Goal: Task Accomplishment & Management: Manage account settings

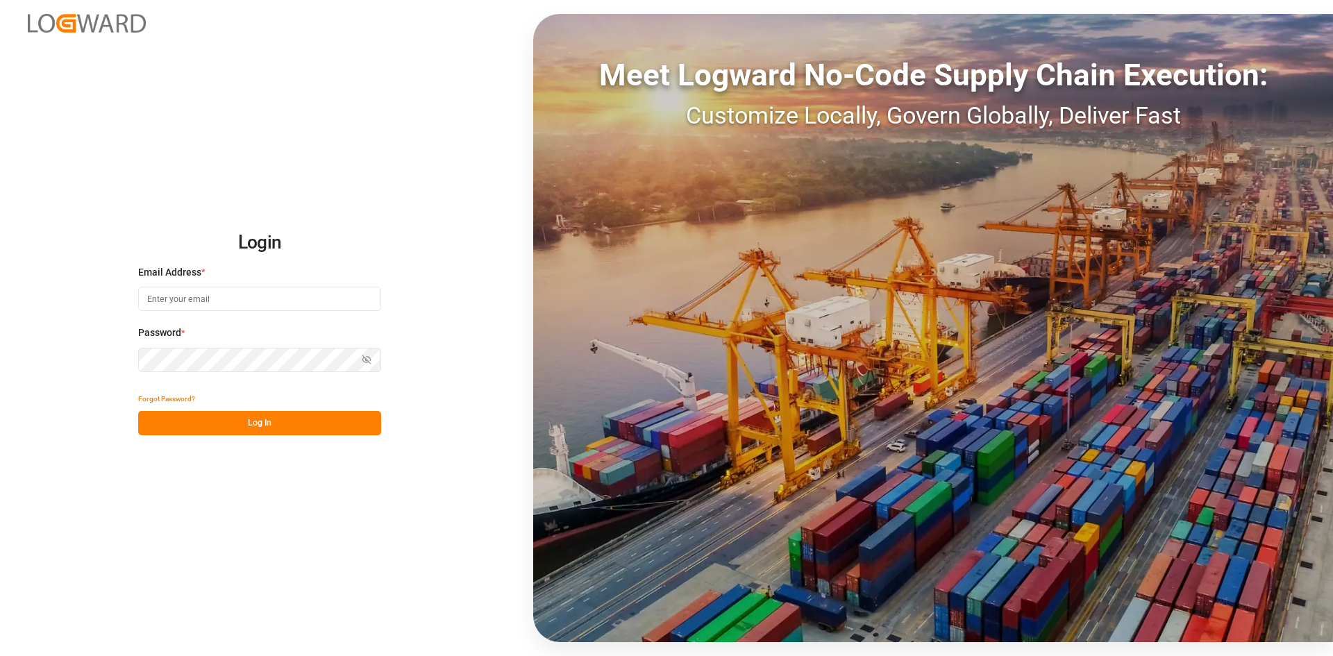
type input "[PERSON_NAME][EMAIL_ADDRESS][PERSON_NAME][DOMAIN_NAME]"
click at [281, 428] on button "Log In" at bounding box center [259, 423] width 243 height 24
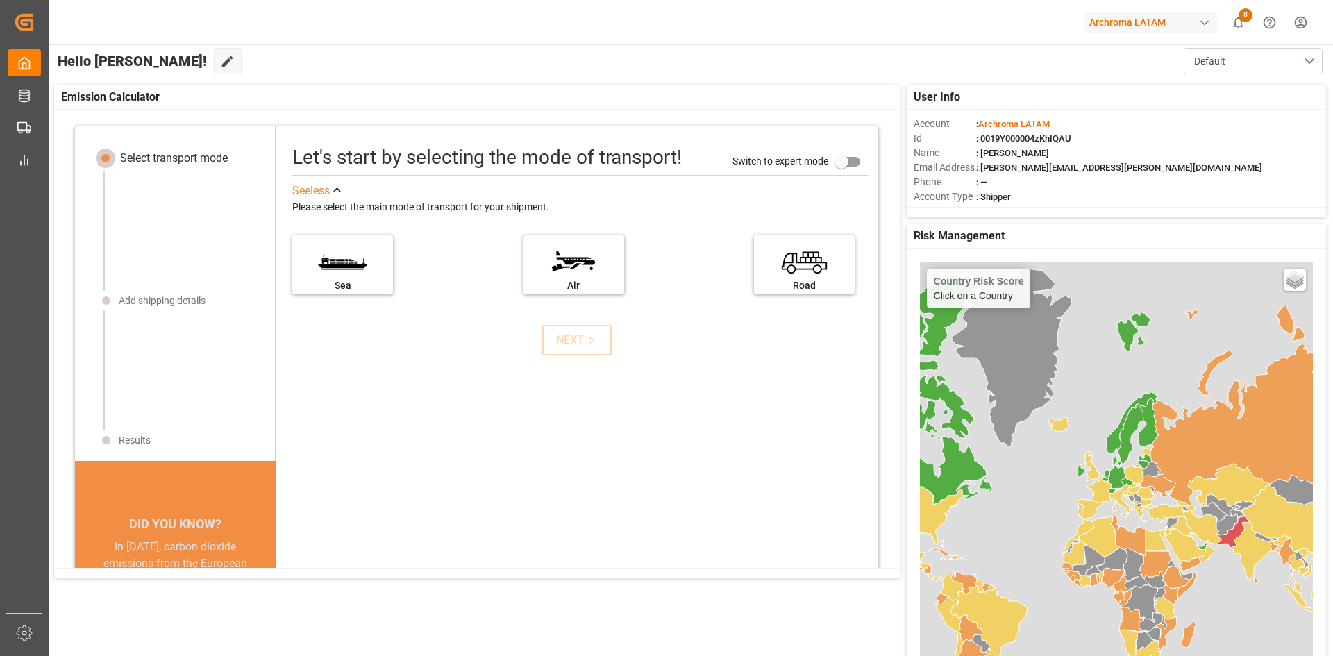
click at [1201, 26] on div "button" at bounding box center [1205, 23] width 14 height 14
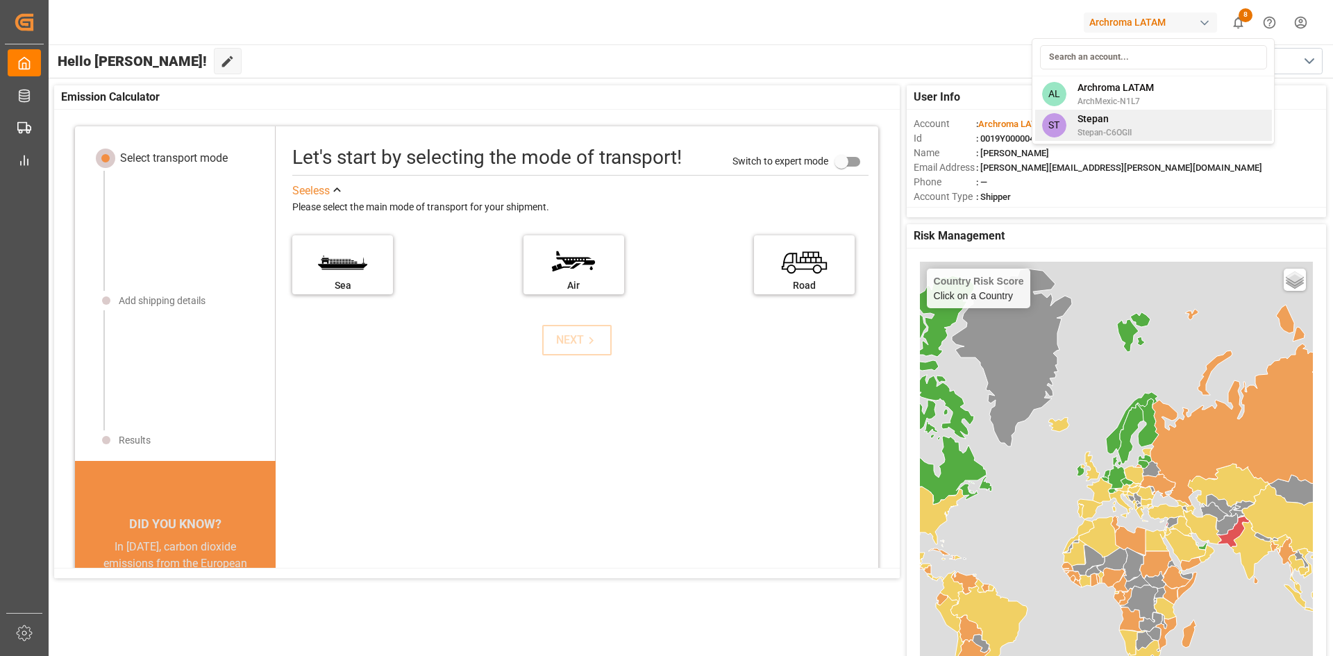
click at [1152, 124] on div "ST [PERSON_NAME]-C6OGII" at bounding box center [1154, 125] width 237 height 31
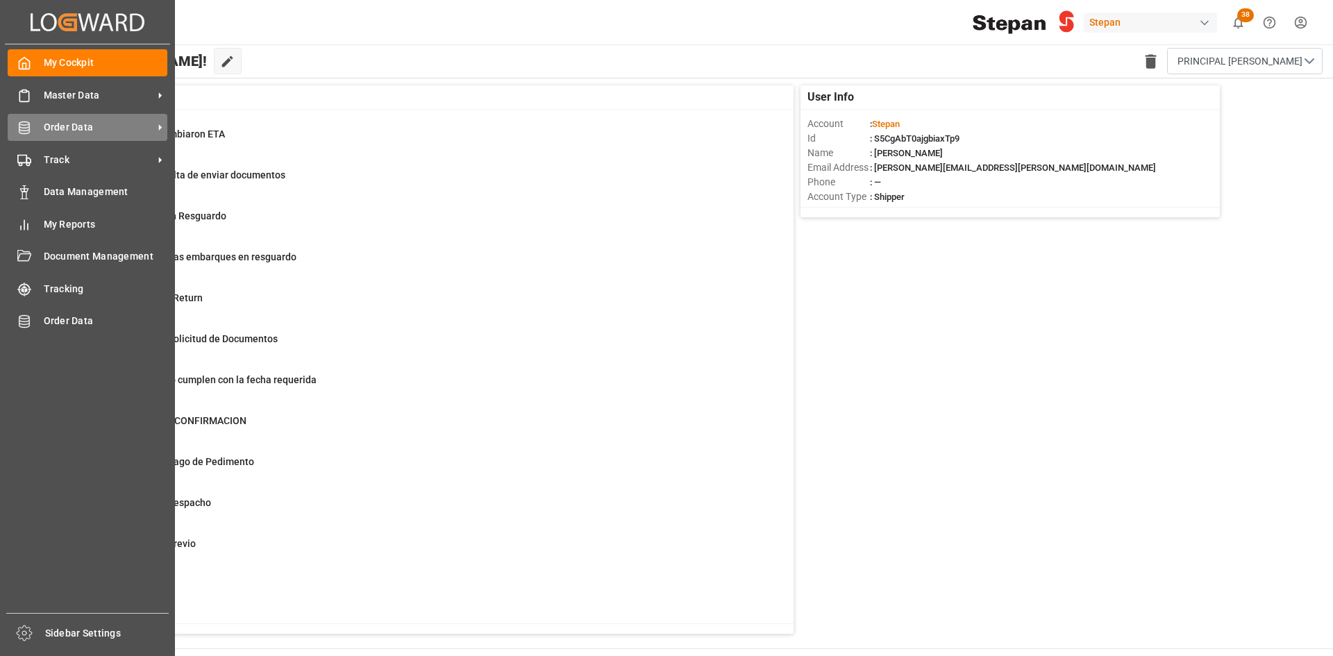
click at [31, 136] on div "Order Data Order Data" at bounding box center [88, 127] width 160 height 27
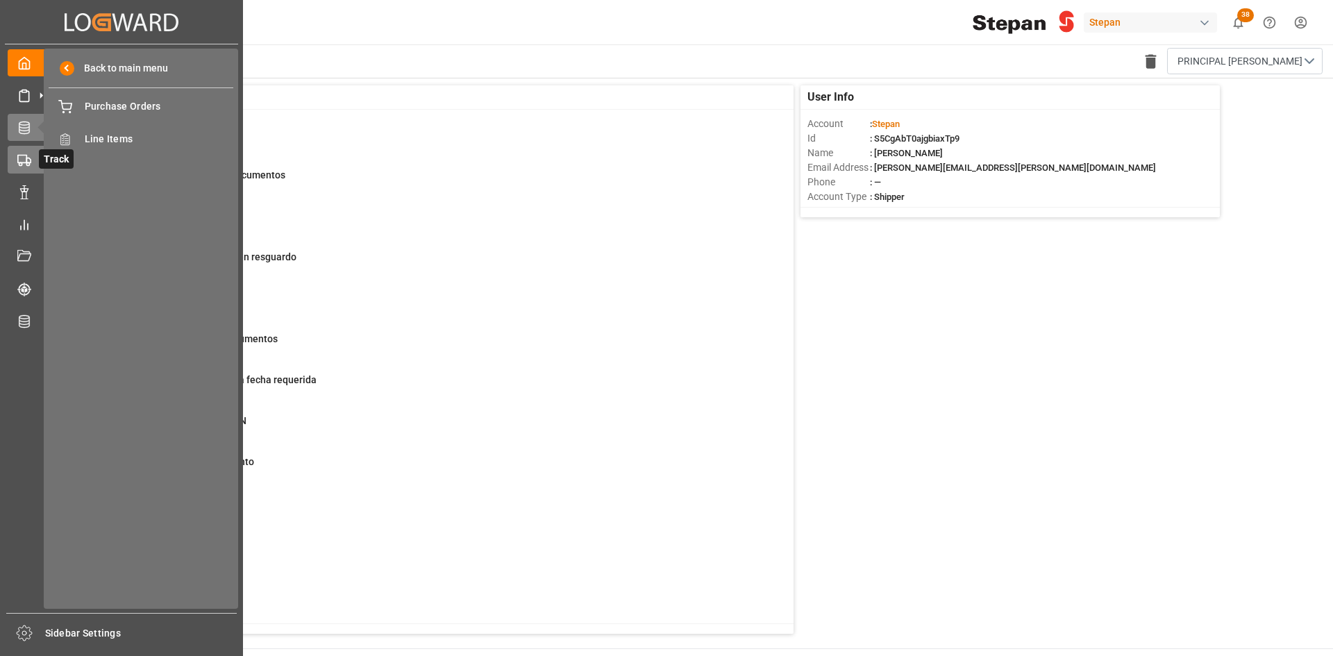
click at [35, 153] on icon at bounding box center [41, 160] width 15 height 15
click at [132, 110] on span "Container Schema" at bounding box center [159, 106] width 149 height 15
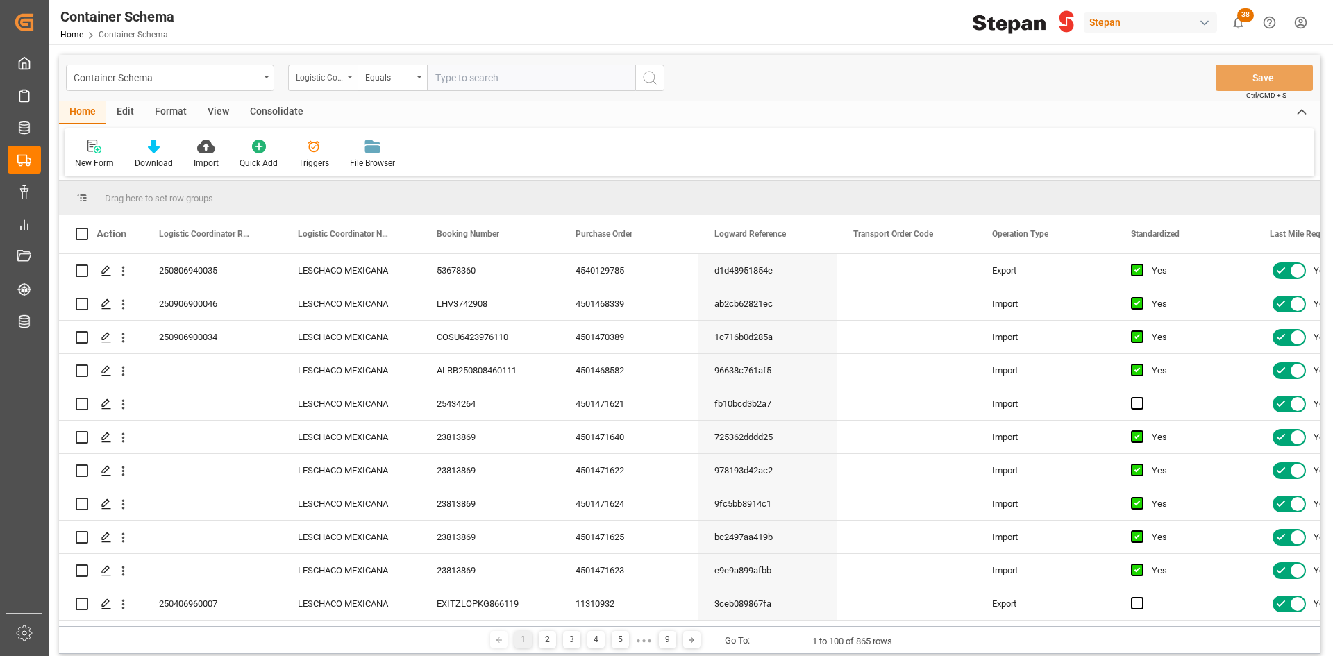
click at [340, 76] on div "Logistic Coordinator Reference Number" at bounding box center [319, 76] width 47 height 16
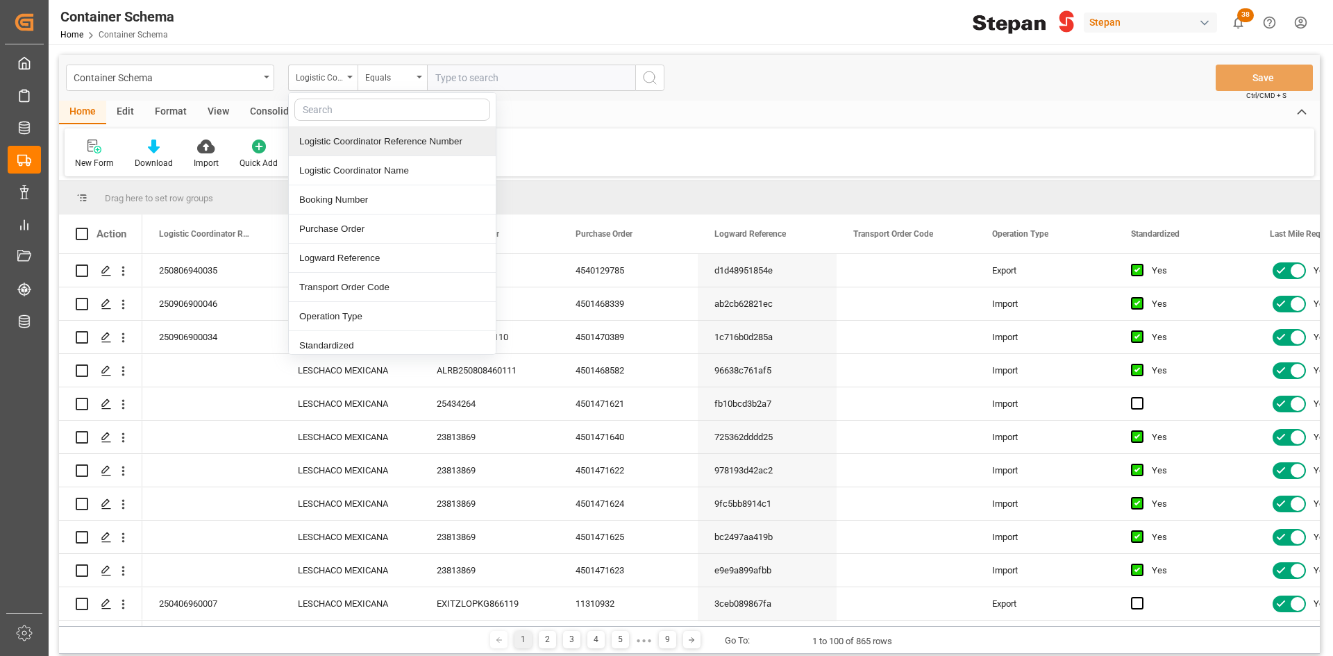
click at [381, 111] on input "text" at bounding box center [392, 110] width 196 height 22
type input "conta"
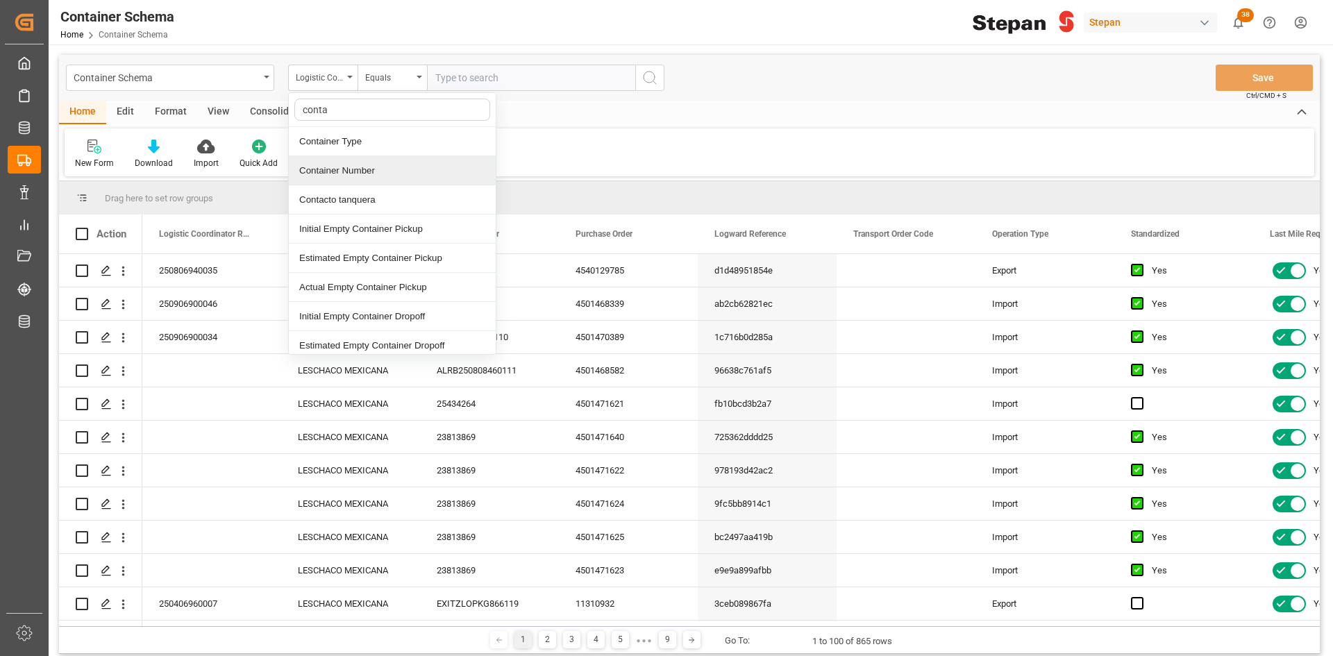
click at [385, 166] on div "Container Number" at bounding box center [392, 170] width 207 height 29
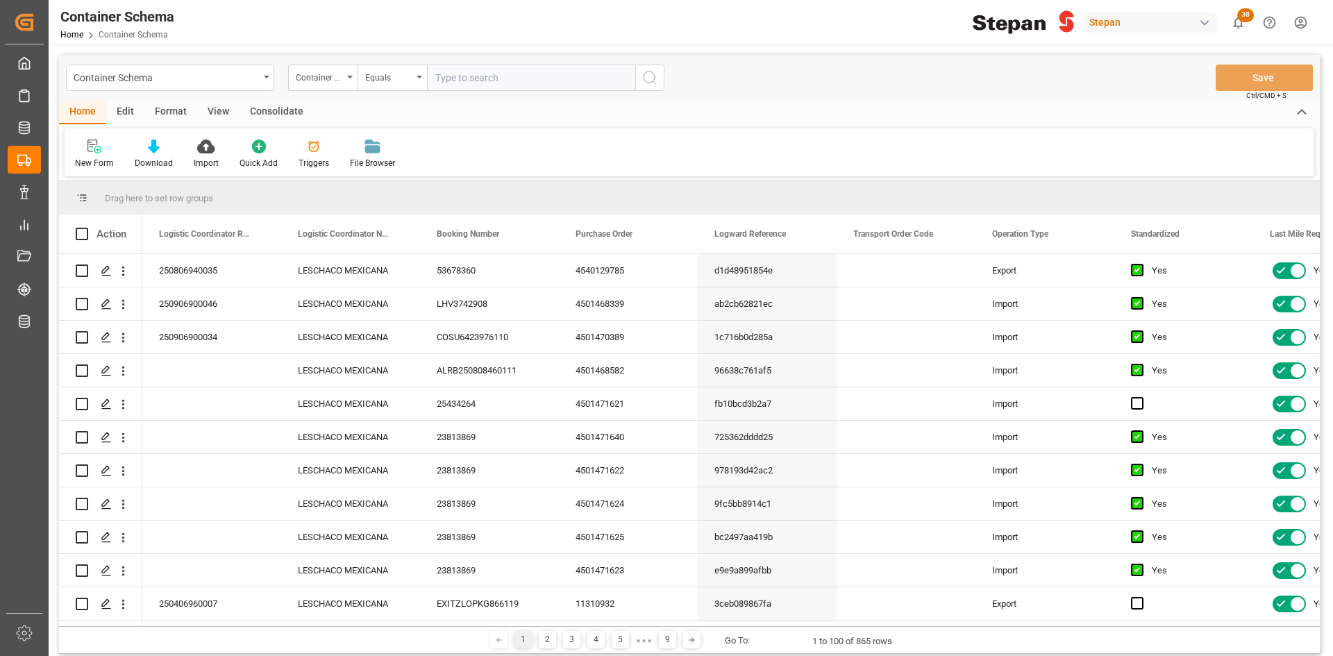
click at [471, 79] on input "text" at bounding box center [531, 78] width 208 height 26
paste input "LEGU1233859"
type input "LEGU1233859"
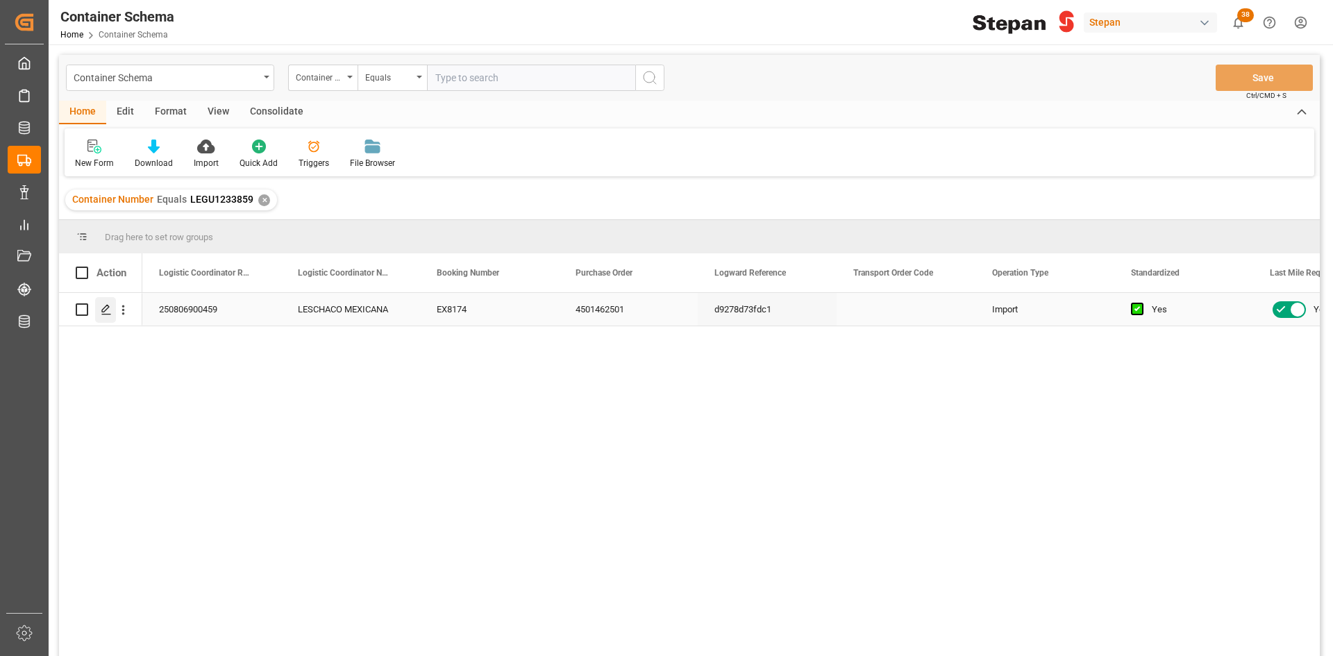
click at [103, 306] on icon "Press SPACE to select this row." at bounding box center [106, 309] width 11 height 11
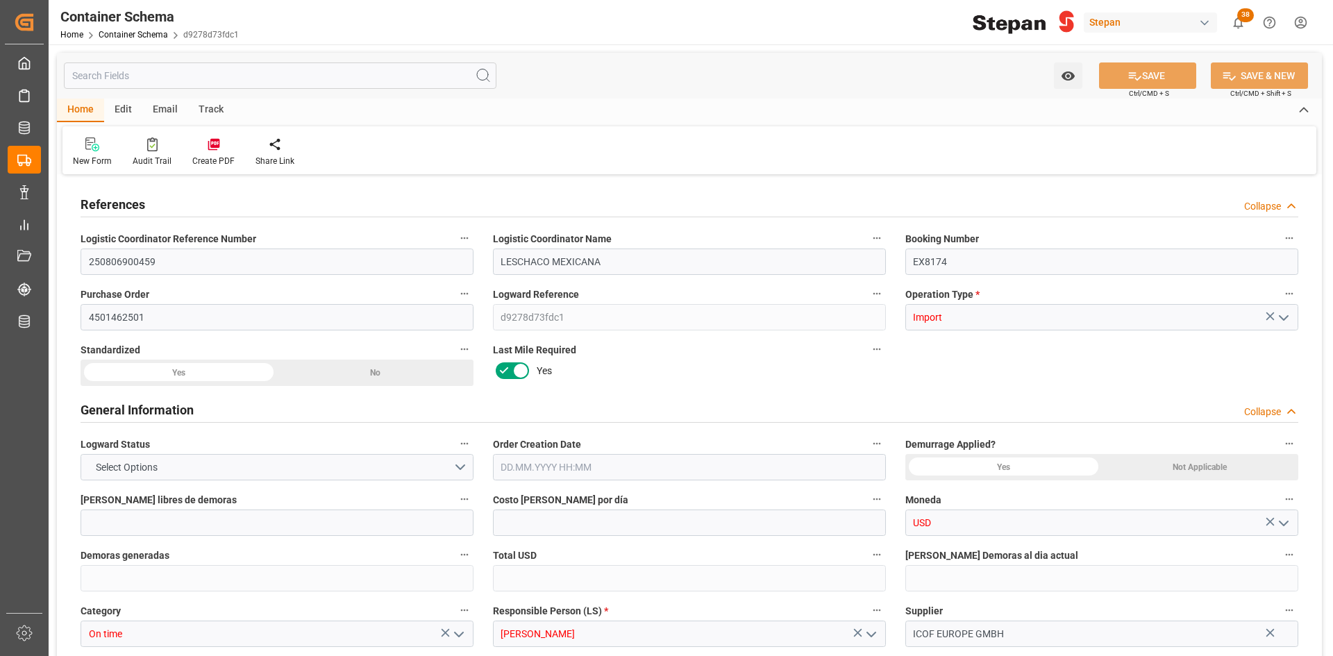
type input "14"
type input "55"
type input "0"
type input "-220"
type input "-4"
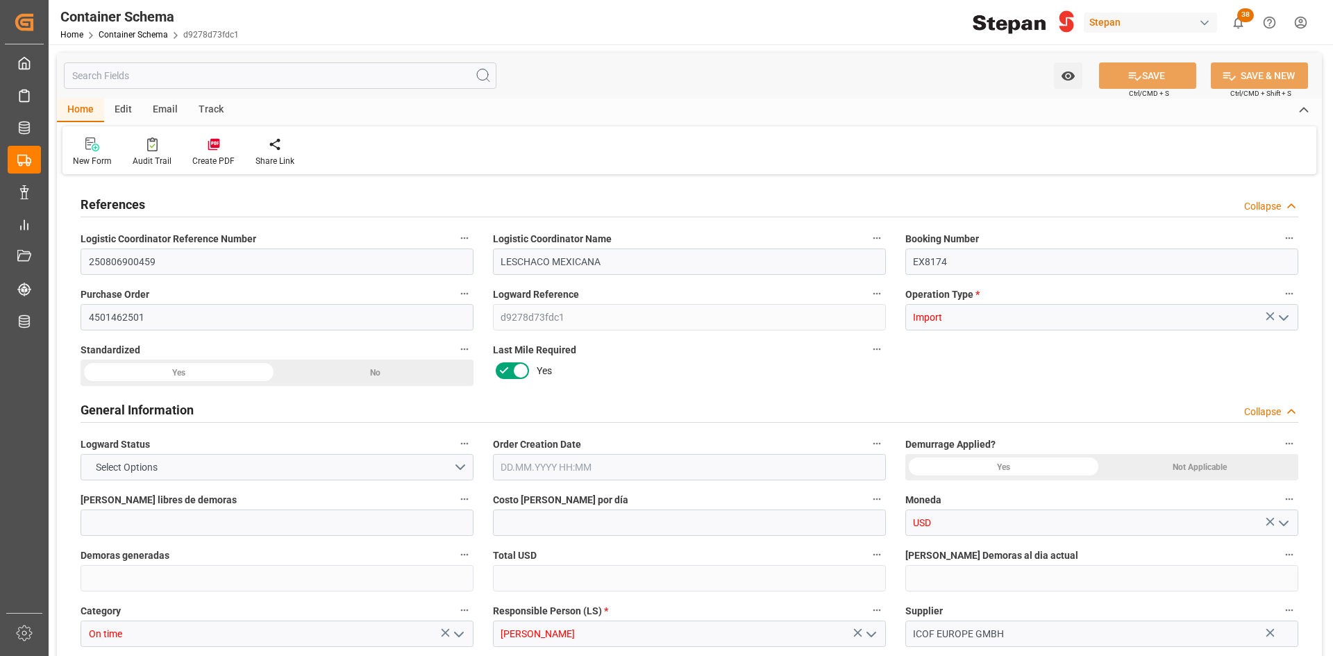
type input "1"
type input "19780"
type input "12"
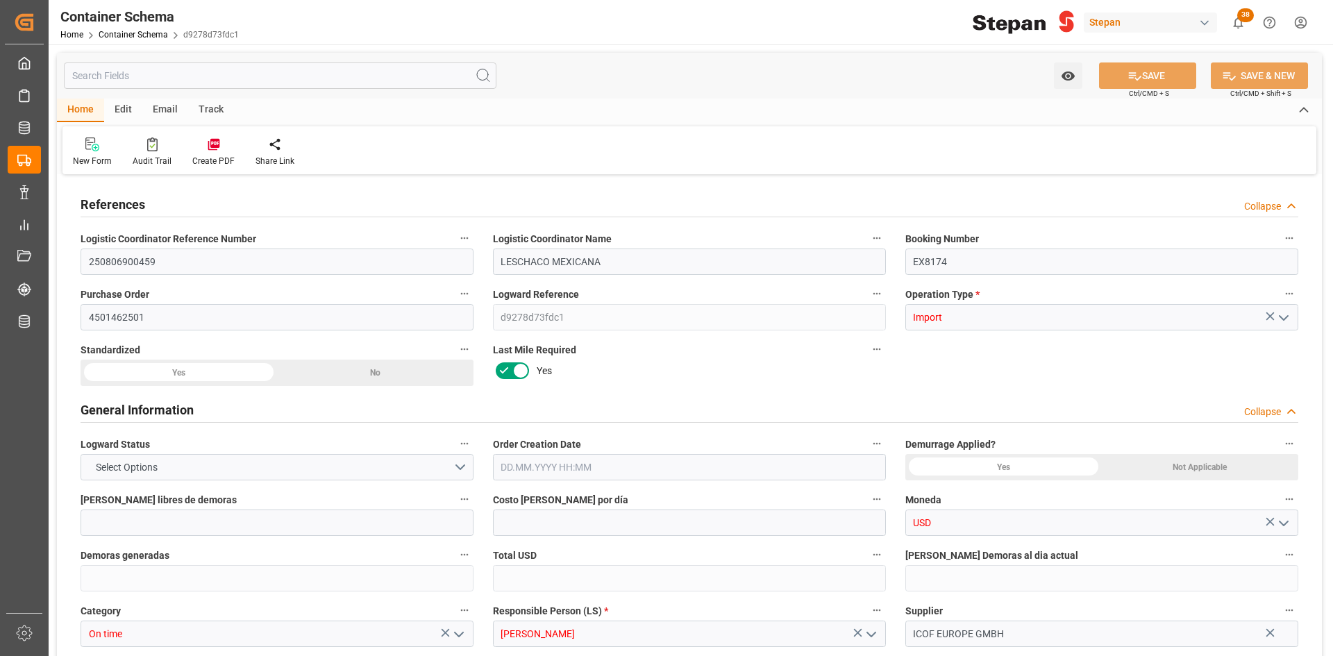
type input "0"
type input "Cosco"
type input "COSCO Shipping Co. Ltd."
type input "NLRTM"
type input "MXVER"
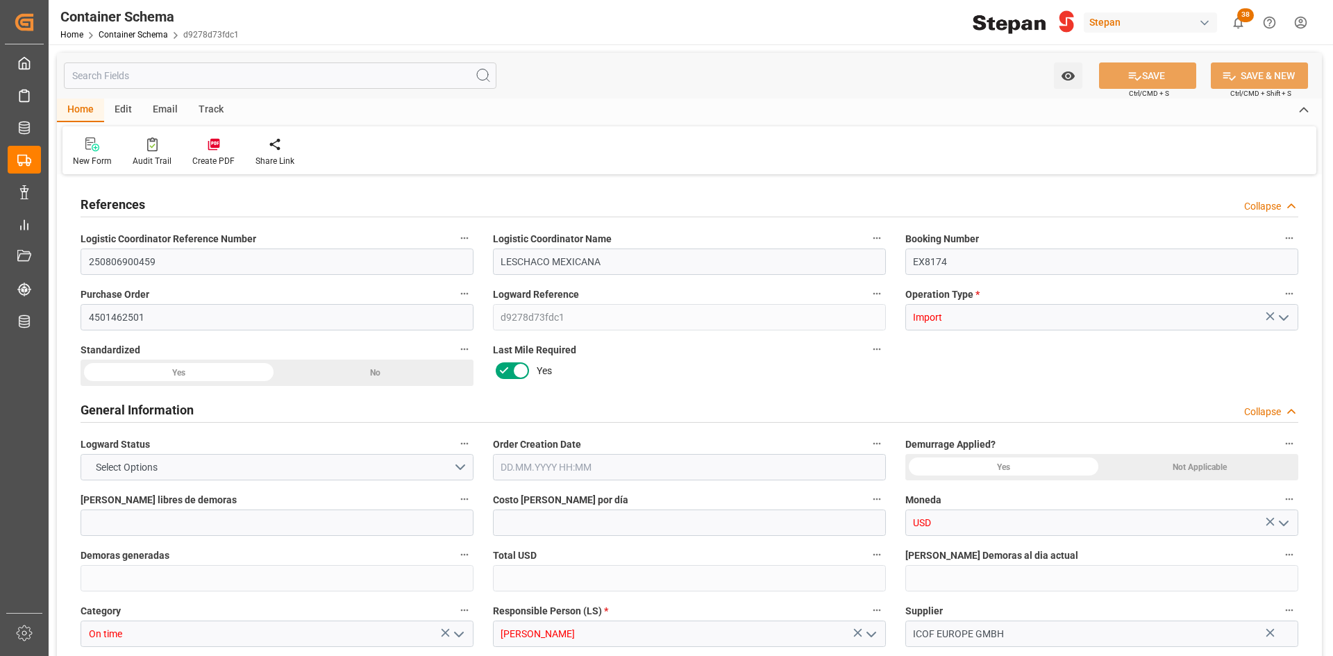
type input "MXVER"
type input "9979254"
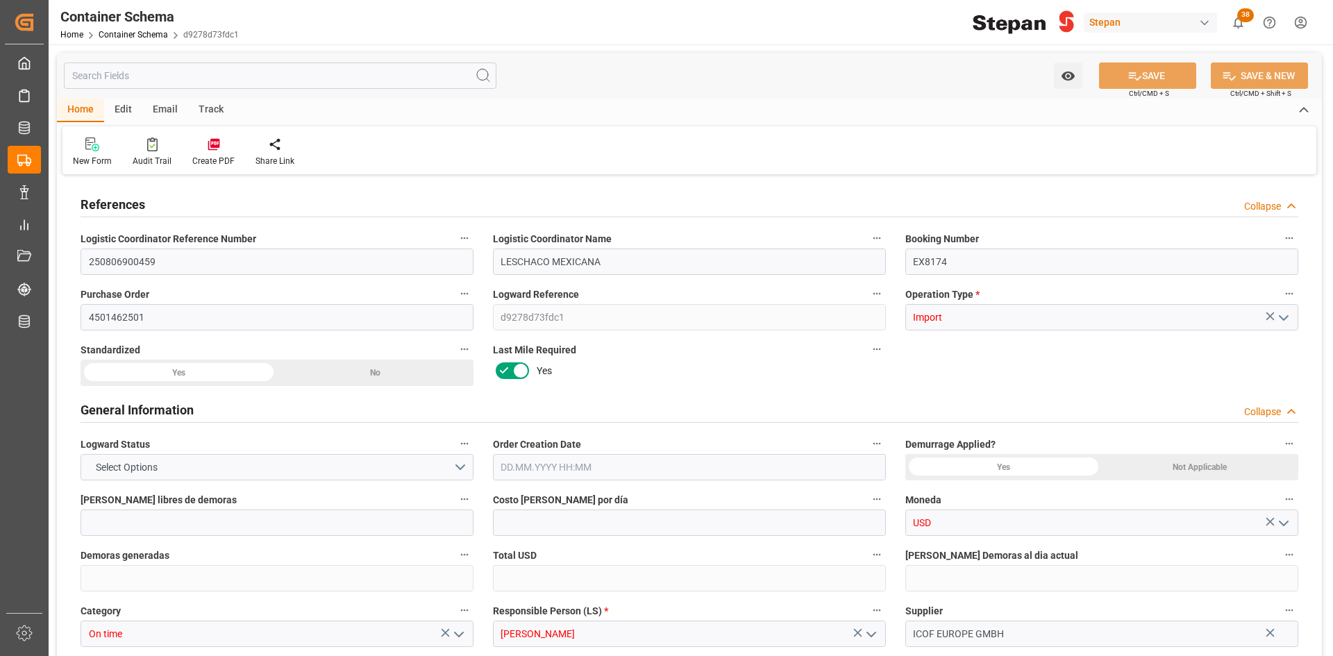
type input "1"
type input "24"
type input "[DATE] 00:00"
type input "[DATE]"
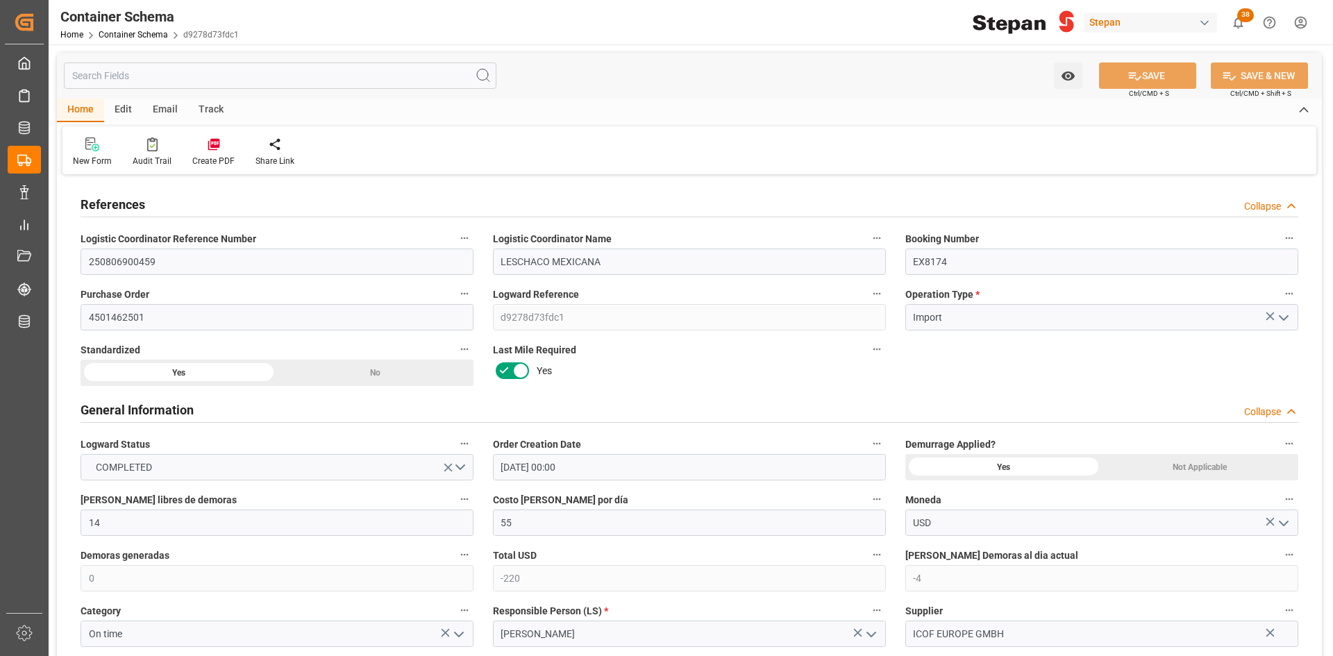
type input "[DATE] 00:00"
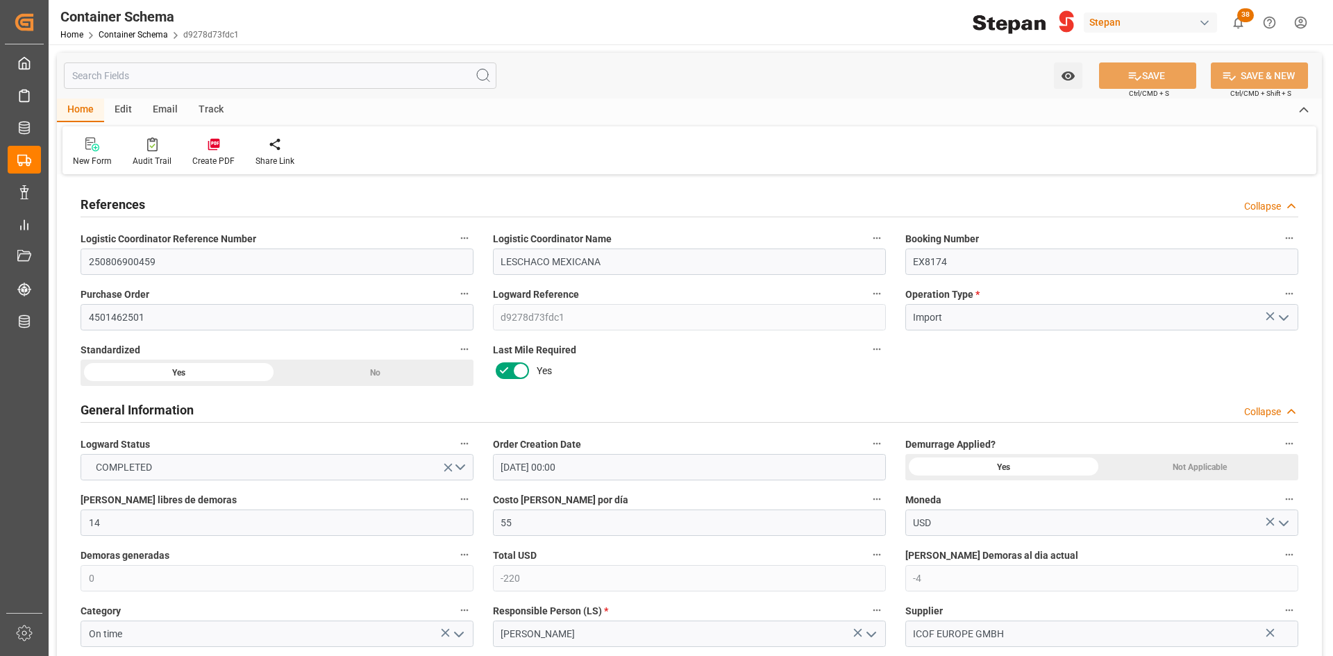
type input "[DATE] 00:00"
type input "[DATE]"
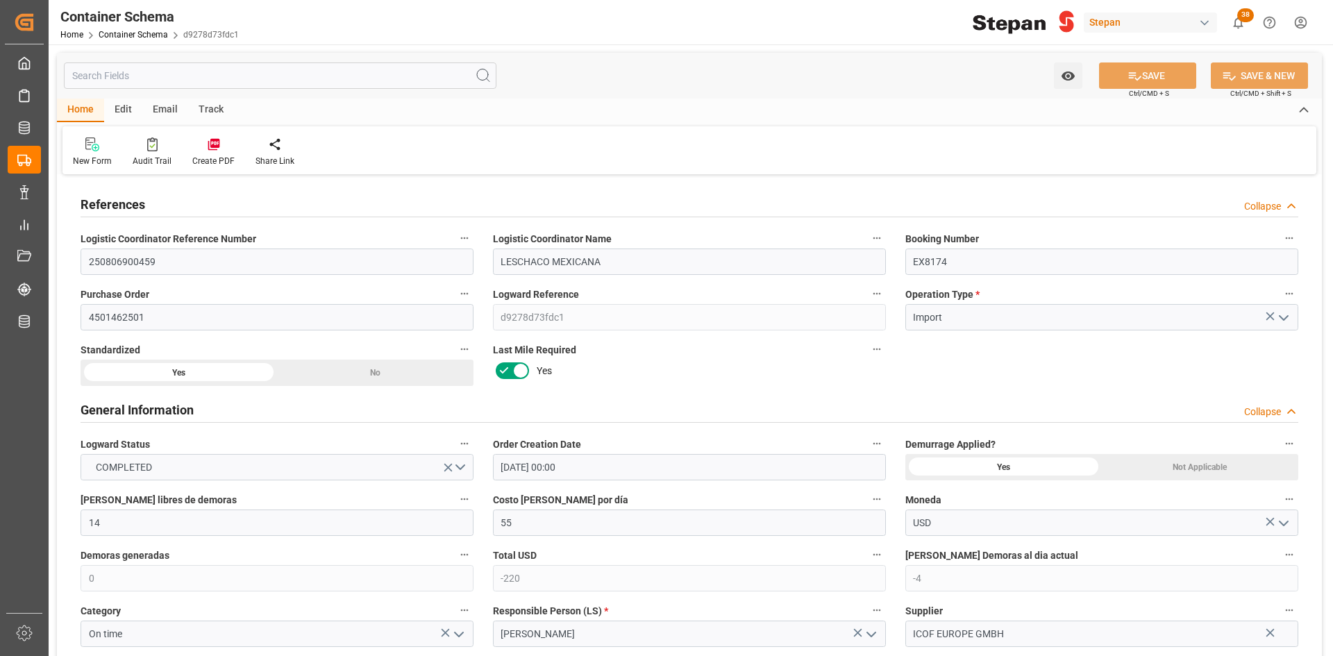
type input "[DATE] 05:31"
type input "[DATE] 20:04"
type input "[DATE]"
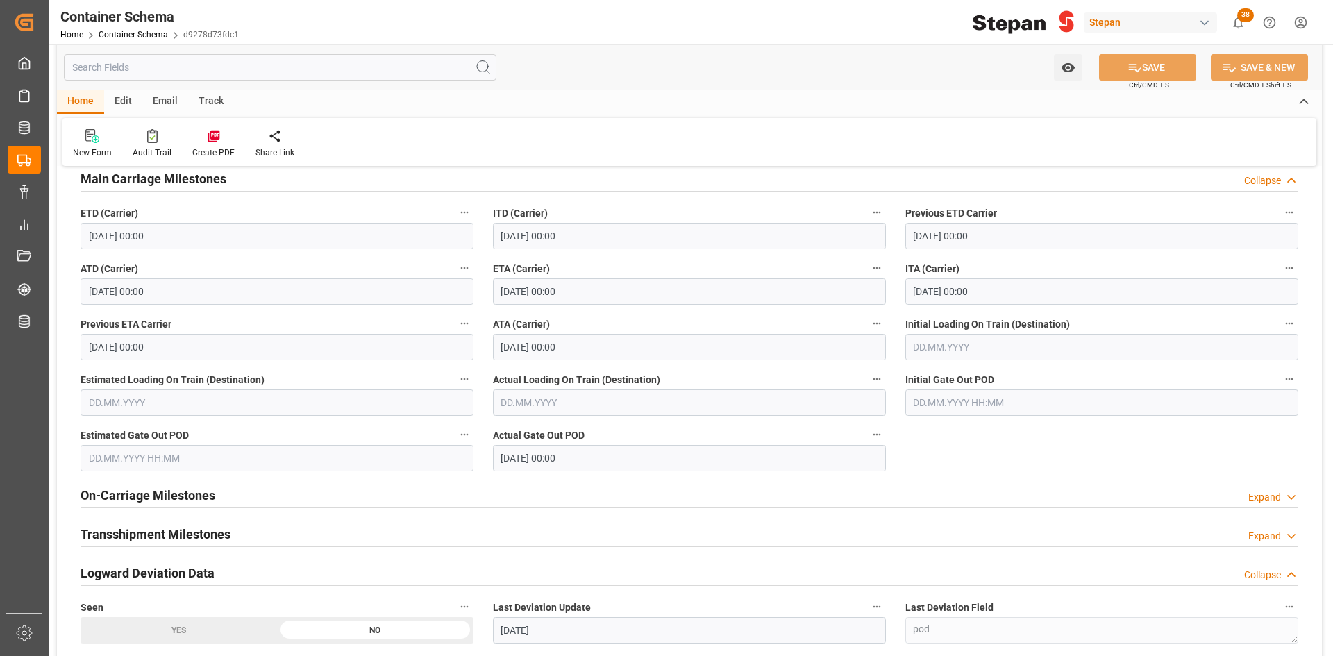
scroll to position [2292, 0]
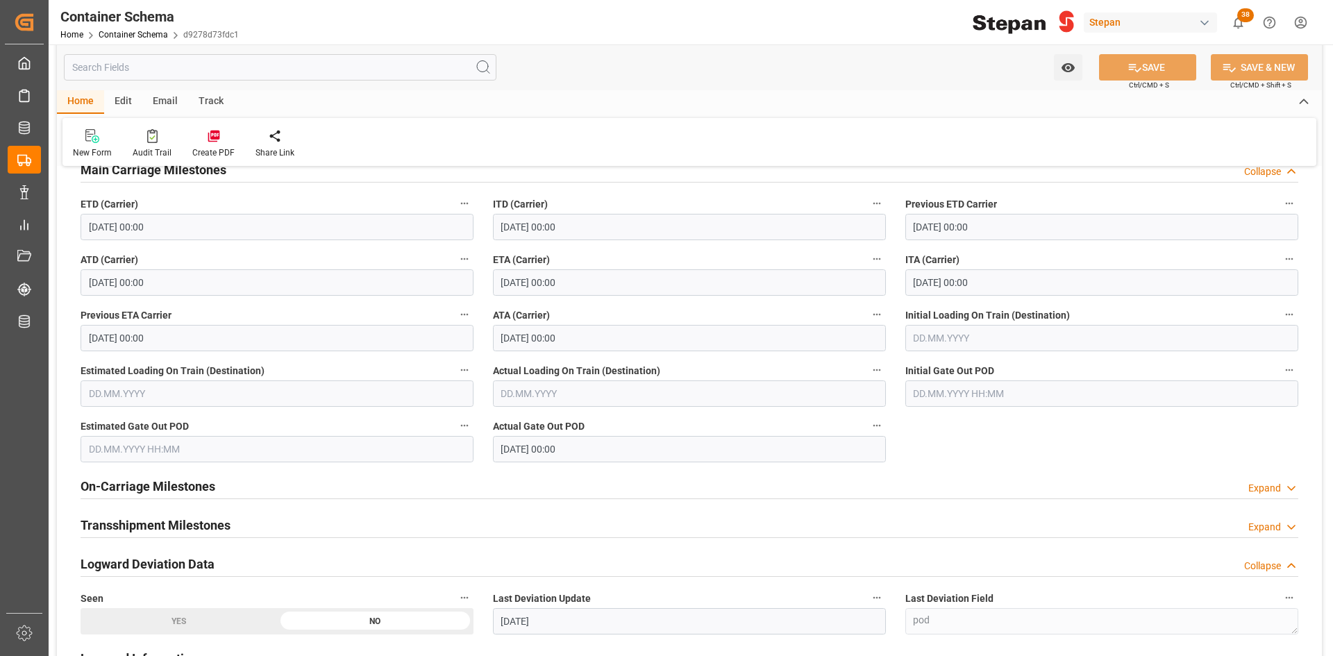
click at [251, 488] on div "On-Carriage Milestones Expand" at bounding box center [690, 485] width 1218 height 26
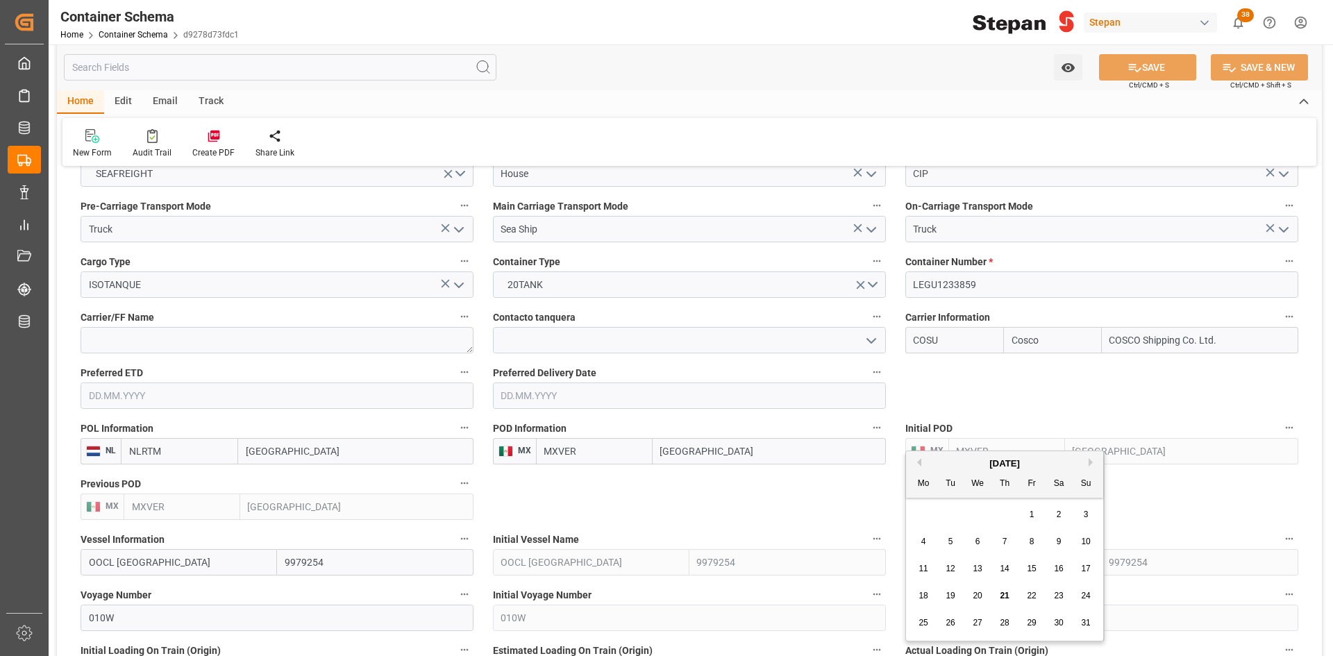
scroll to position [0, 0]
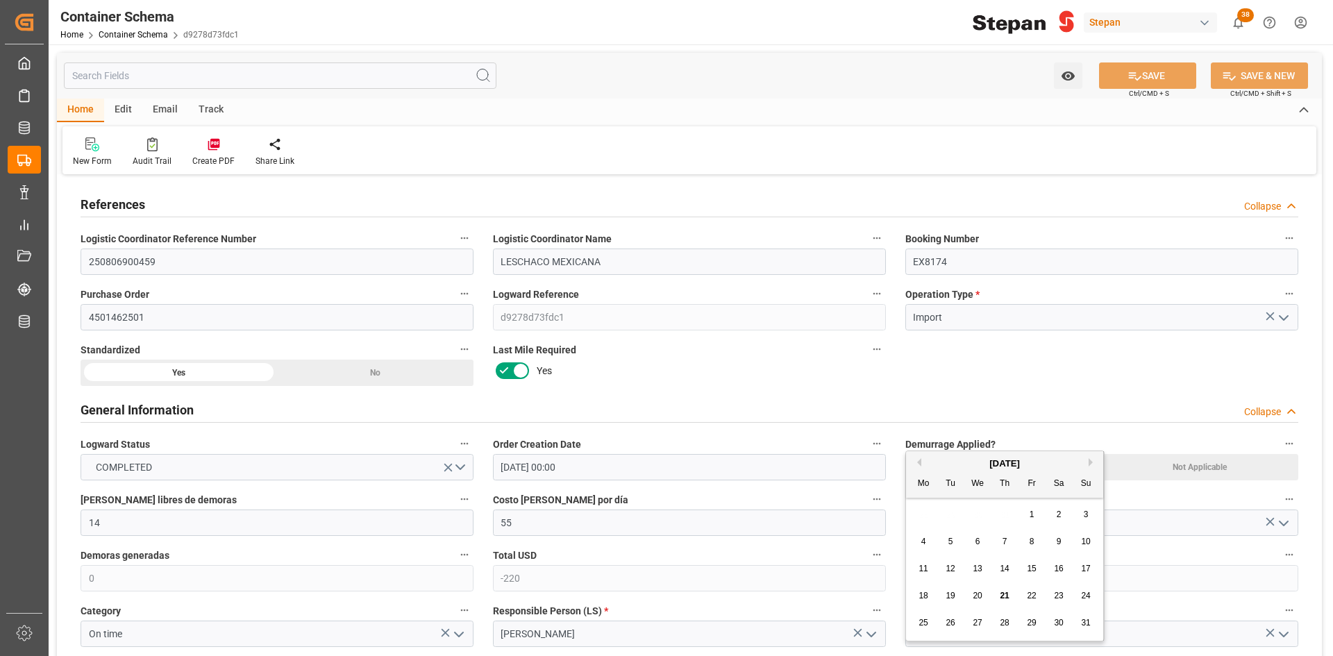
drag, startPoint x: 908, startPoint y: 382, endPoint x: 849, endPoint y: 148, distance: 241.4
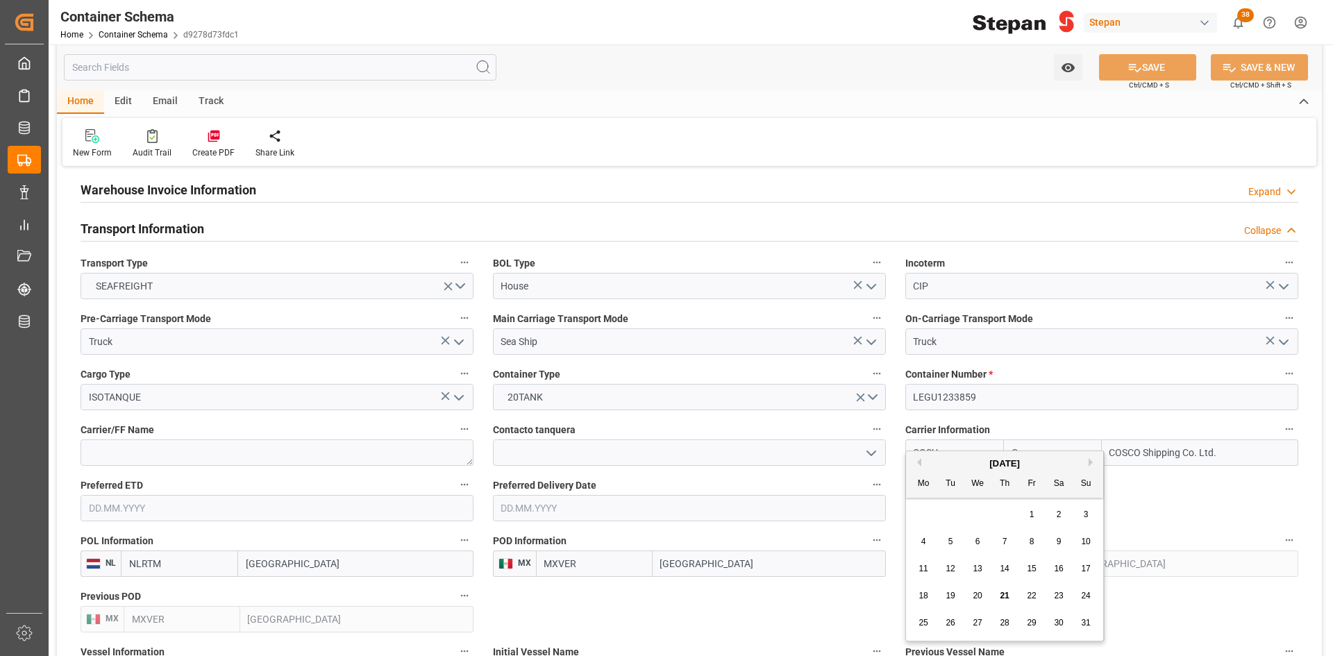
scroll to position [1736, 0]
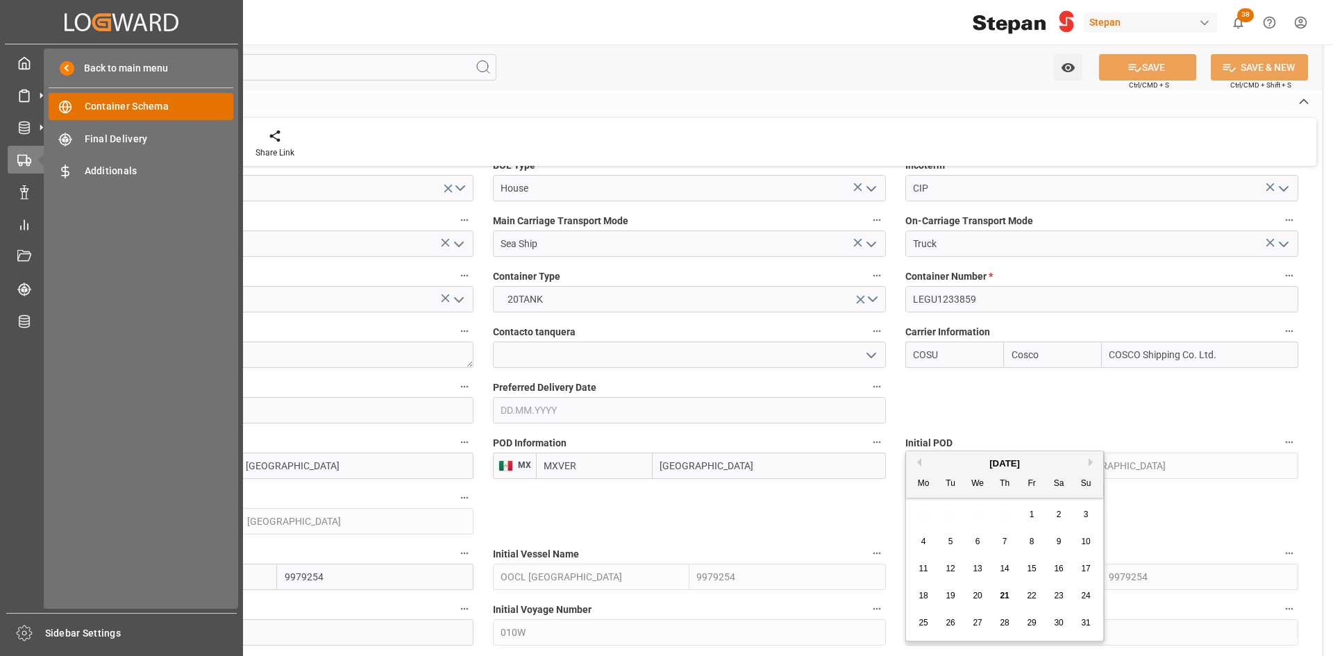
click at [170, 109] on span "Container Schema" at bounding box center [159, 106] width 149 height 15
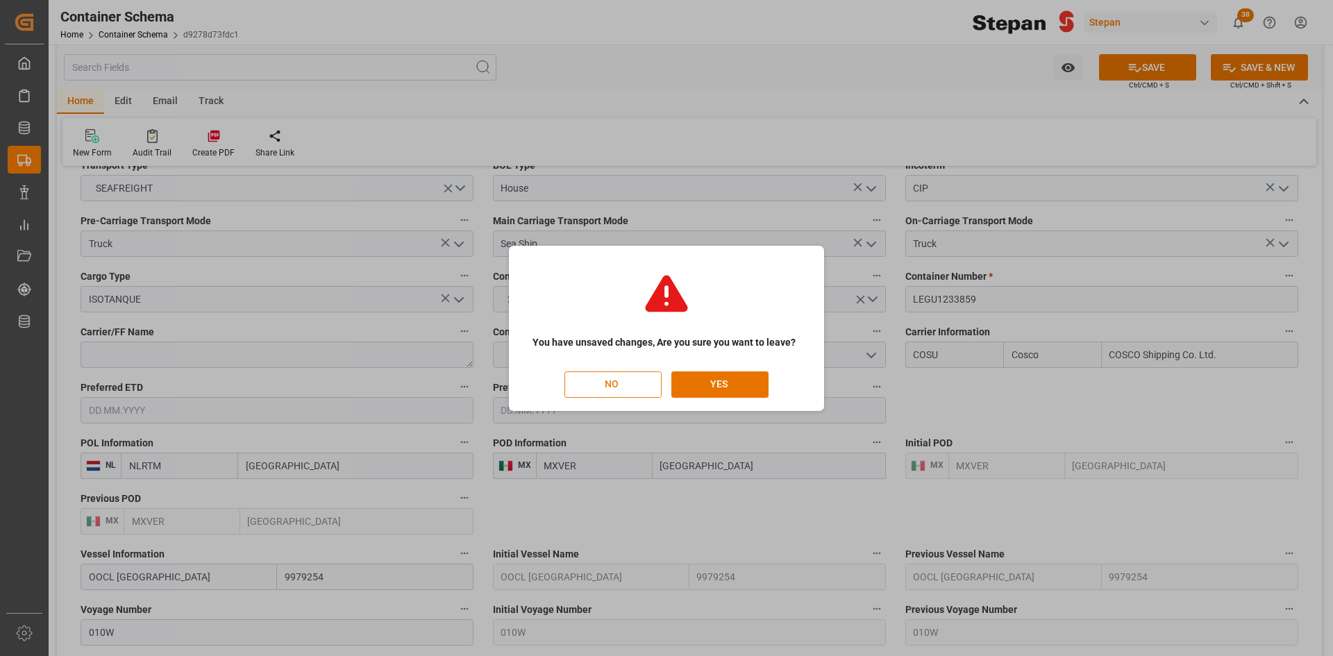
click at [609, 385] on button "NO" at bounding box center [613, 385] width 97 height 26
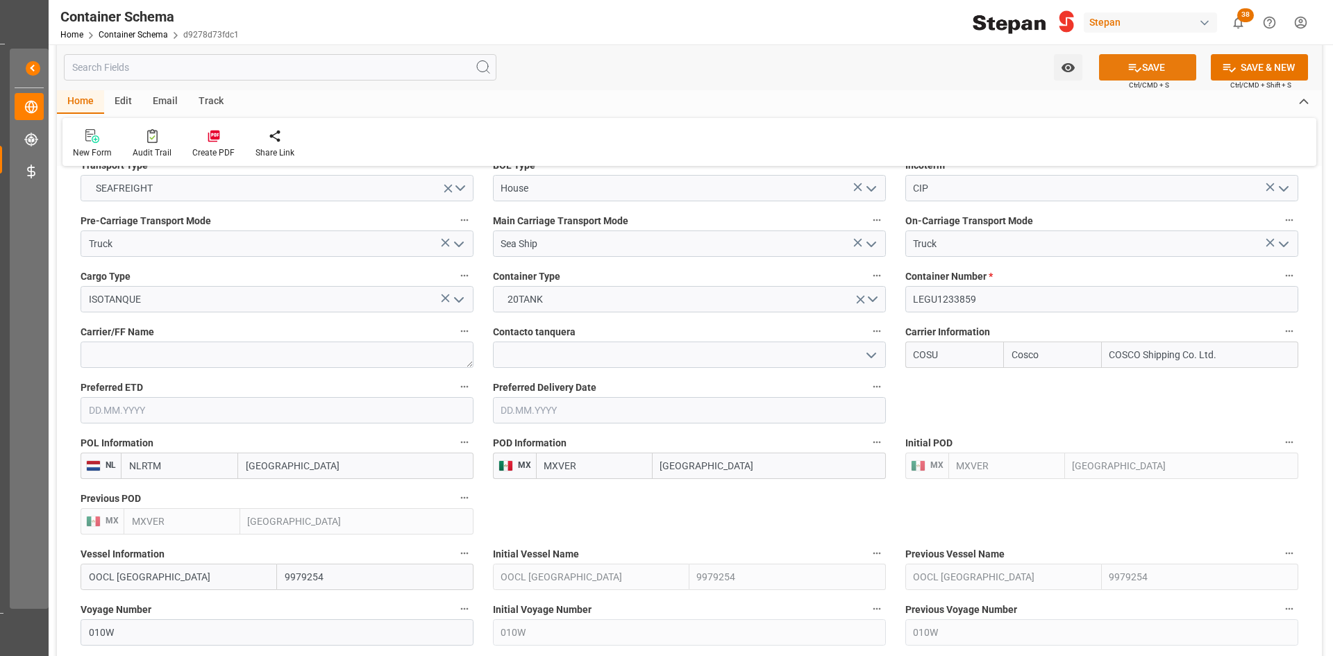
click at [1161, 57] on button "SAVE" at bounding box center [1147, 67] width 97 height 26
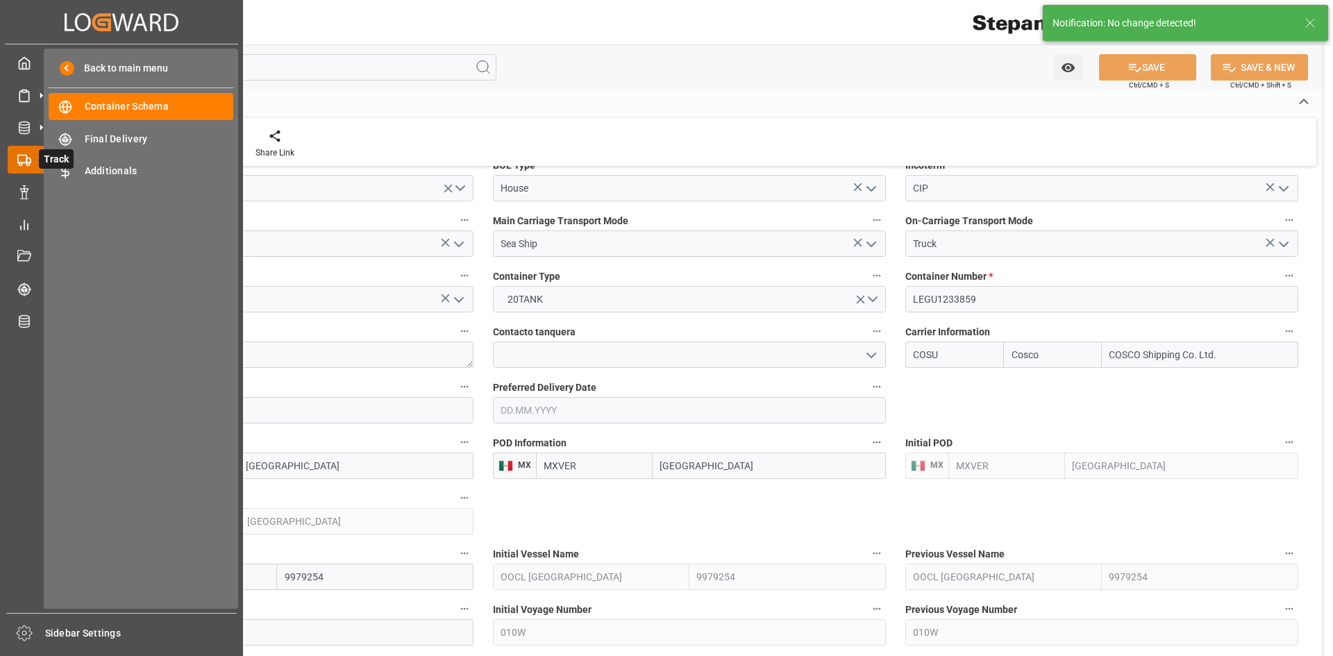
scroll to position [0, 0]
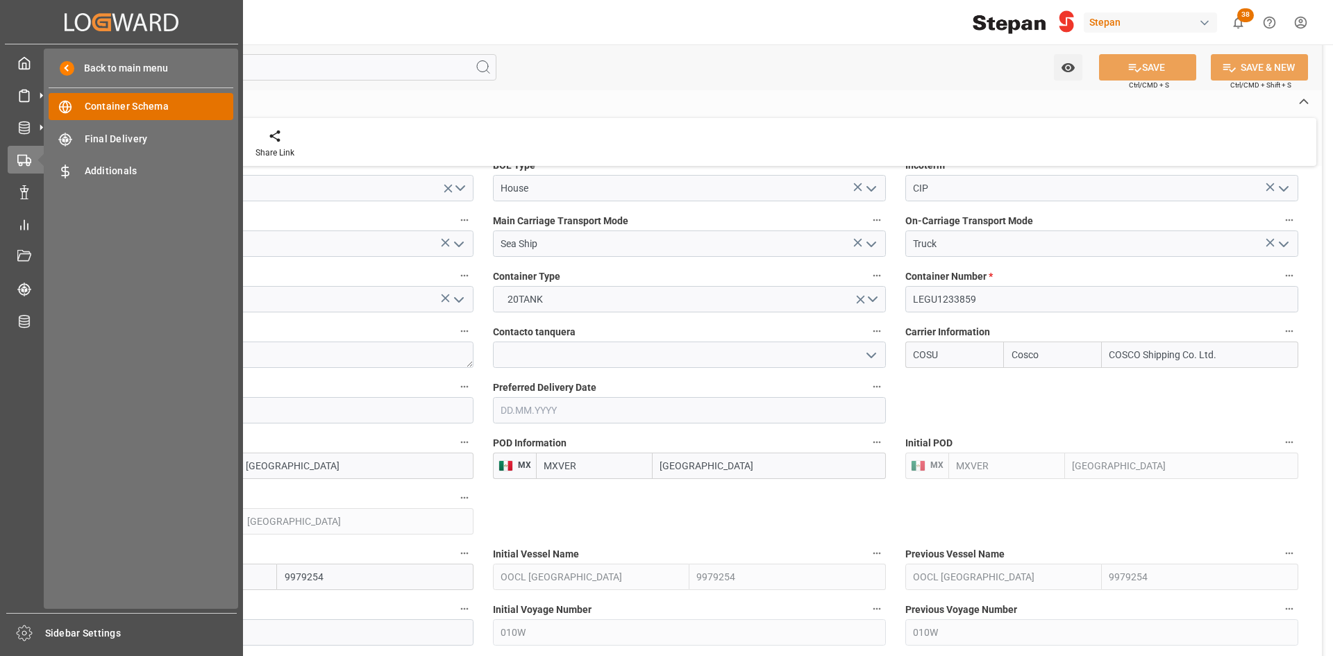
click at [150, 111] on span "Container Schema" at bounding box center [159, 106] width 149 height 15
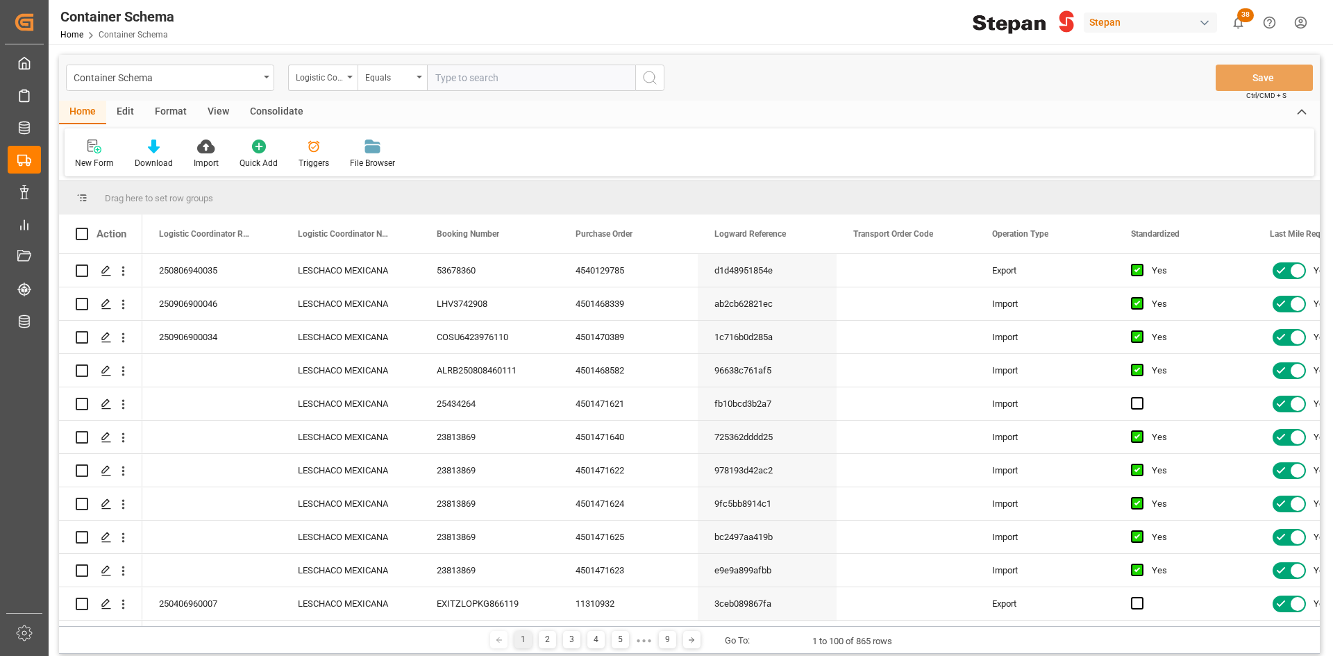
click at [338, 88] on div "Logistic Coordinator Reference Number" at bounding box center [322, 78] width 69 height 26
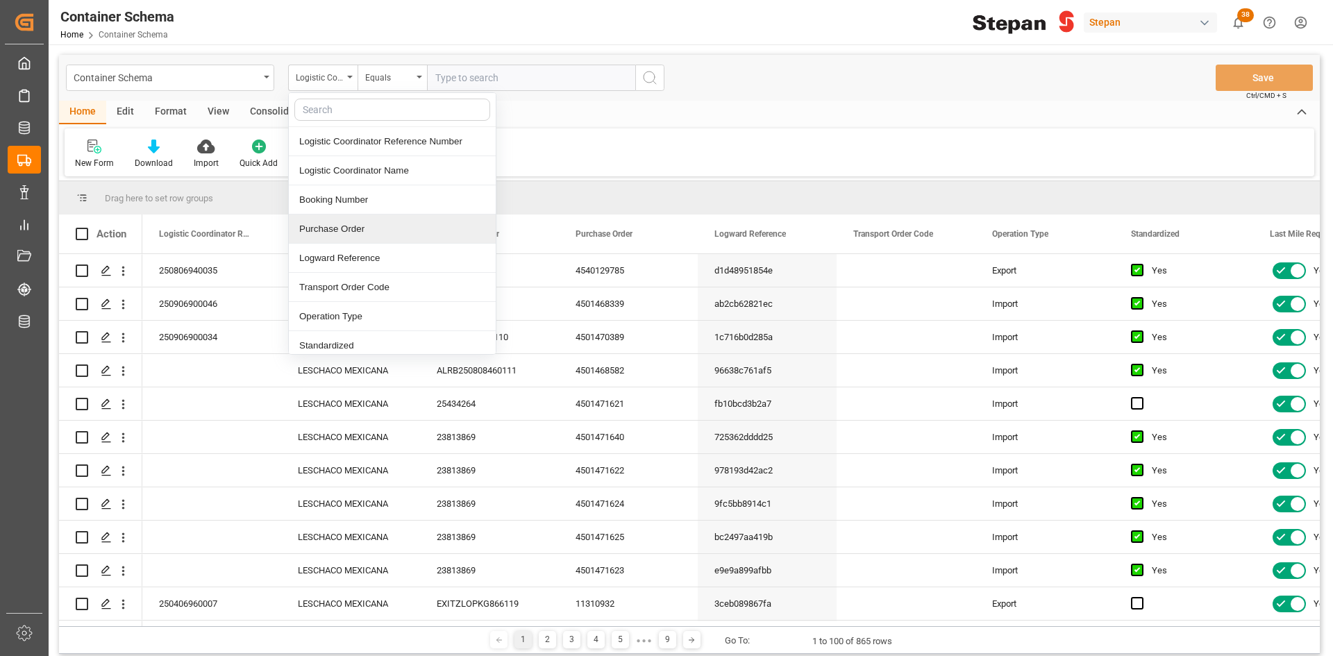
click at [384, 228] on div "Purchase Order" at bounding box center [392, 229] width 207 height 29
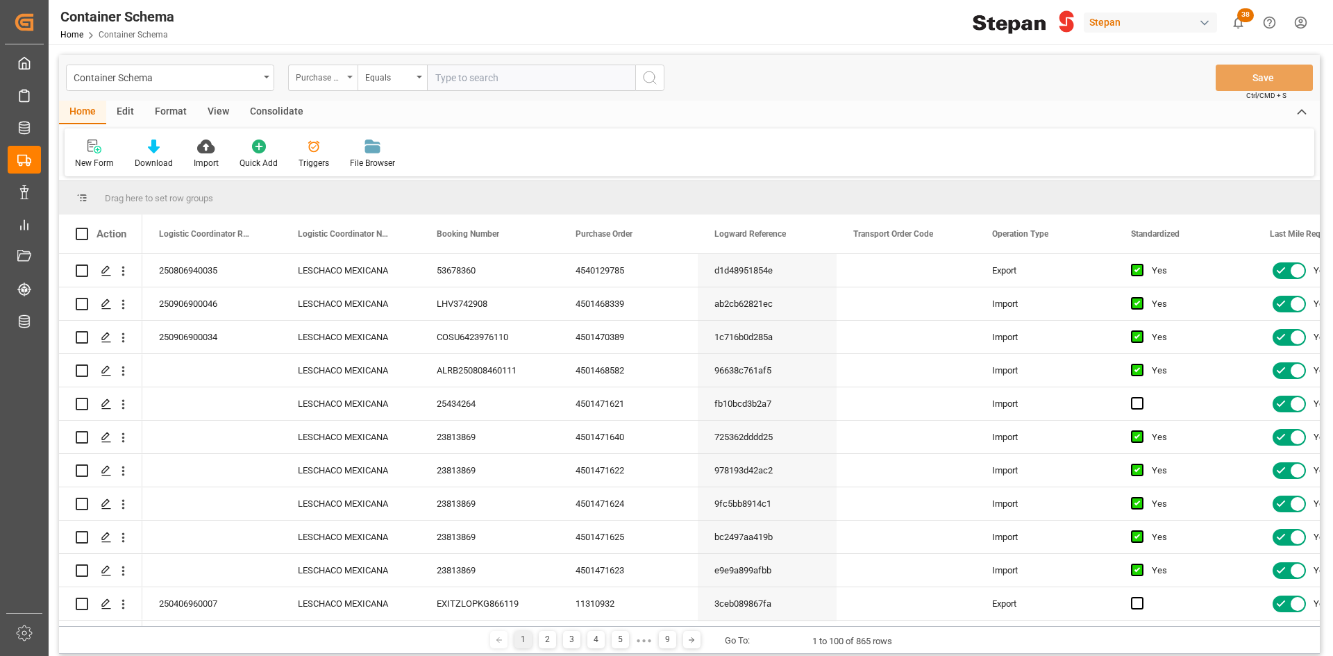
click at [339, 80] on div "Purchase Order" at bounding box center [319, 76] width 47 height 16
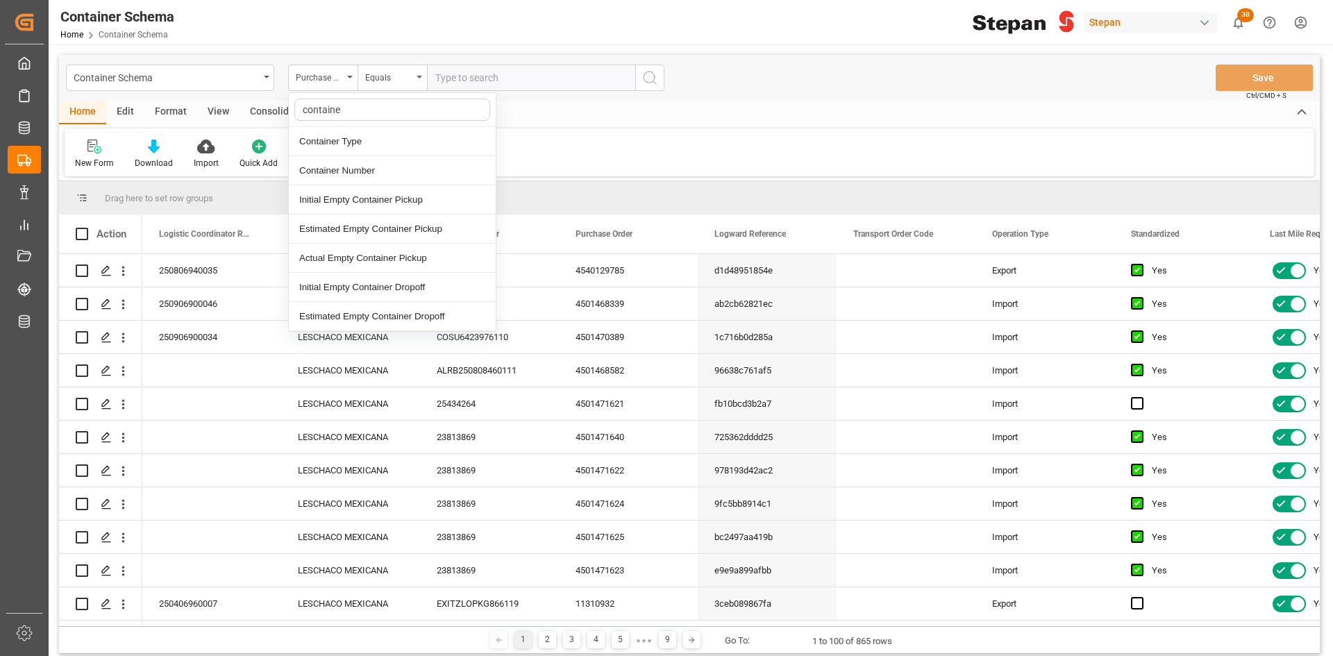
type input "container"
click at [388, 167] on div "Container Number" at bounding box center [392, 170] width 207 height 29
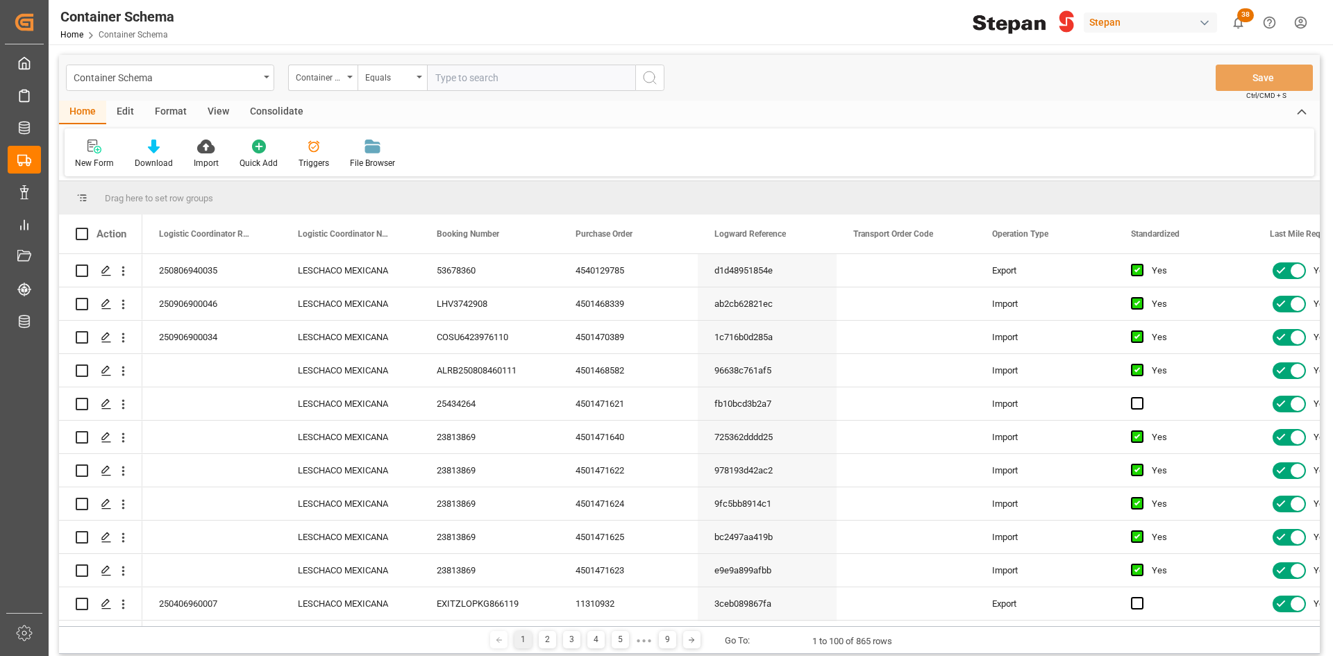
click at [474, 77] on input "text" at bounding box center [531, 78] width 208 height 26
paste input "SLZU2816544"
type input "SLZU2816544"
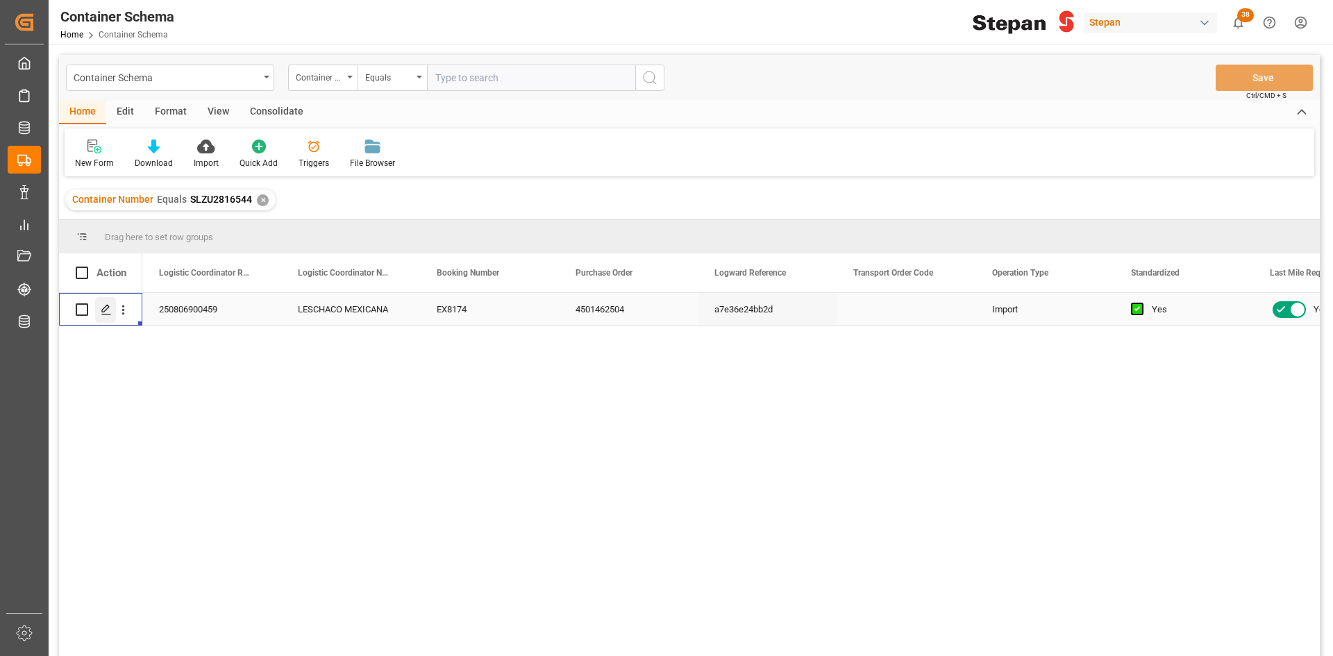
click at [102, 310] on icon "Press SPACE to select this row." at bounding box center [106, 309] width 11 height 11
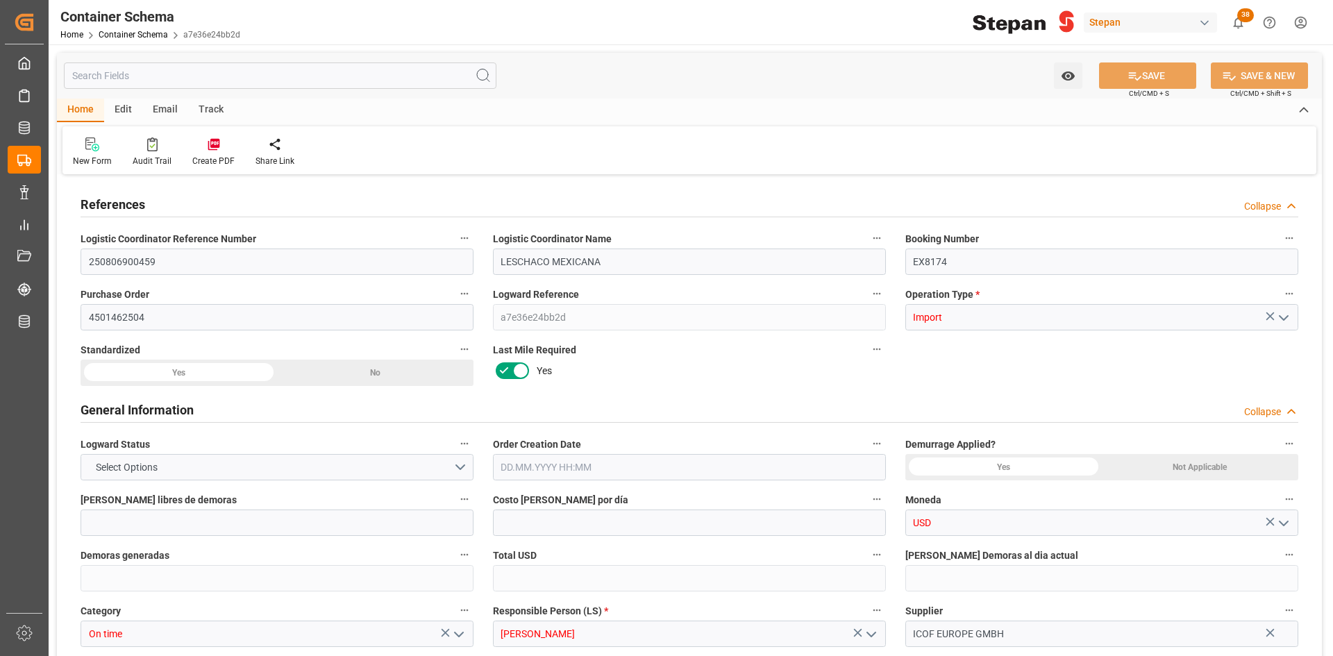
type input "14"
type input "55"
type input "0"
type input "-220"
type input "-4"
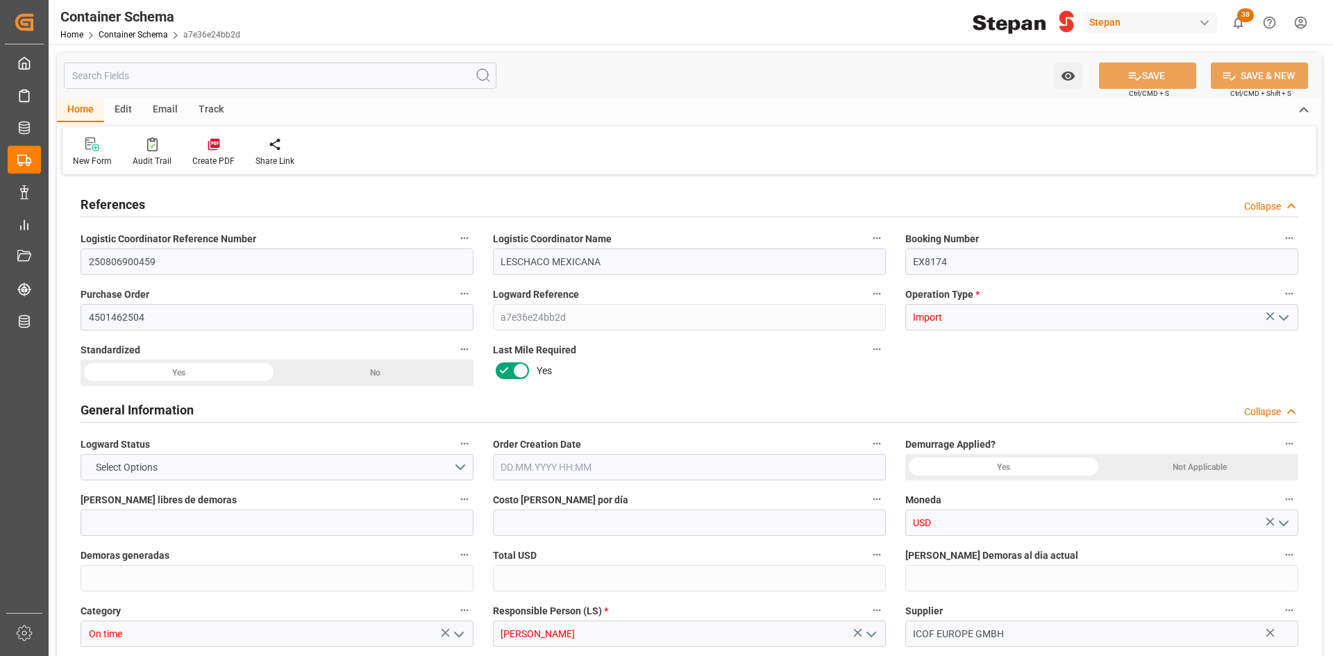
type input "1"
type input "19780"
type input "12"
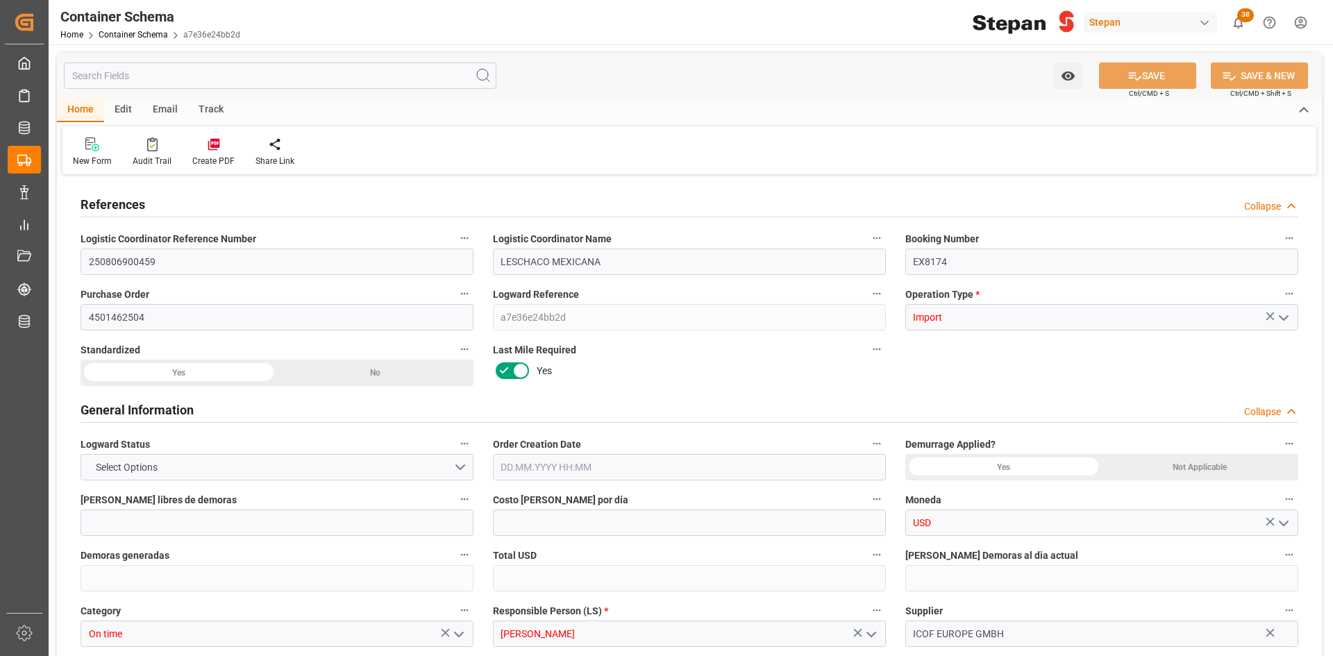
type input "0"
type input "Cosco"
type input "COSCO Shipping Co. Ltd."
type input "NLRTM"
type input "MXVER"
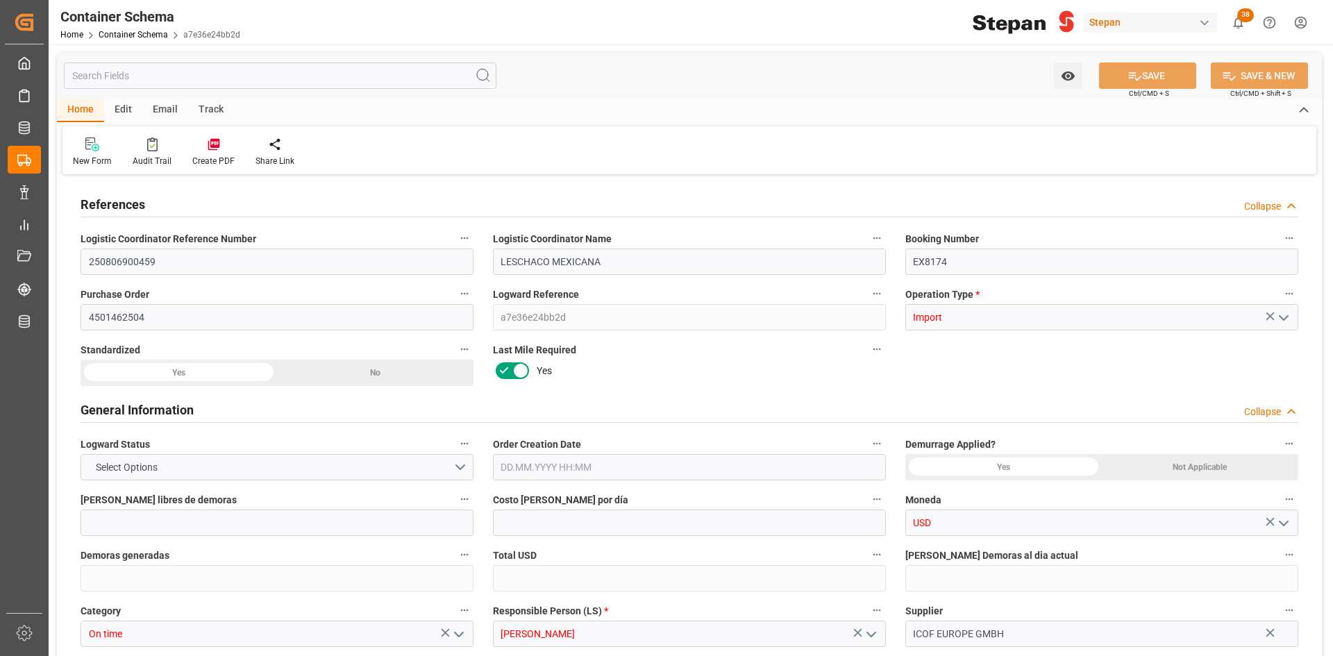
type input "MXVER"
type input "9979254"
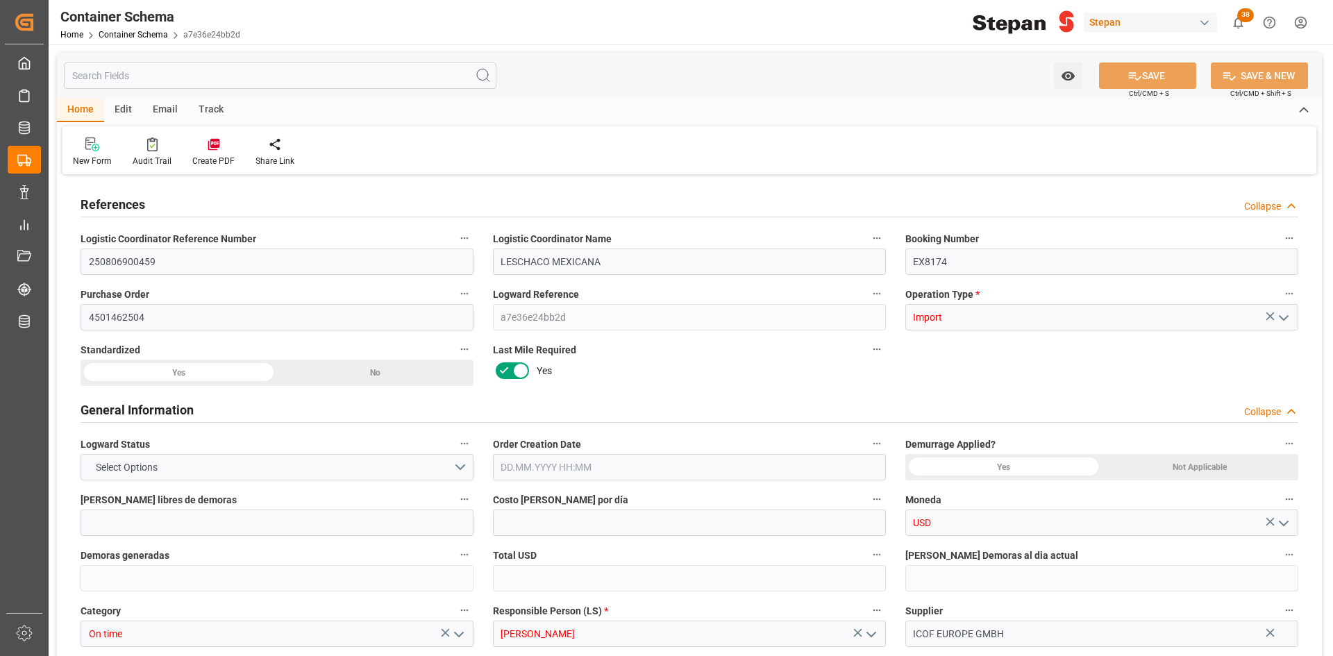
type input "1"
type input "24"
type input "[DATE] 00:00"
type input "[DATE]"
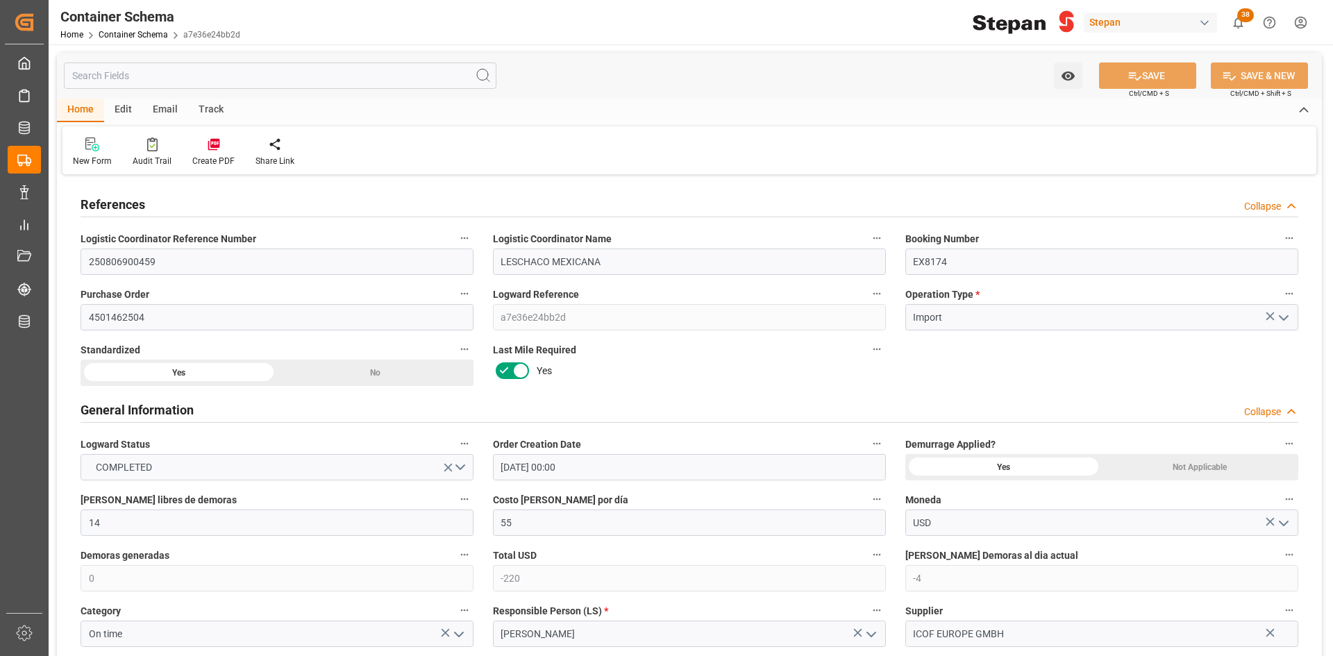
type input "[DATE] 00:00"
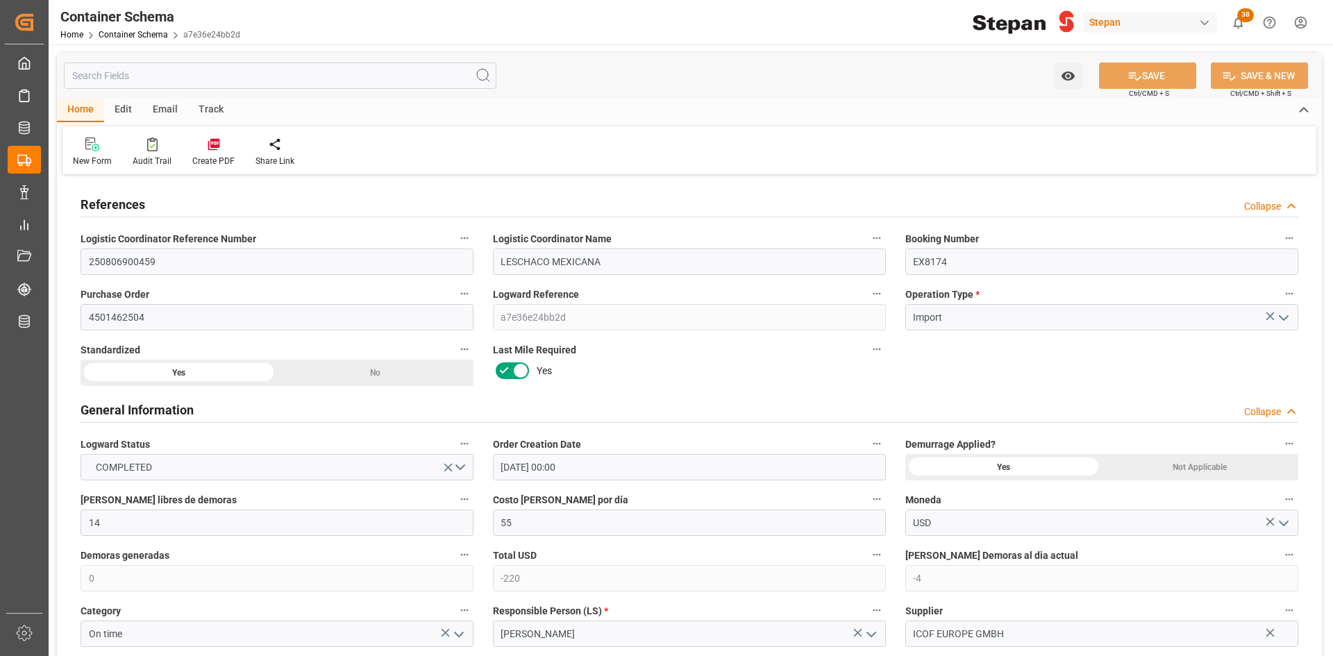
type input "[DATE] 00:00"
type input "[DATE]"
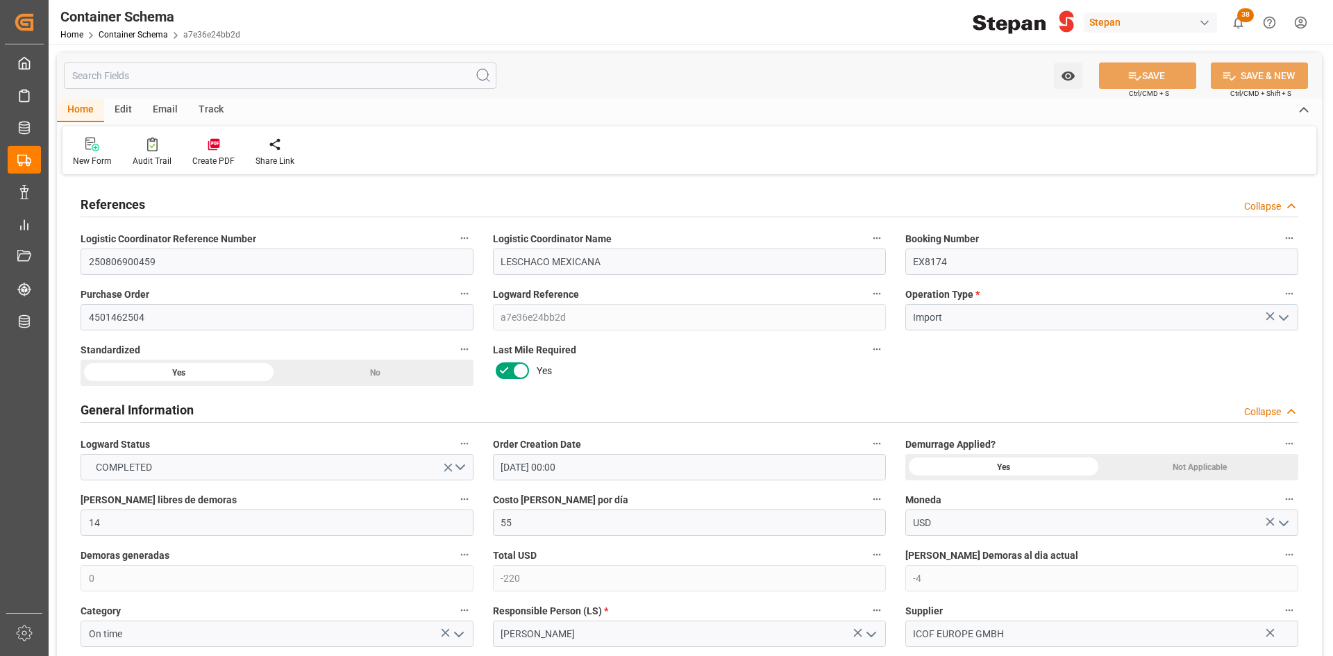
type input "[DATE] 05:25"
type input "[DATE] 21:47"
type input "[DATE]"
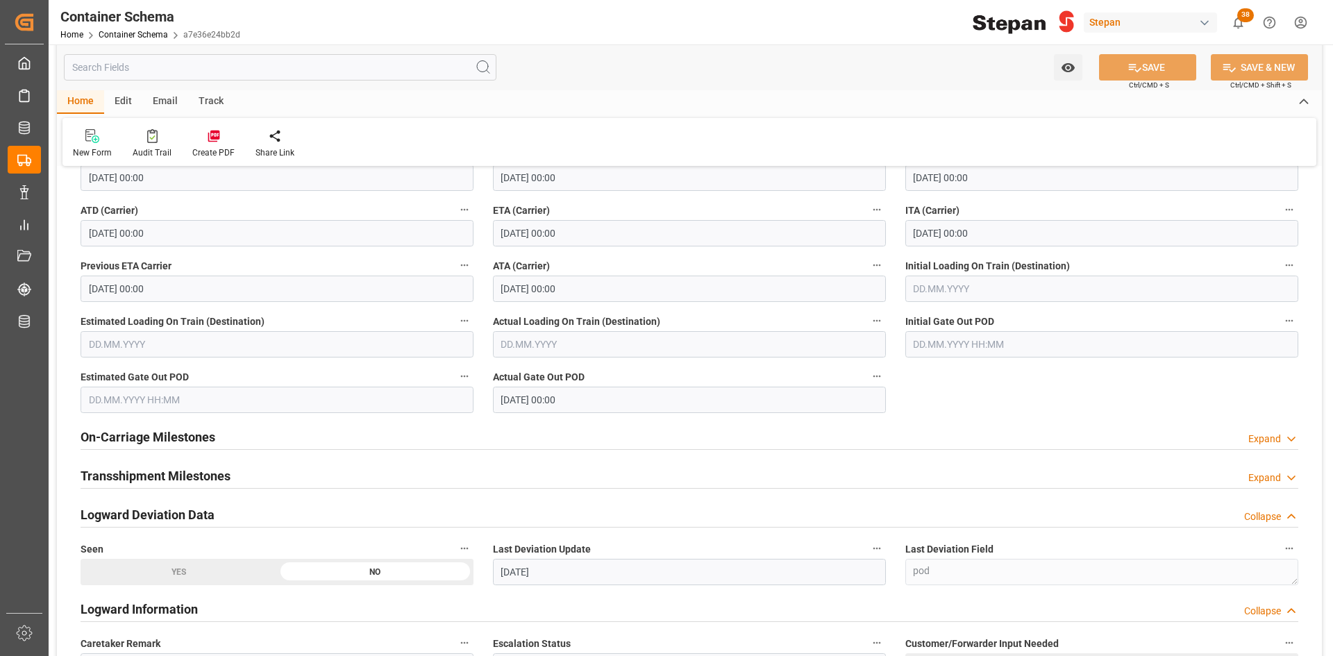
scroll to position [2361, 0]
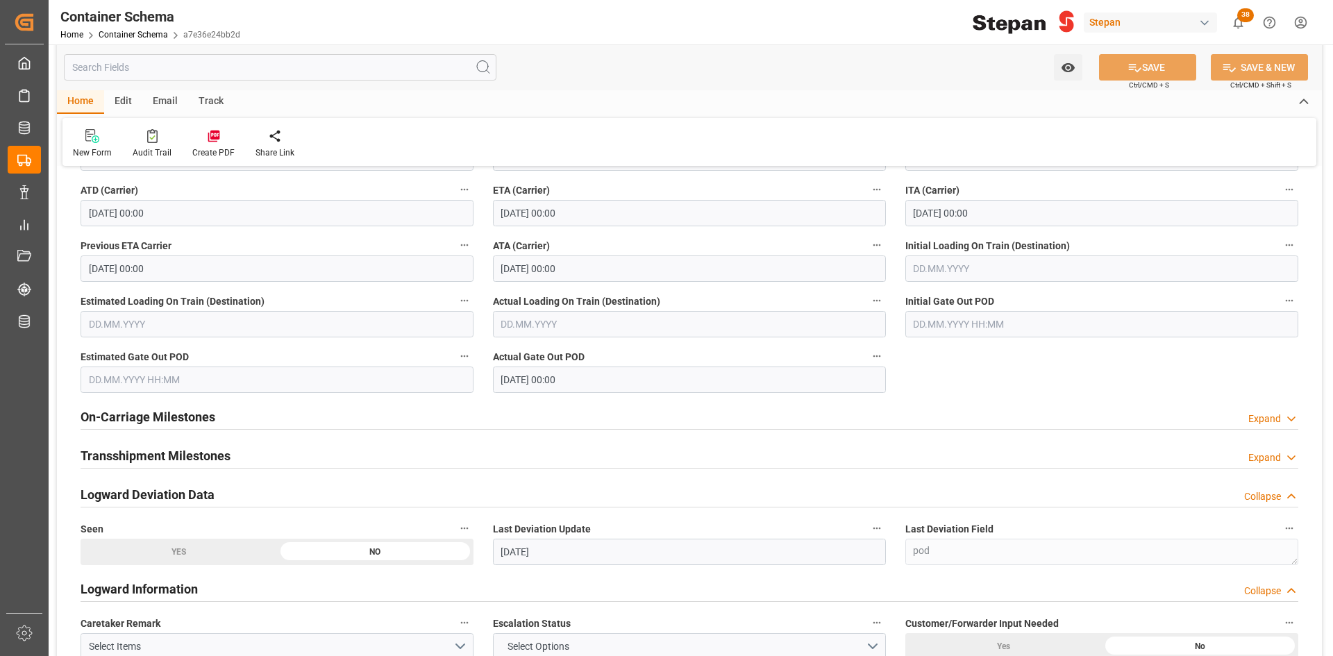
click at [342, 426] on div "On-Carriage Milestones Expand" at bounding box center [690, 416] width 1218 height 26
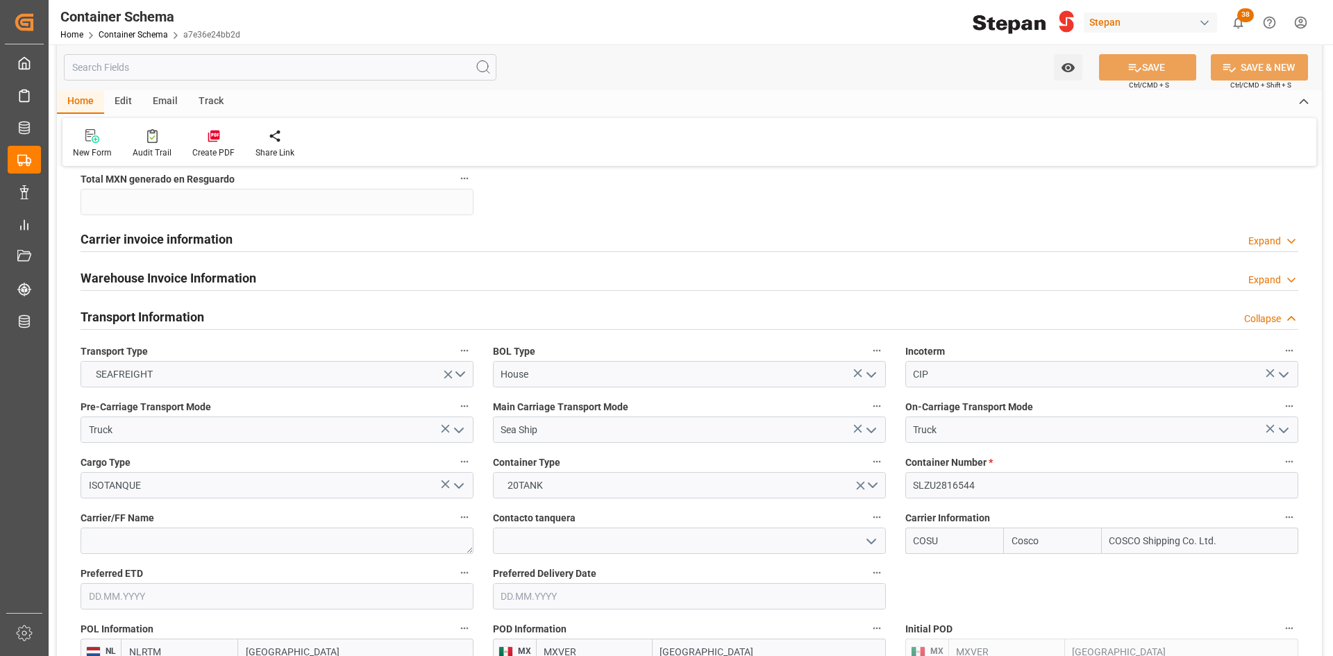
scroll to position [1528, 0]
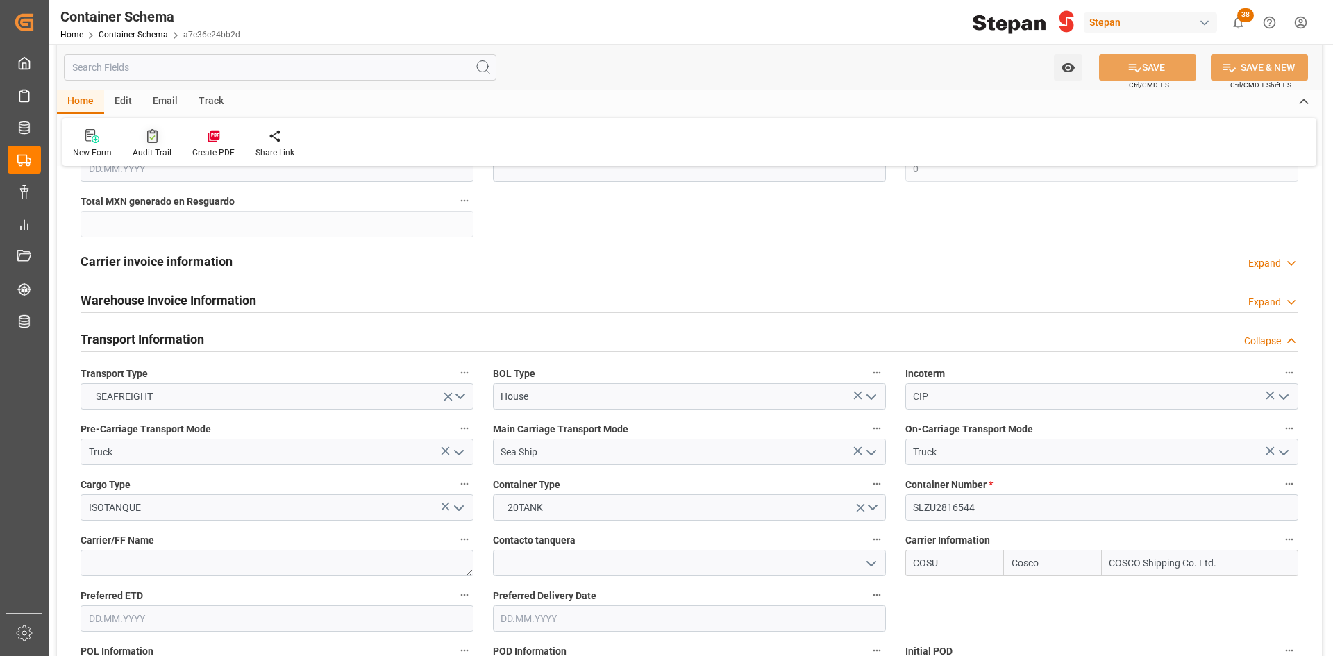
click at [161, 135] on div at bounding box center [152, 135] width 39 height 15
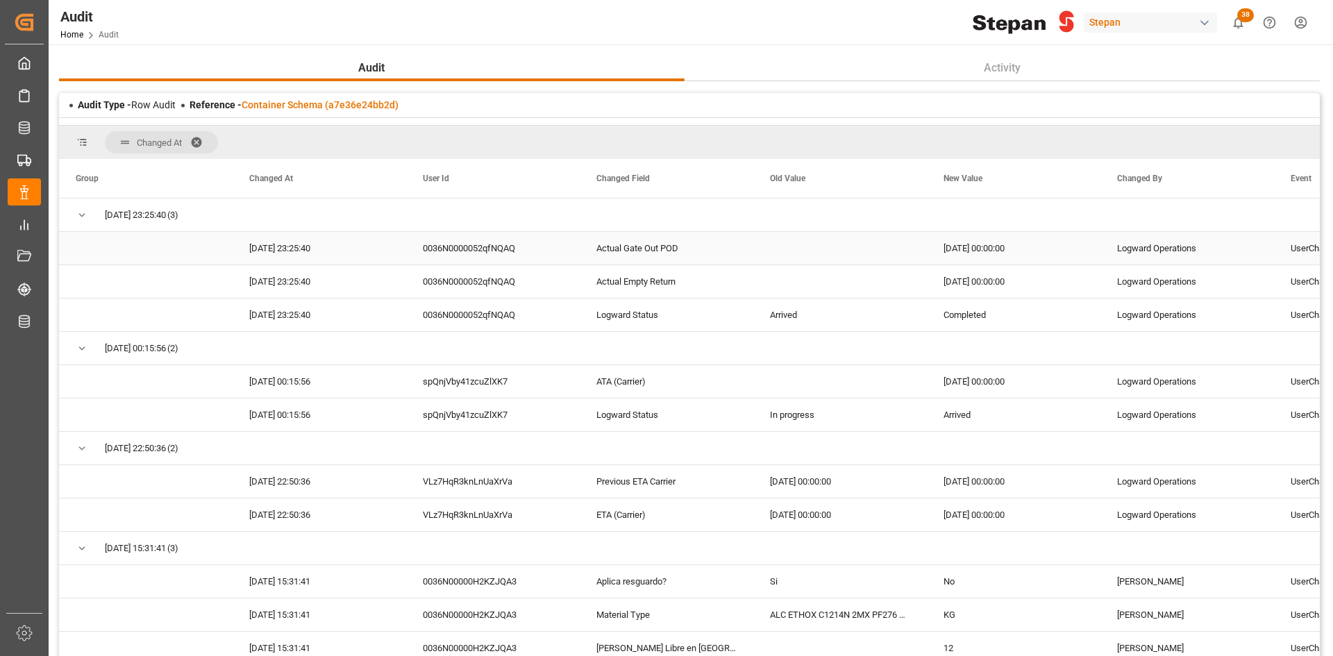
click at [765, 255] on div "Press SPACE to select this row." at bounding box center [841, 248] width 174 height 33
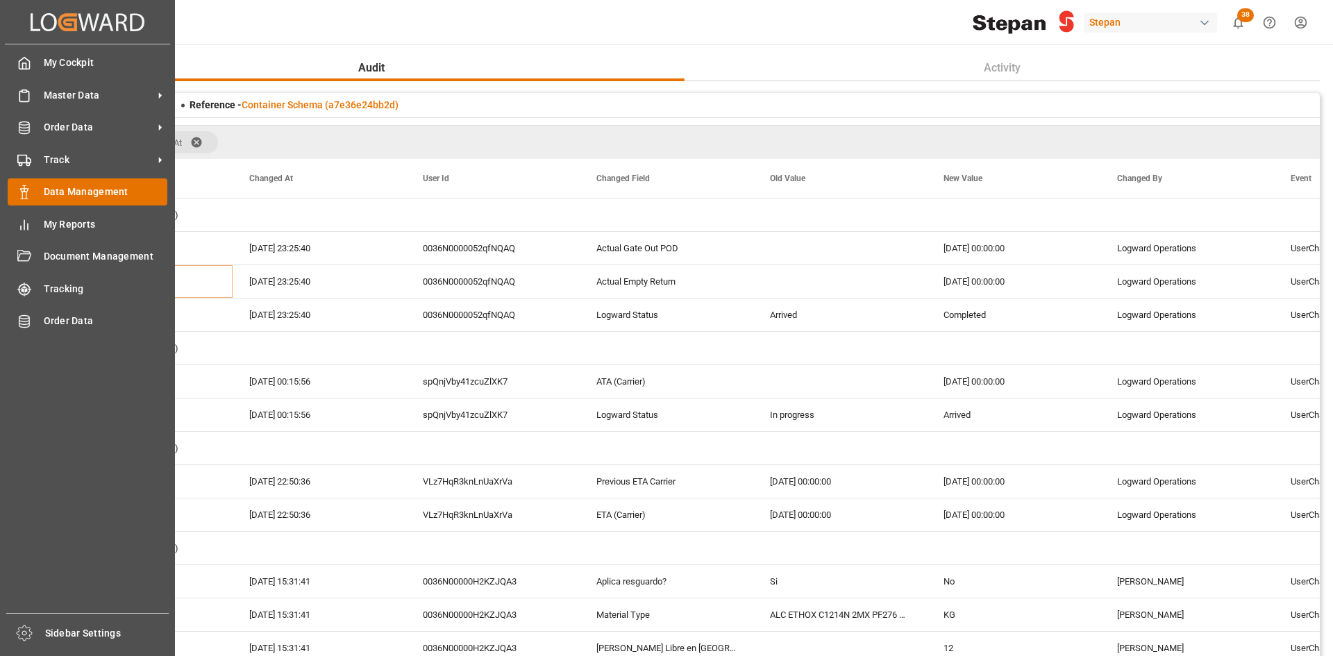
click at [21, 197] on icon at bounding box center [24, 192] width 14 height 14
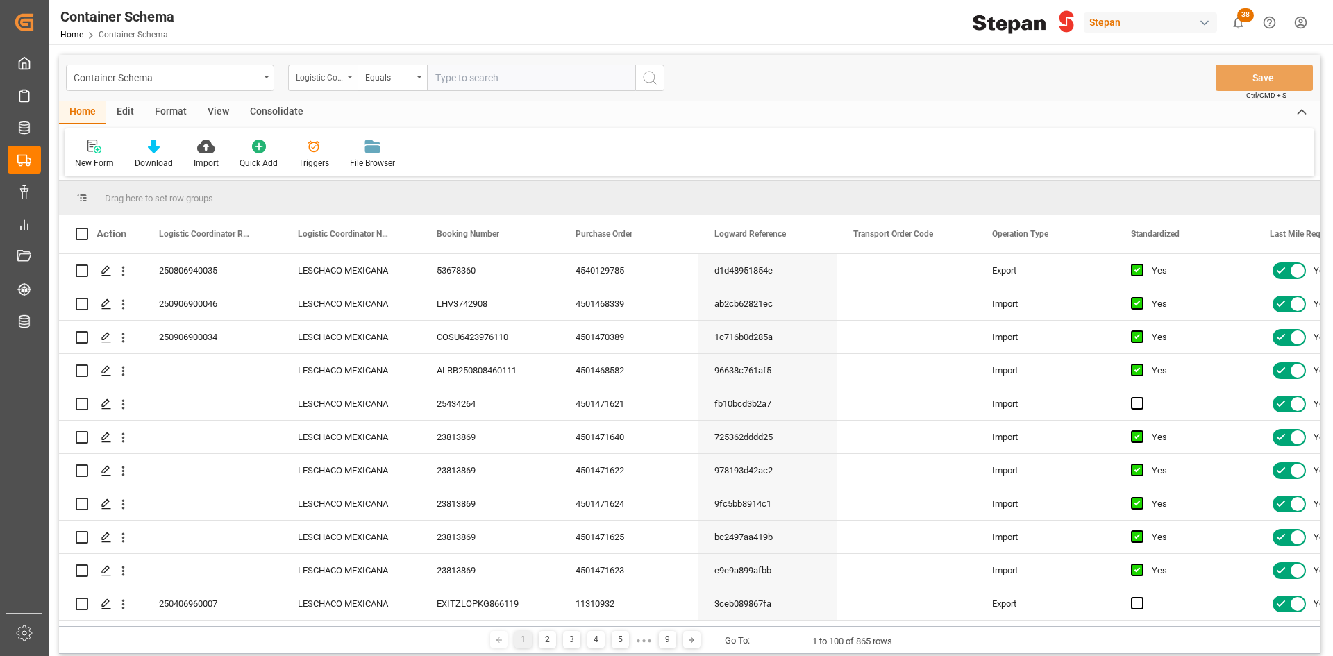
click at [340, 77] on div "Logistic Coordinator Reference Number" at bounding box center [319, 76] width 47 height 16
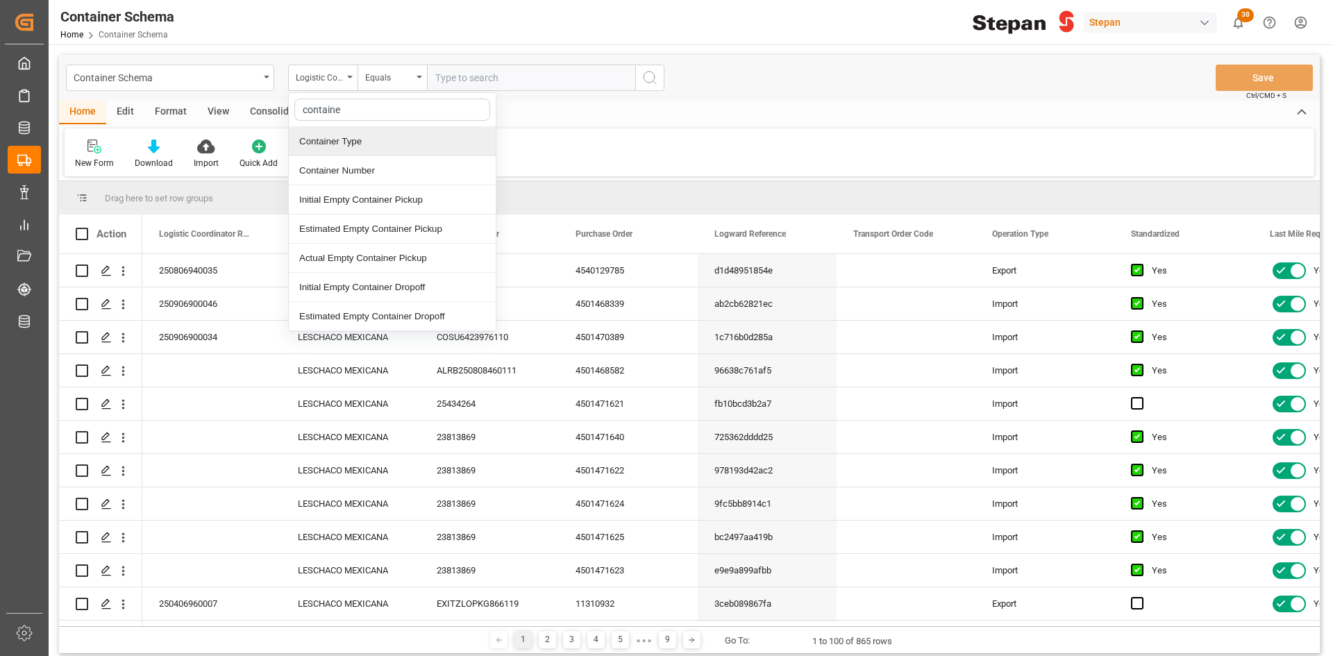
type input "container"
click at [360, 165] on div "Container Number" at bounding box center [392, 170] width 207 height 29
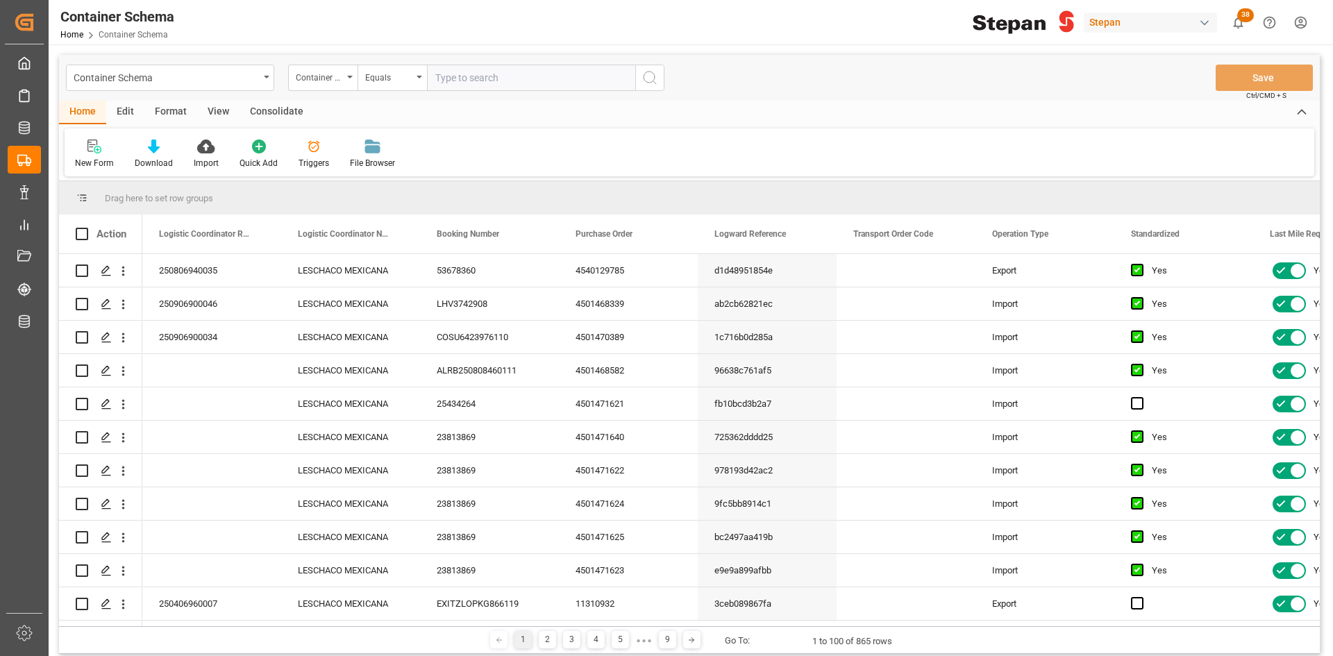
click at [475, 76] on input "text" at bounding box center [531, 78] width 208 height 26
type input "HMJU2605104"
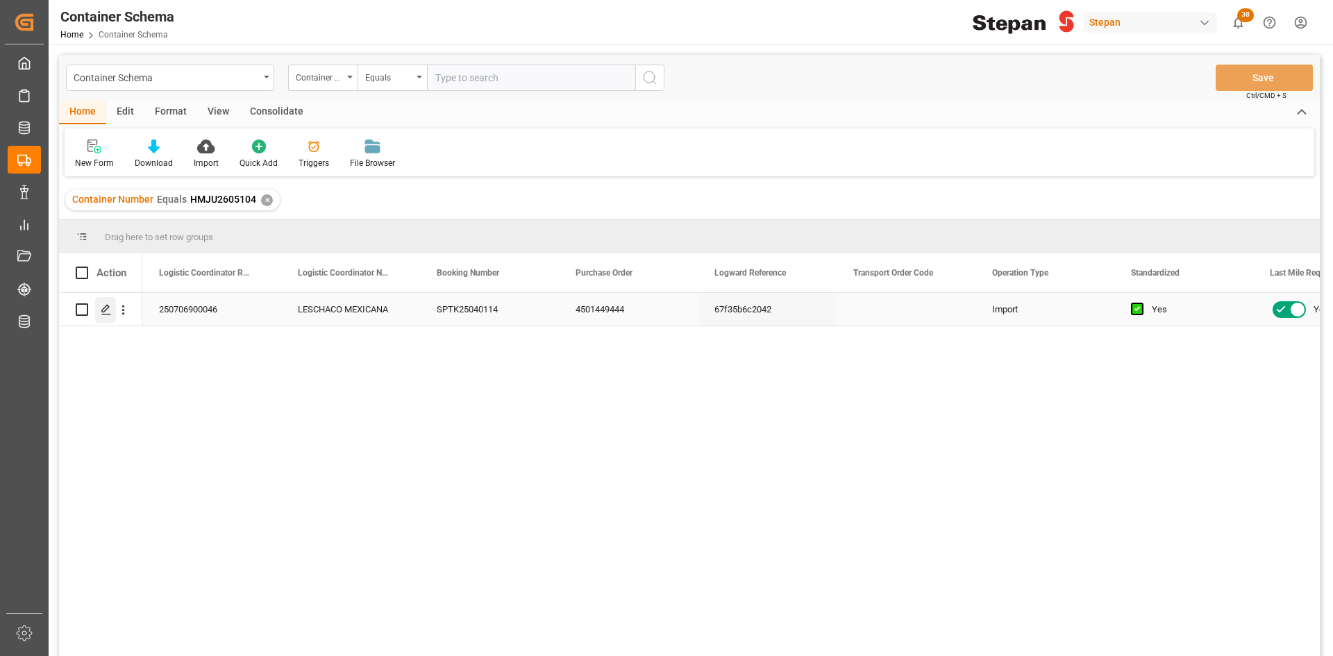
click at [98, 310] on div "Press SPACE to select this row." at bounding box center [105, 310] width 21 height 26
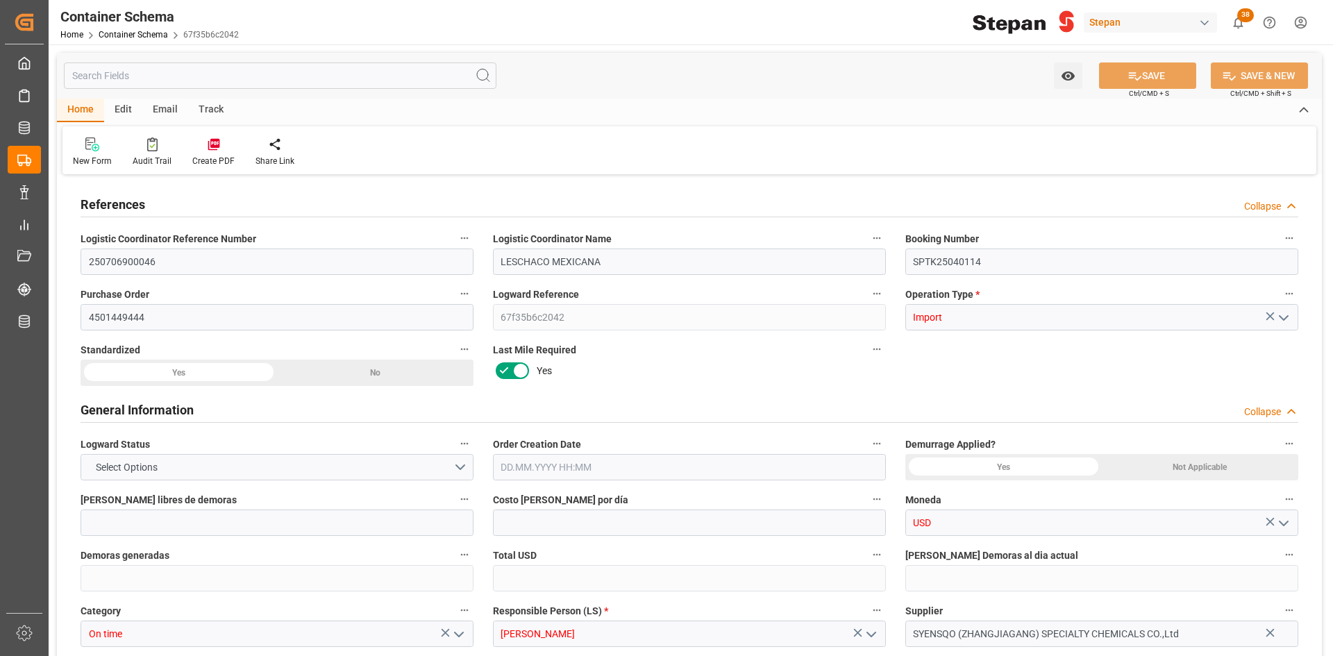
type input "30"
type input "50"
type input "19"
type input "950"
type input "19"
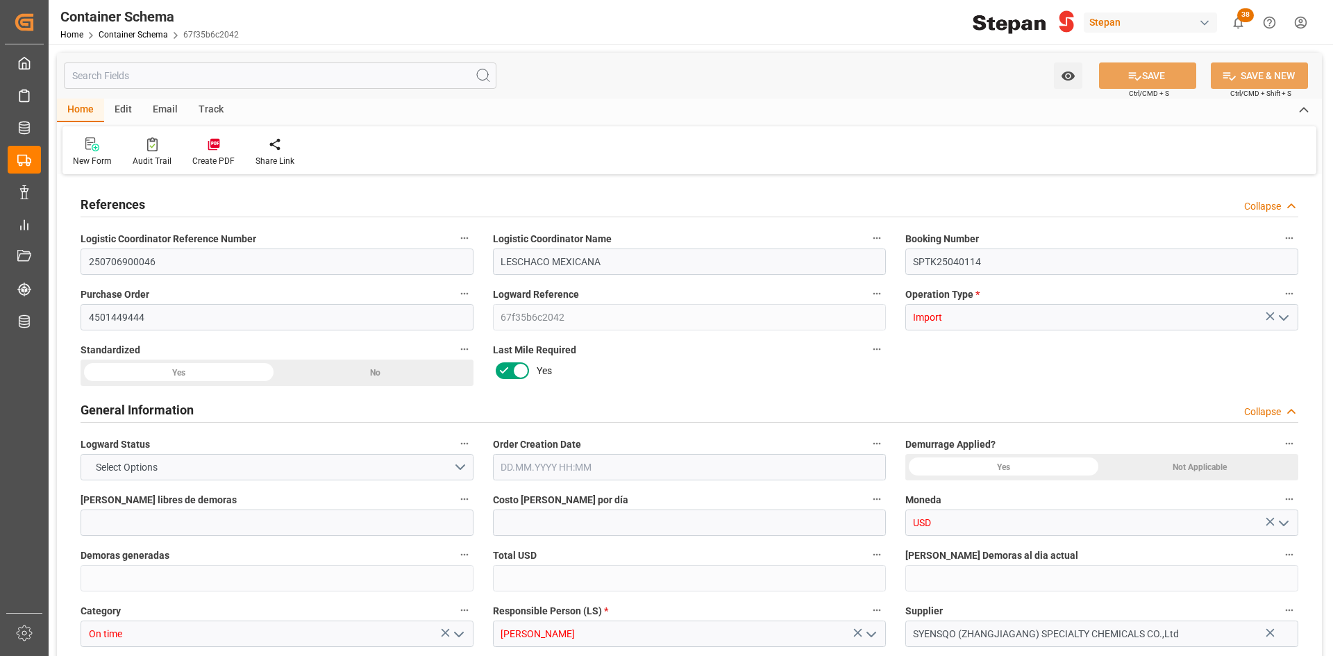
type input "1"
type input "17880"
type input "30"
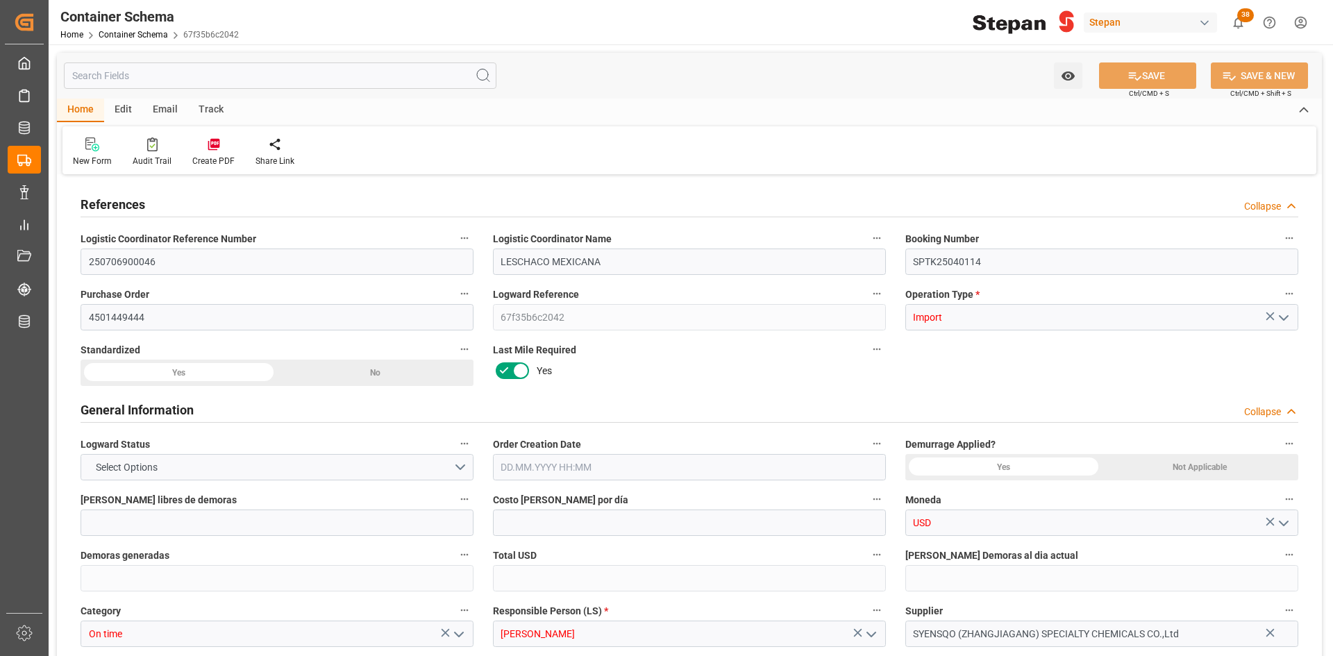
type input "12"
type input "Cosco"
type input "COSCO Shipping Co. Ltd."
type input "CNZJG"
type input "MXATM"
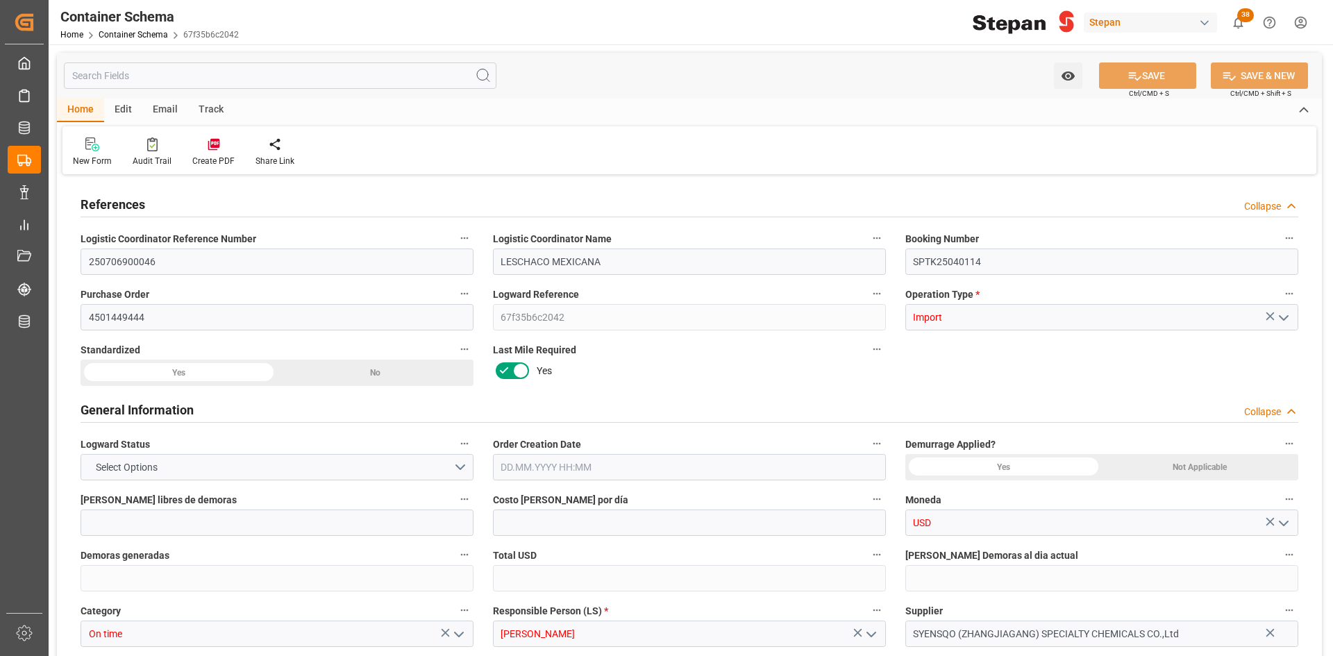
type input "MXATM"
type input "2"
type input "64"
type input "[DATE] 00:00"
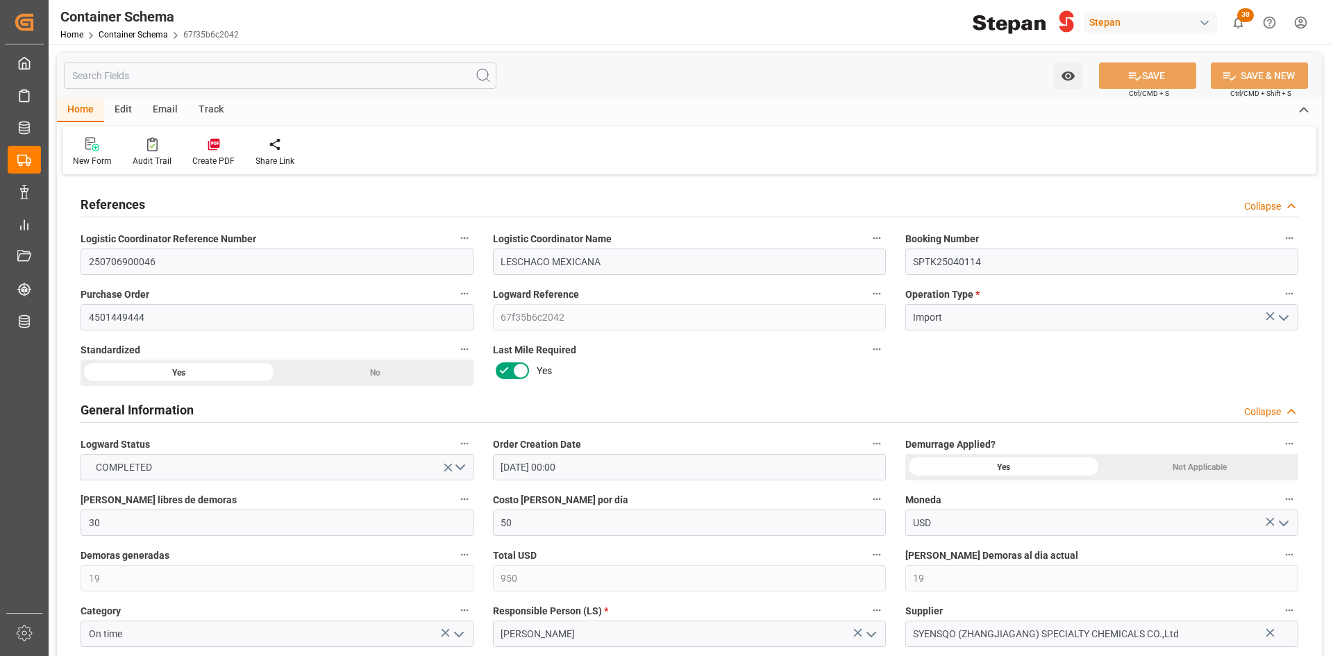
type input "[DATE]"
type input "[DATE] 00:00"
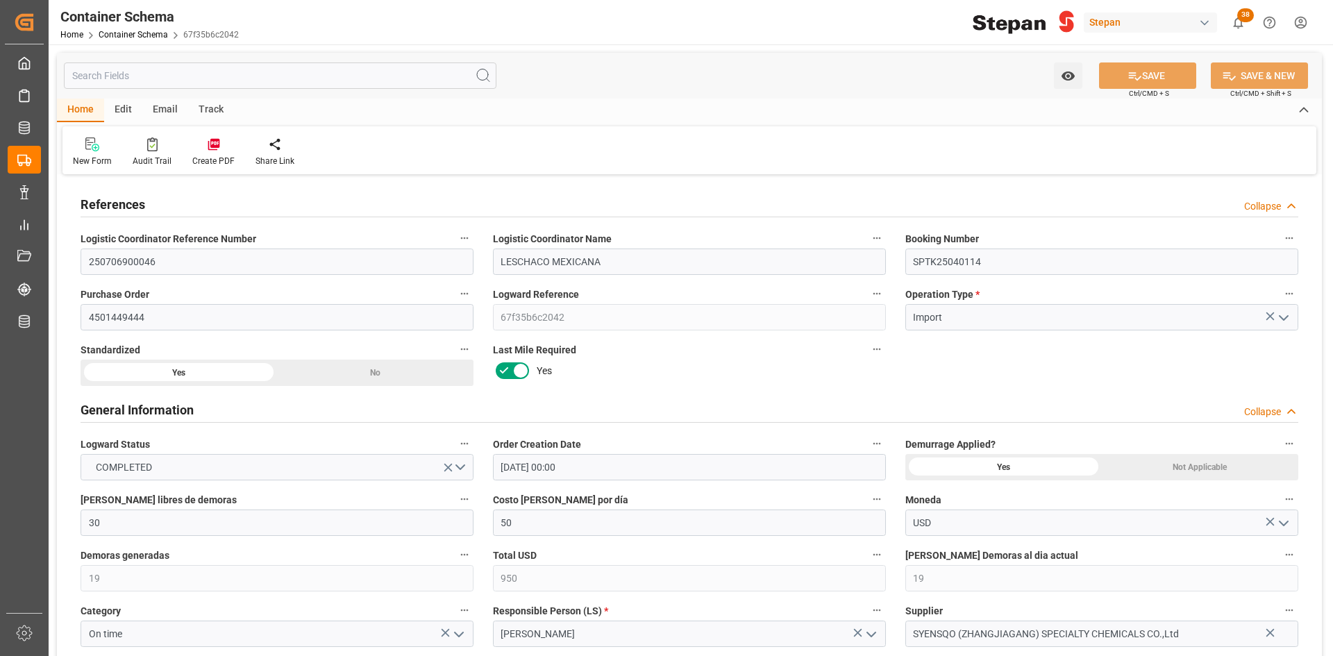
type input "[DATE] 00:00"
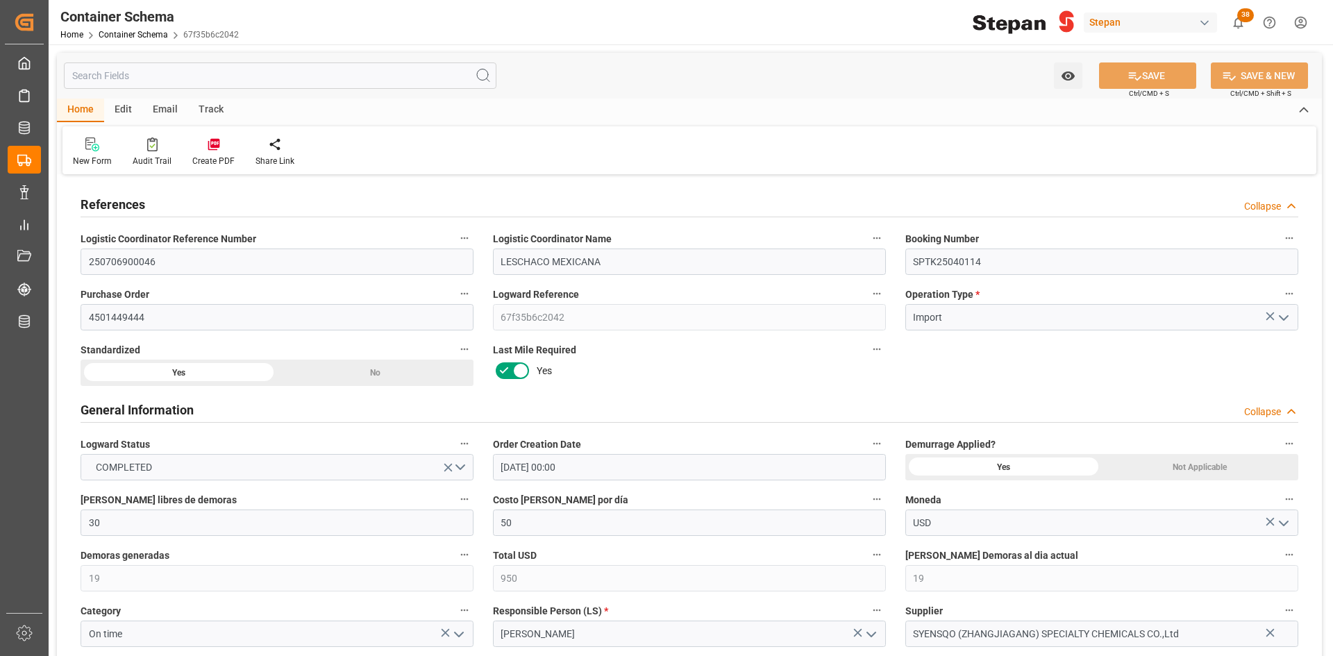
type input "[DATE] 00:00"
type input "[DATE]"
type input "[DATE] 05:39"
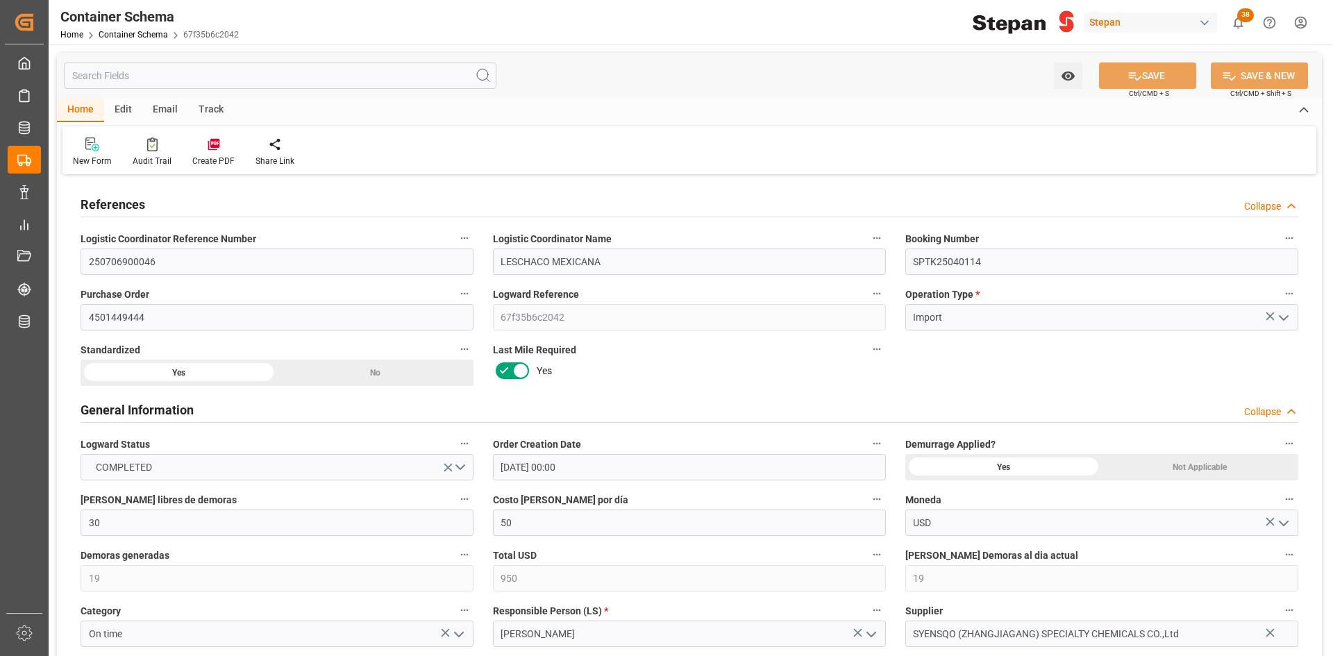
type input "[DATE] 21:36"
type input "[DATE]"
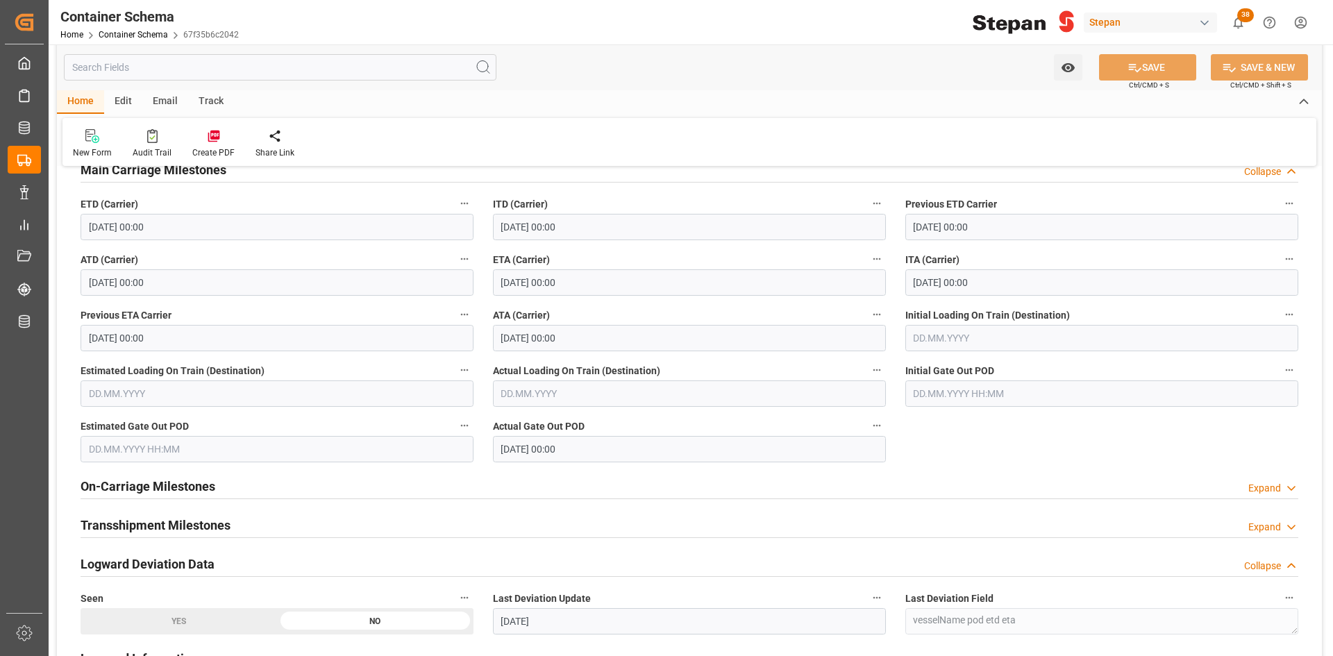
scroll to position [2500, 0]
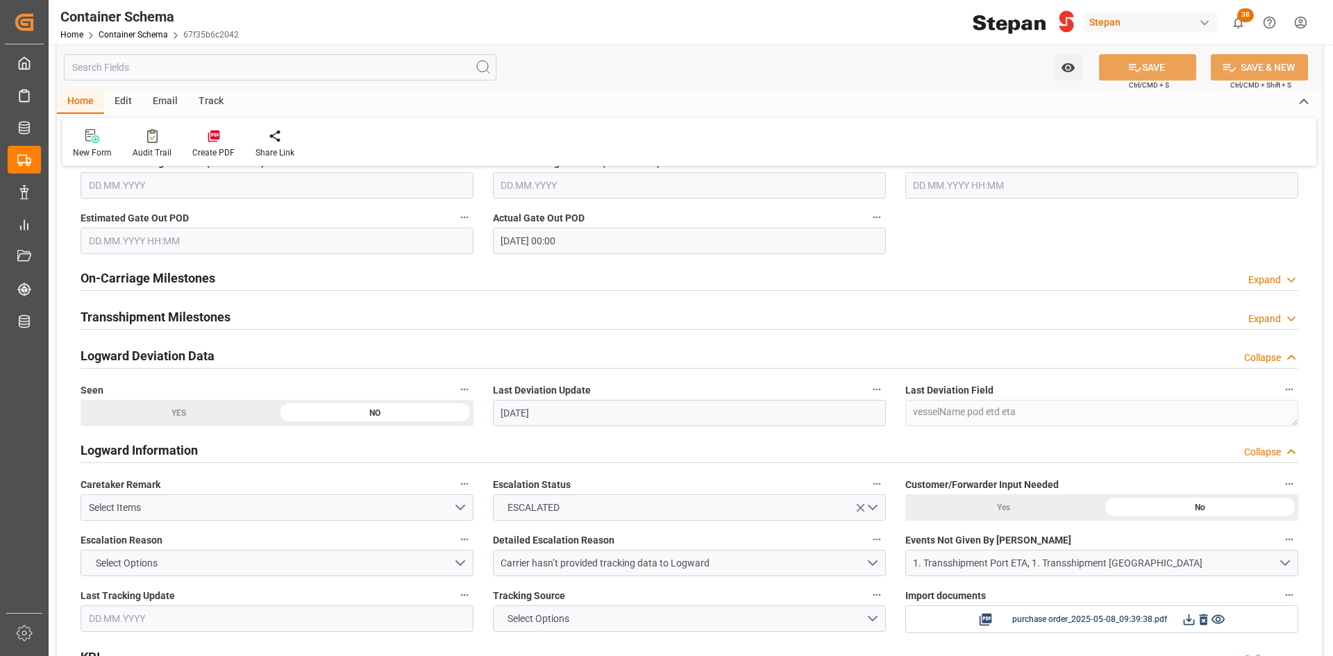
click at [156, 276] on h2 "On-Carriage Milestones" at bounding box center [148, 278] width 135 height 19
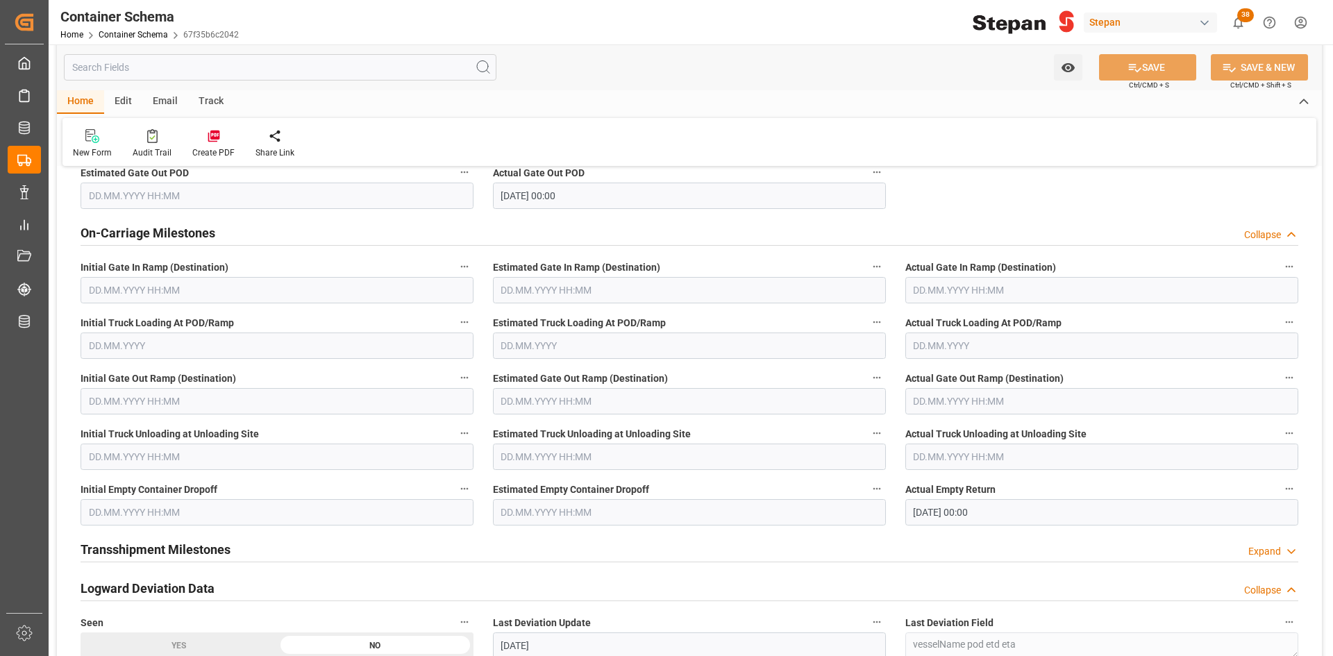
scroll to position [2570, 0]
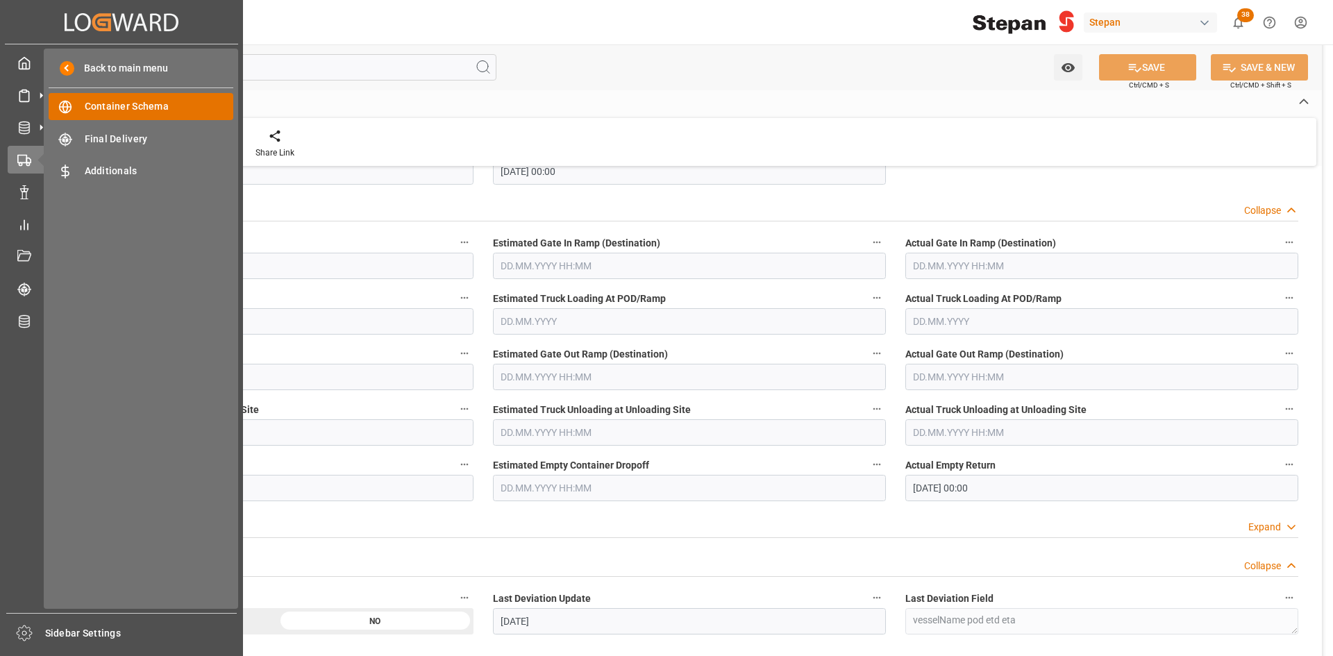
click at [129, 106] on span "Container Schema" at bounding box center [159, 106] width 149 height 15
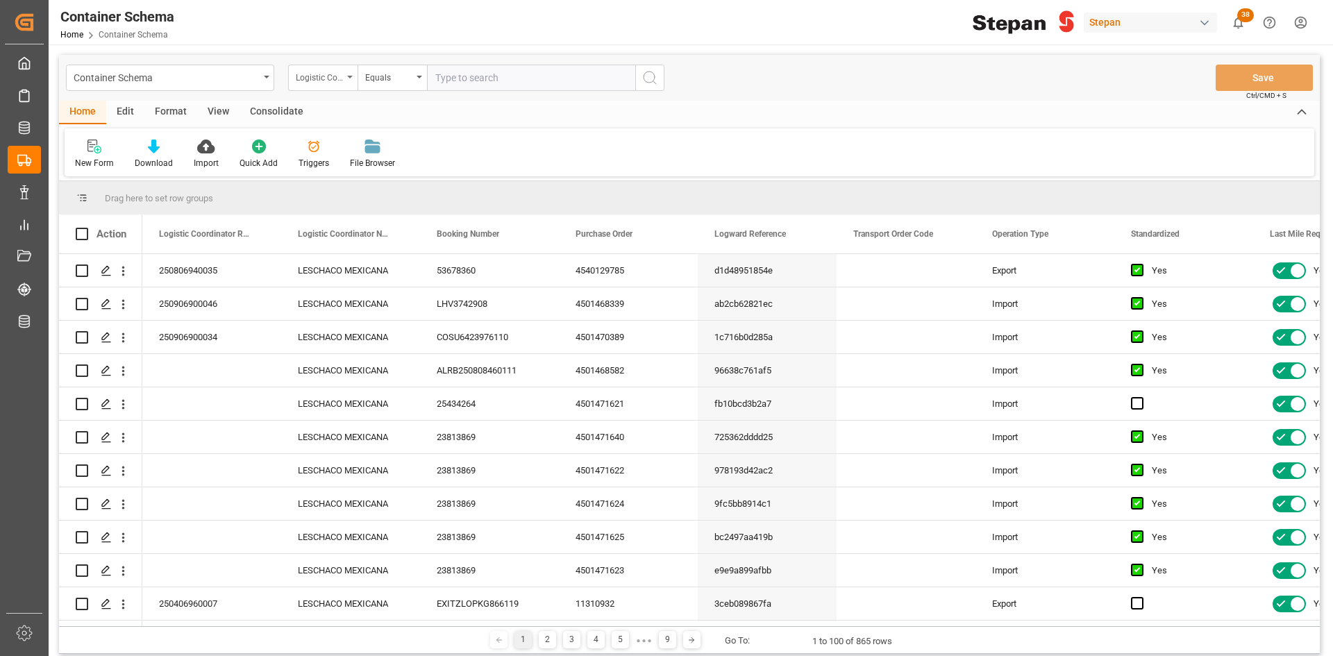
click at [340, 65] on div "Container Schema Logistic Coordinator Reference Number Equals Save Ctrl/CMD + S" at bounding box center [689, 78] width 1261 height 46
drag, startPoint x: 335, startPoint y: 80, endPoint x: 342, endPoint y: 81, distance: 7.7
click at [339, 80] on div "Logistic Coordinator Reference Number" at bounding box center [319, 76] width 47 height 16
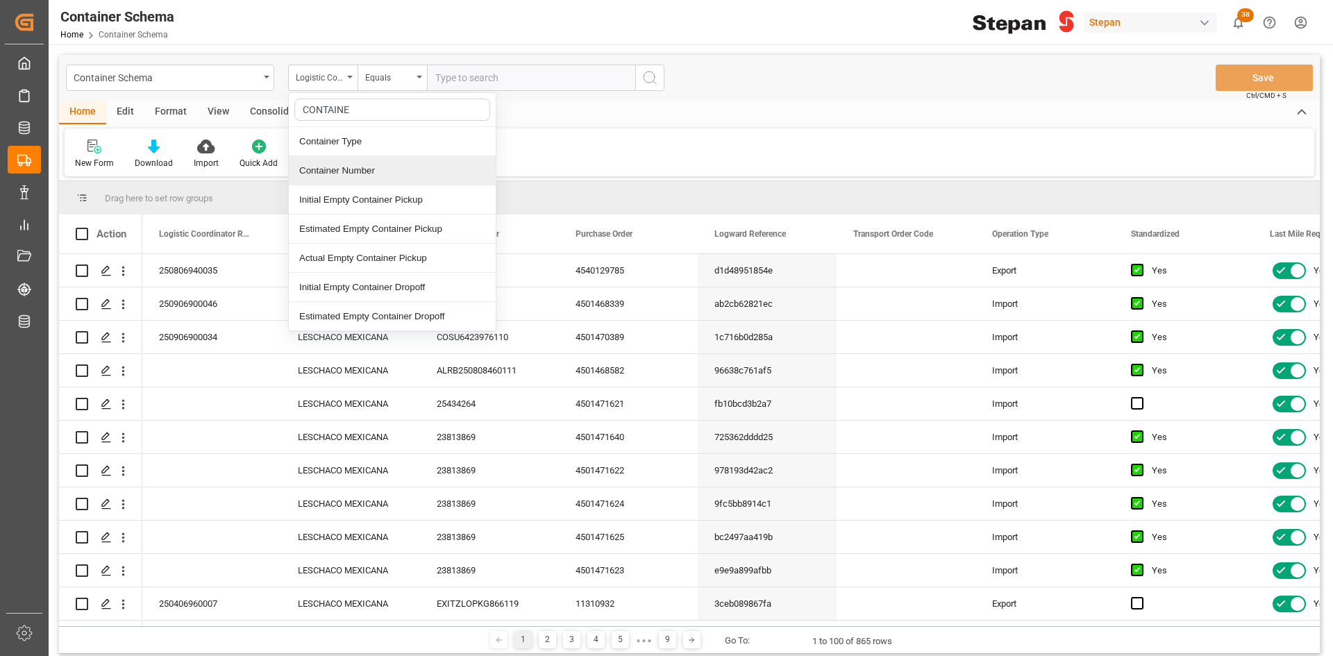
type input "CONTAINER"
click at [401, 176] on div "Container Number" at bounding box center [392, 170] width 207 height 29
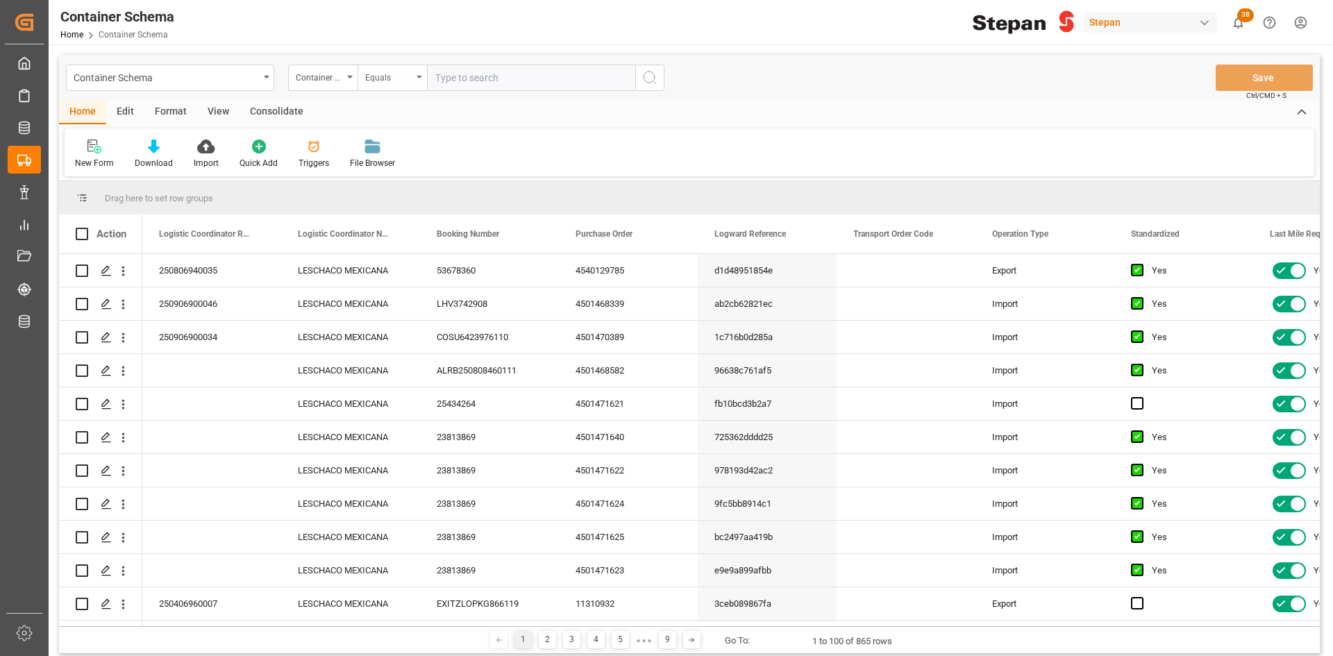
click at [405, 78] on div "Equals" at bounding box center [388, 76] width 47 height 16
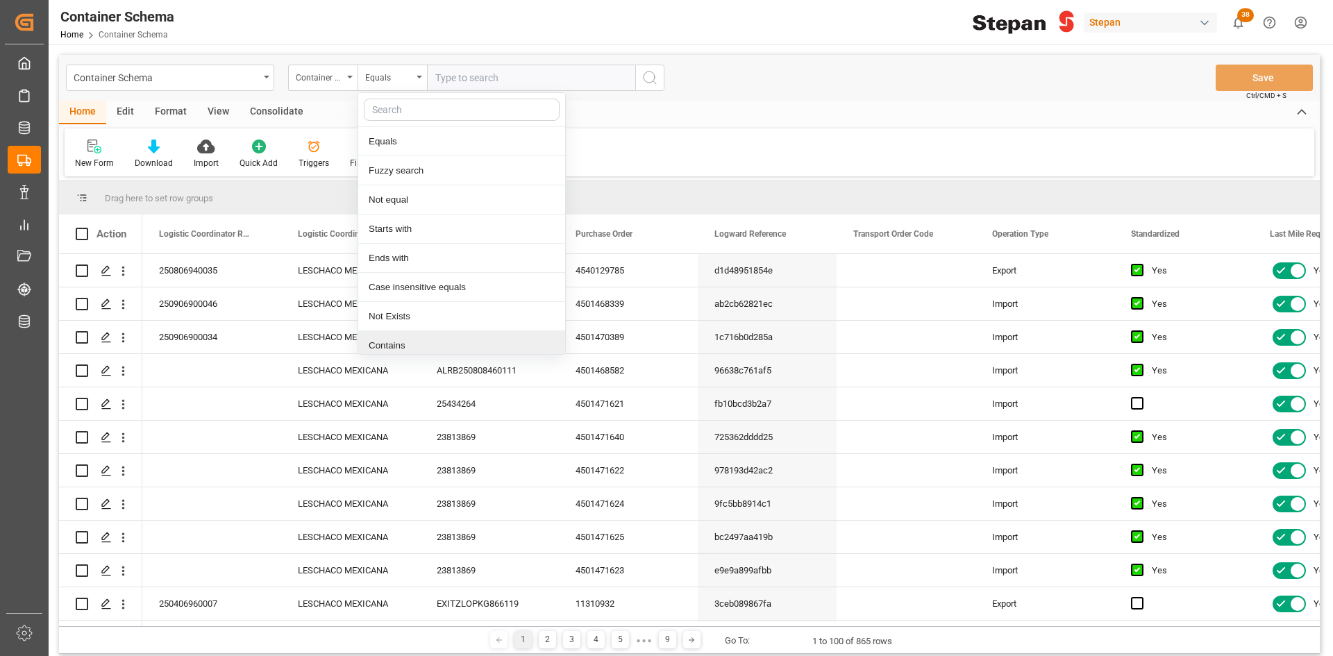
drag, startPoint x: 429, startPoint y: 334, endPoint x: 451, endPoint y: 260, distance: 76.7
click at [429, 334] on div "Contains" at bounding box center [461, 345] width 207 height 29
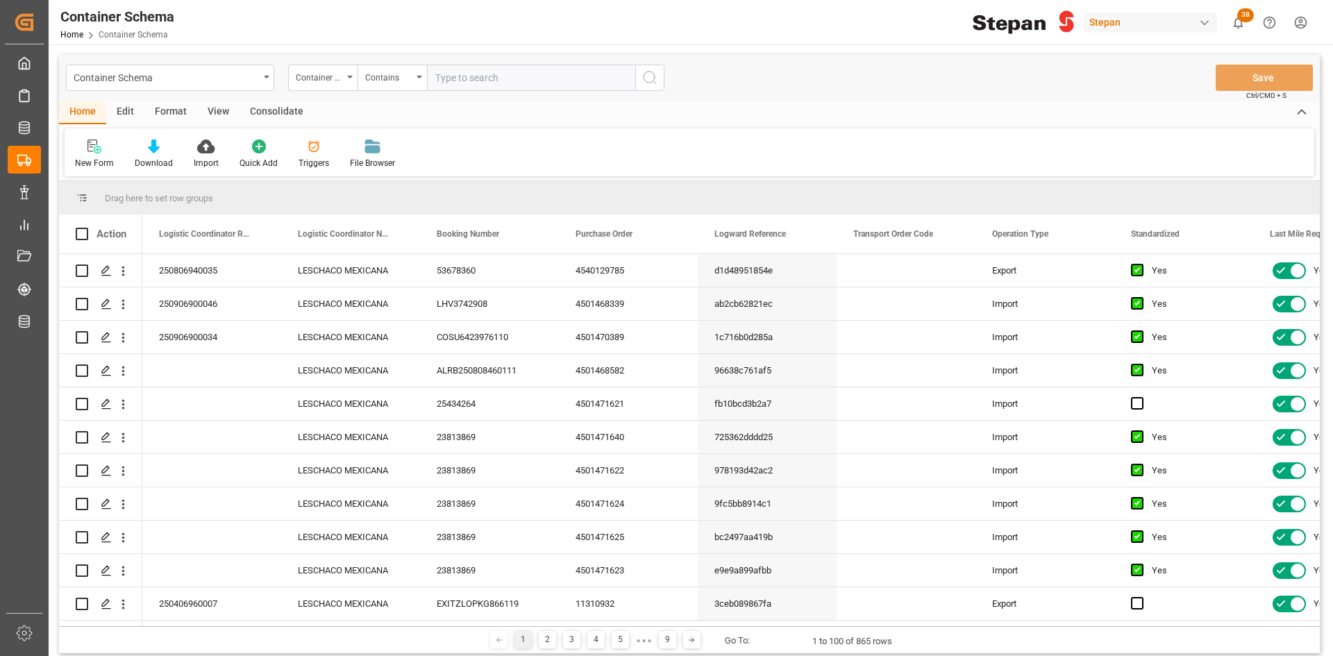
paste input "LEGU1226269 LEGU1226628 LEGU1232960 LEGU1233571 LEGU1221518 LEGU1224158 LEGU110…"
click at [565, 77] on input "LEGU1226269 LEGU1226628 LEGU1232960 LEGU1233571 LEGU1221518 LEGU1224158 LEGU110…" at bounding box center [531, 78] width 208 height 26
click at [505, 78] on input "LEGU1226269 LEGU1226628 LEGU1232960 LEGU1233571 LEGU1221518 LEGU1224158 LEGU110…" at bounding box center [531, 78] width 208 height 26
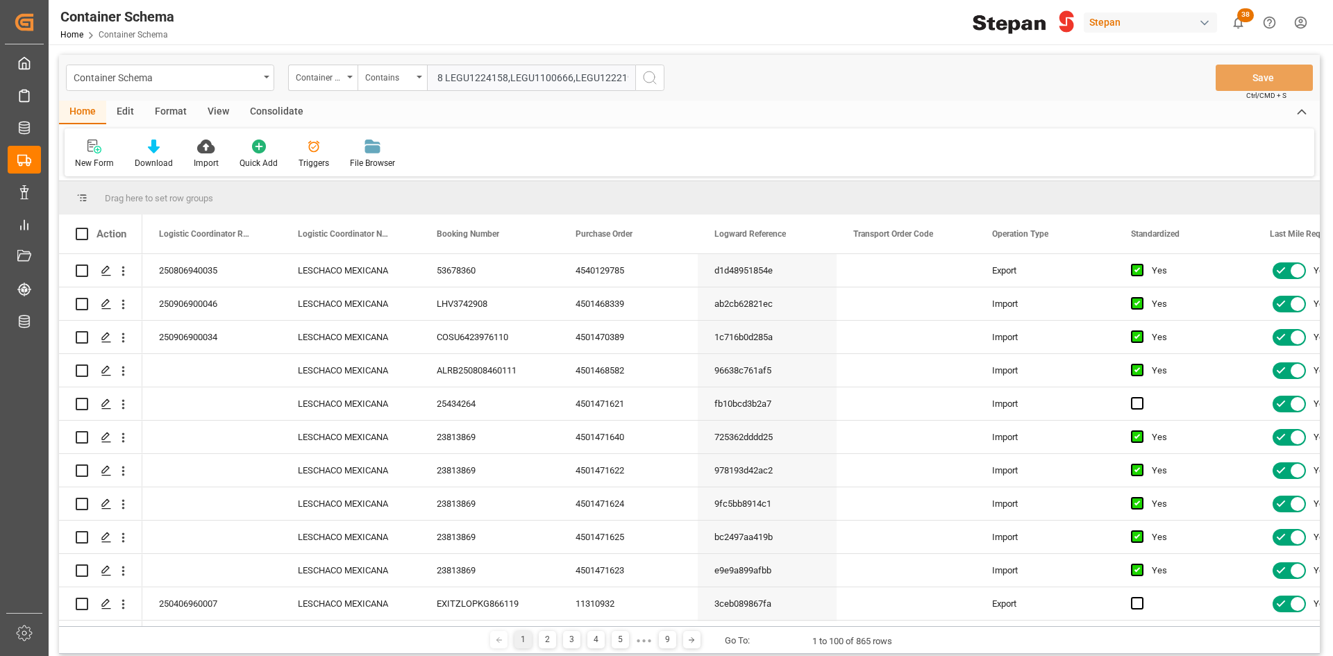
click at [457, 77] on input "LEGU1226269 LEGU1226628 LEGU1232960 LEGU1233571 LEGU1221518 LEGU1224158,LEGU110…" at bounding box center [531, 78] width 208 height 26
click at [441, 78] on input "LEGU1226269 LEGU1226628 LEGU1232960 LEGU1233571 LEGU1221518 LEGU1224158,LEGU110…" at bounding box center [531, 78] width 208 height 26
click at [465, 76] on input "LEGU1226269 LEGU1226628 LEGU1232960 LEGU1233571 LEGU1221518,LEGU1224158,LEGU110…" at bounding box center [531, 78] width 208 height 26
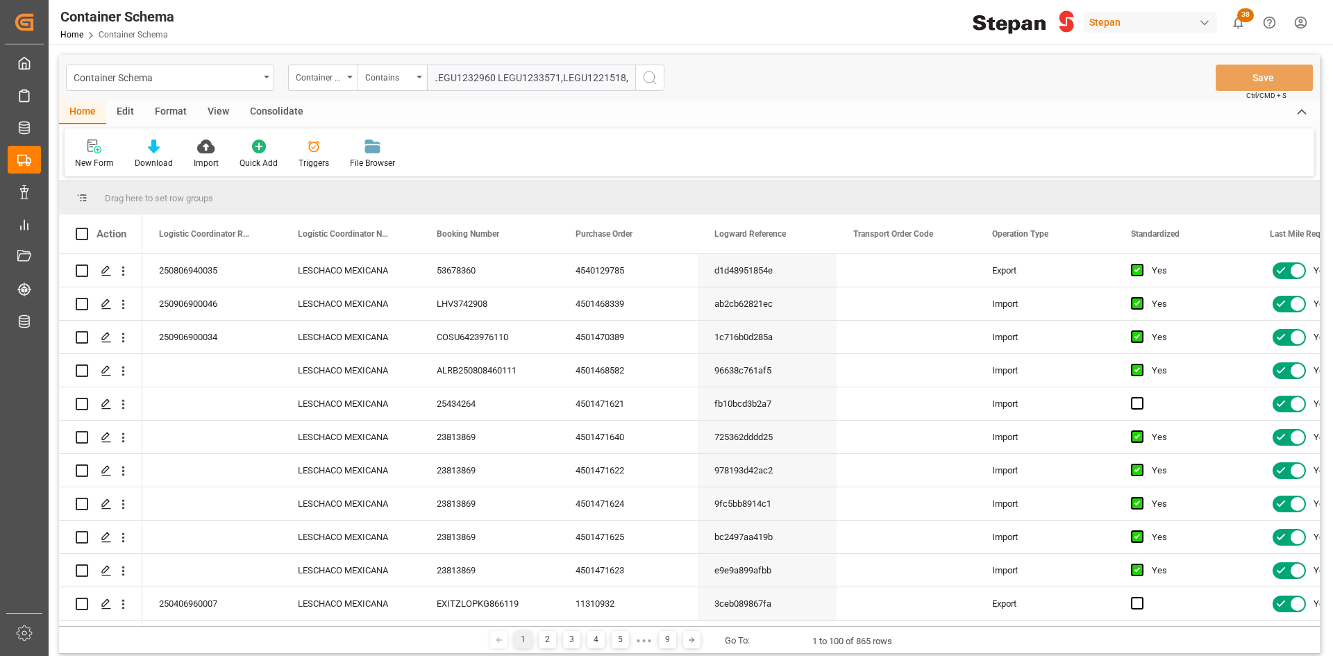
click at [495, 77] on input "LEGU1226269 LEGU1226628 LEGU1232960 LEGU1233571,LEGU1221518,LEGU1224158,LEGU110…" at bounding box center [531, 78] width 208 height 26
click at [495, 78] on input "LEGU1226269 LEGU1226628 LEGU1232960,LEGU1233571,LEGU1221518,LEGU1224158,LEGU110…" at bounding box center [531, 78] width 208 height 26
click at [470, 76] on input "LEGU1226269 LEGU1226628,LEGU1232960,LEGU1233571,LEGU1221518,LEGU1224158,LEGU110…" at bounding box center [531, 78] width 208 height 26
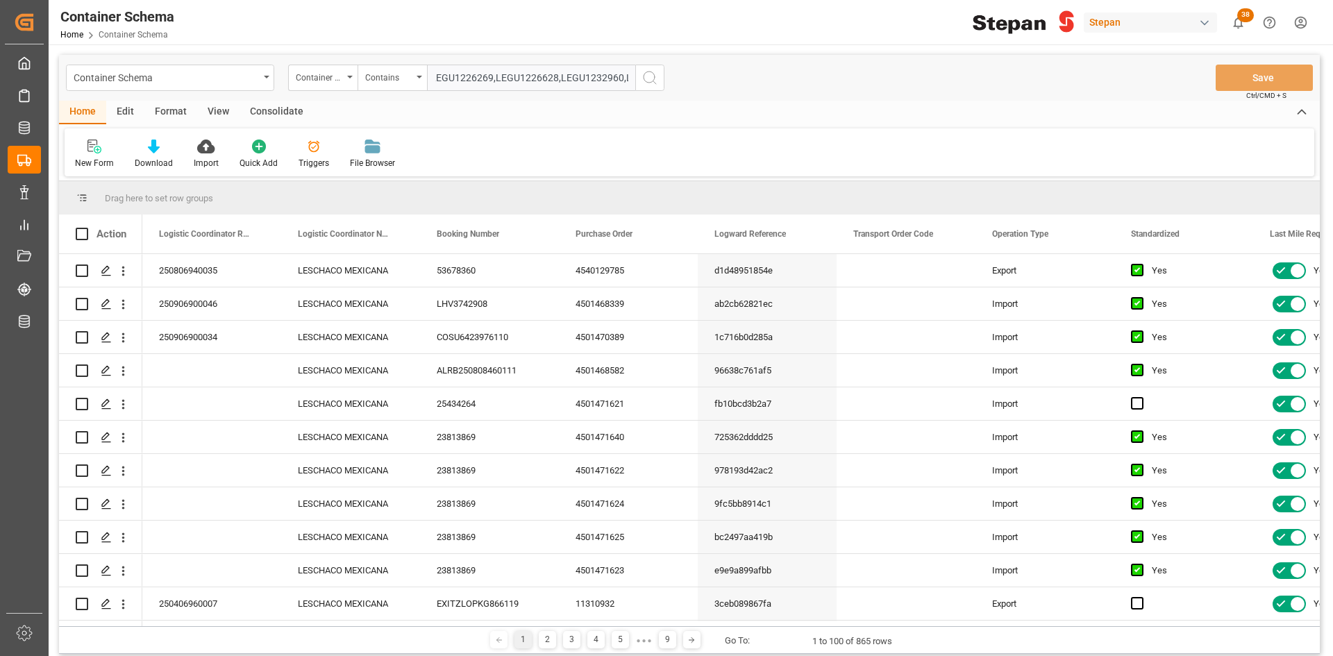
scroll to position [0, 0]
type input "LEGU1226269,LEGU1226628,LEGU1232960,LEGU1233571,LEGU1221518,LEGU1224158,LEGU110…"
click at [646, 76] on icon "search button" at bounding box center [650, 77] width 17 height 17
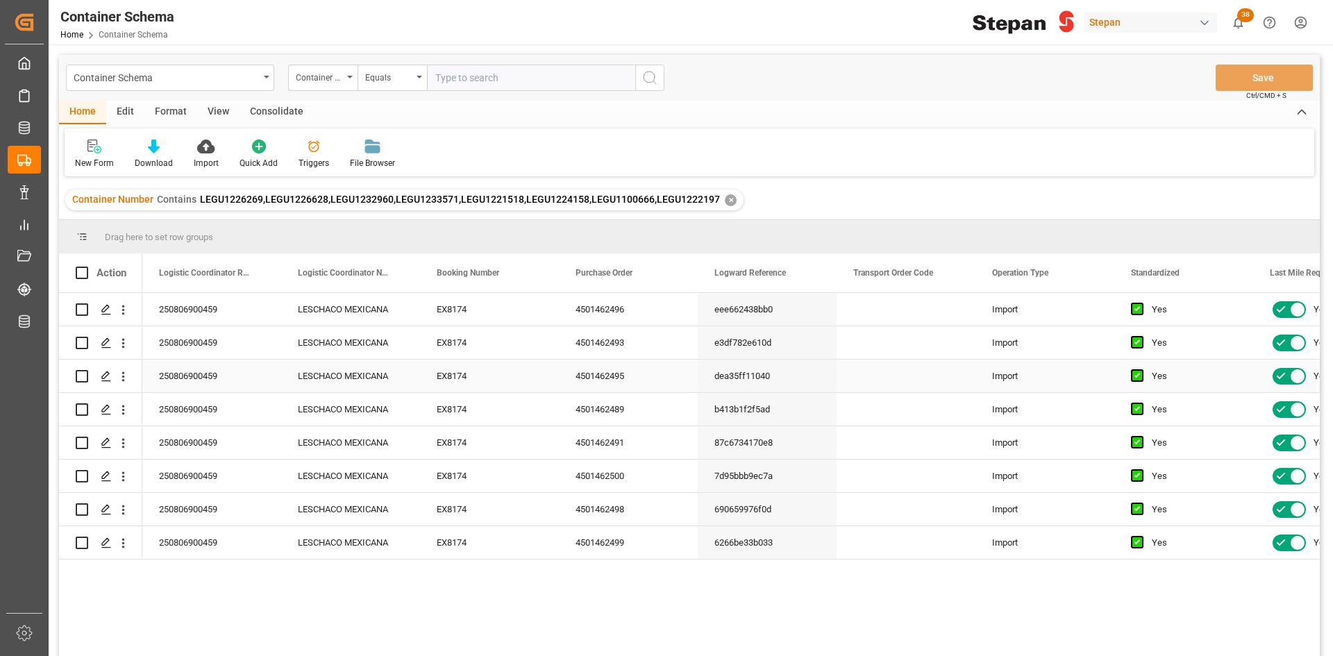
click at [925, 391] on div "Press SPACE to select this row." at bounding box center [906, 376] width 139 height 33
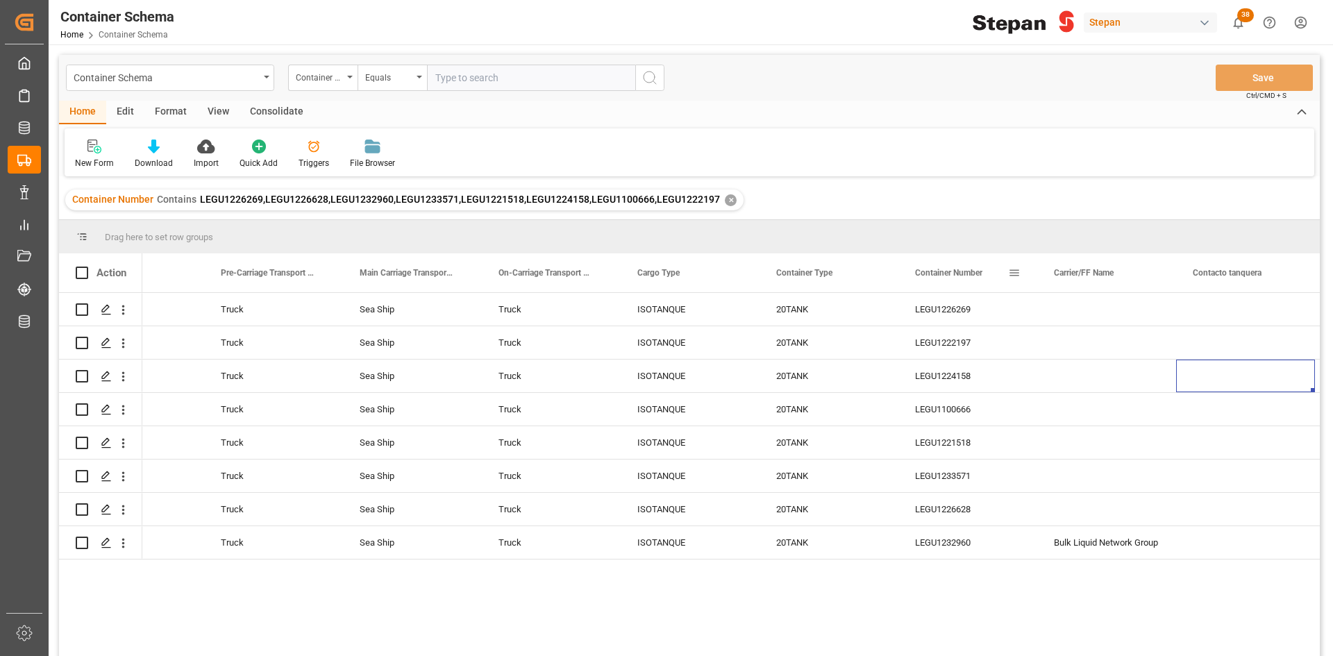
click at [1014, 275] on span at bounding box center [1014, 273] width 13 height 13
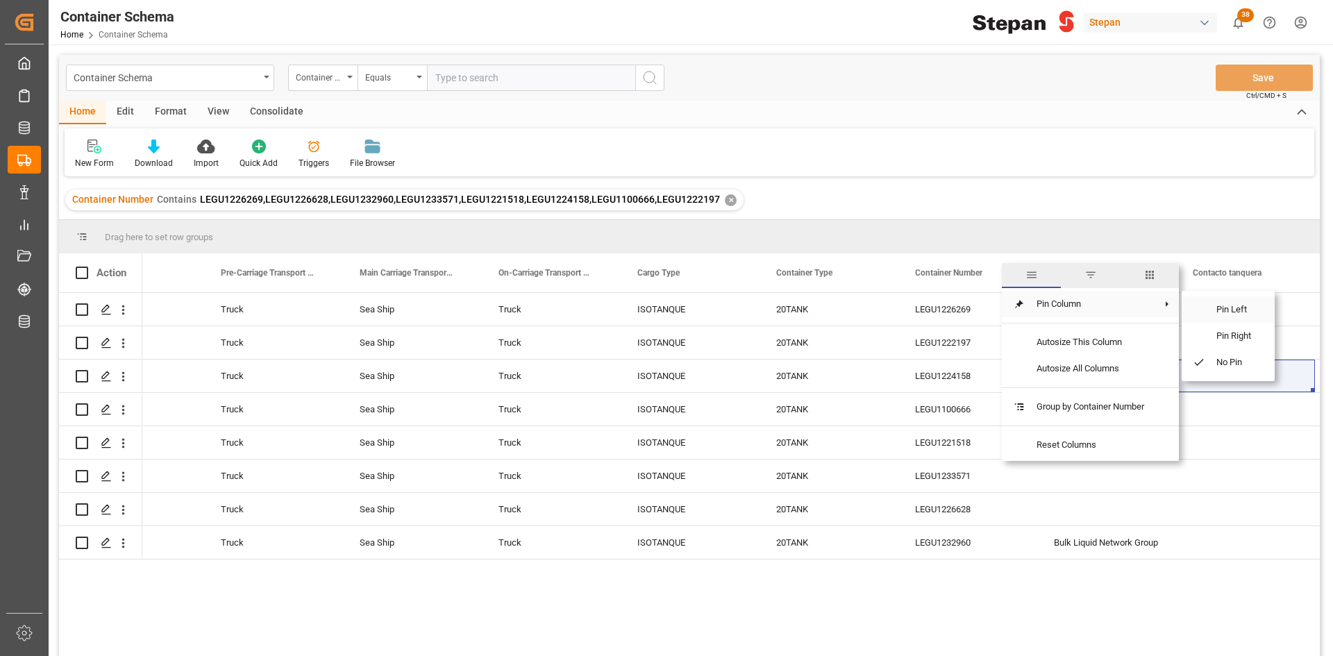
click at [1238, 308] on span "Pin Left" at bounding box center [1235, 310] width 58 height 26
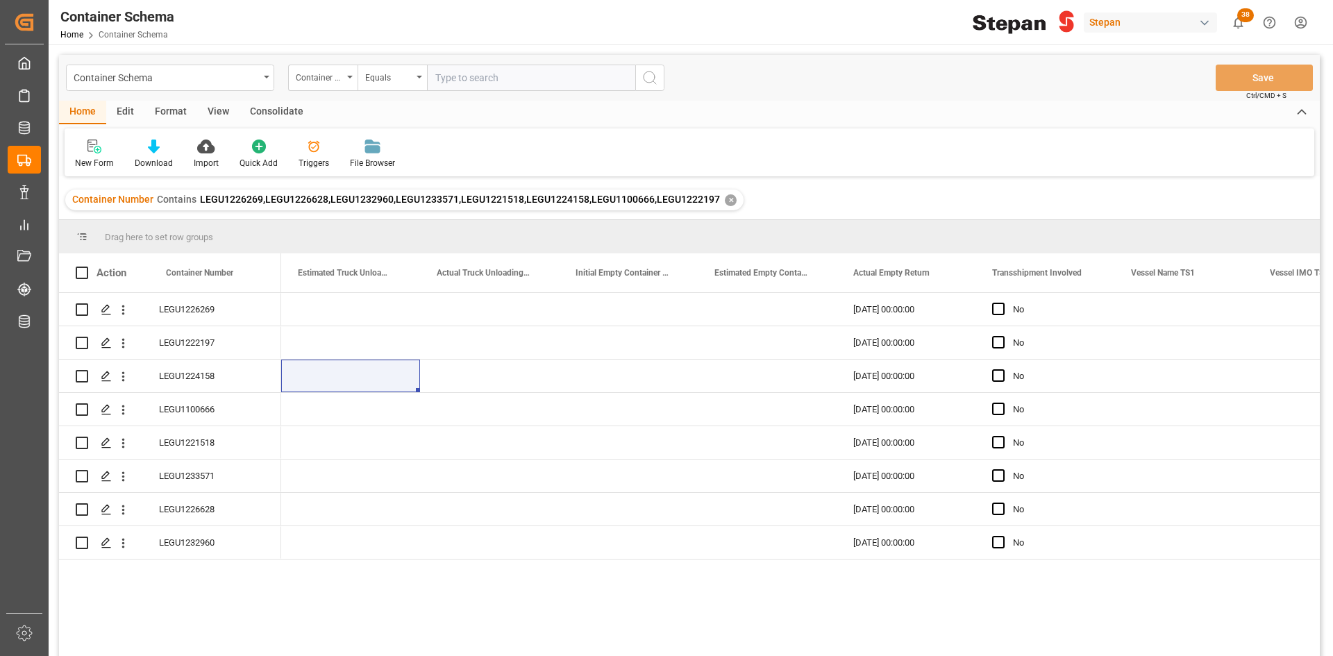
click at [725, 199] on div "✕" at bounding box center [731, 200] width 12 height 12
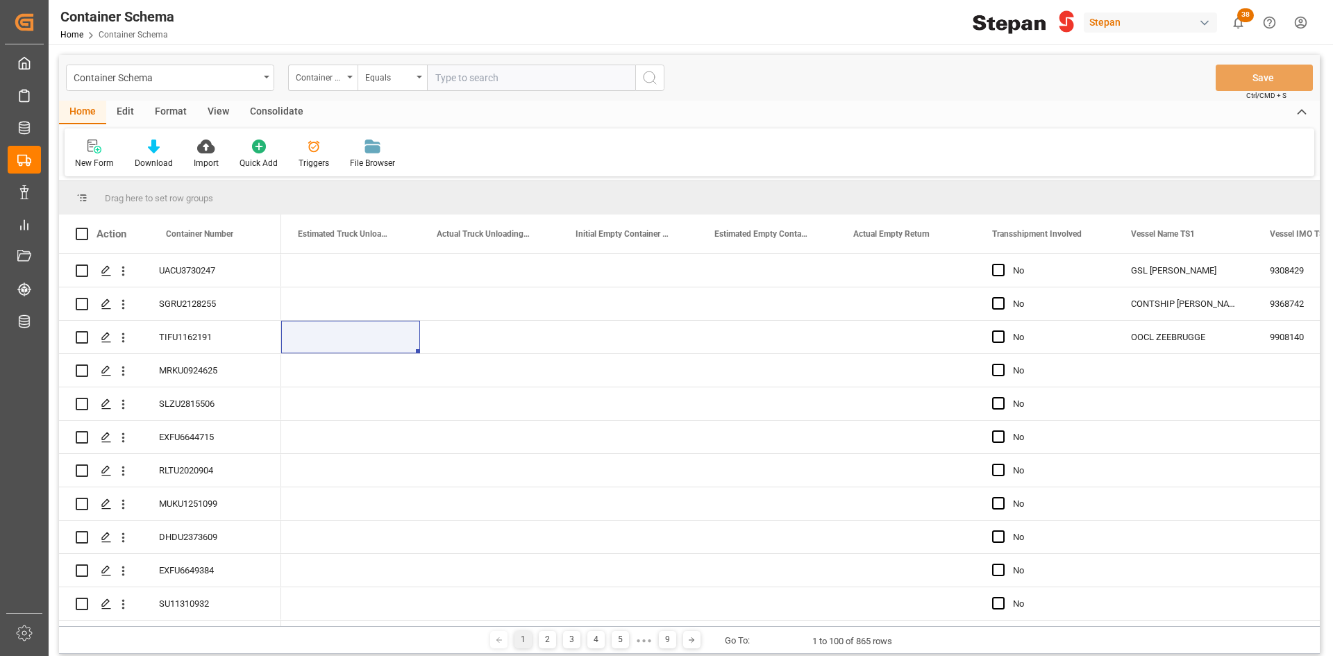
click at [442, 73] on input "text" at bounding box center [531, 78] width 208 height 26
paste input "LEGU1100666"
type input "LEGU1100666"
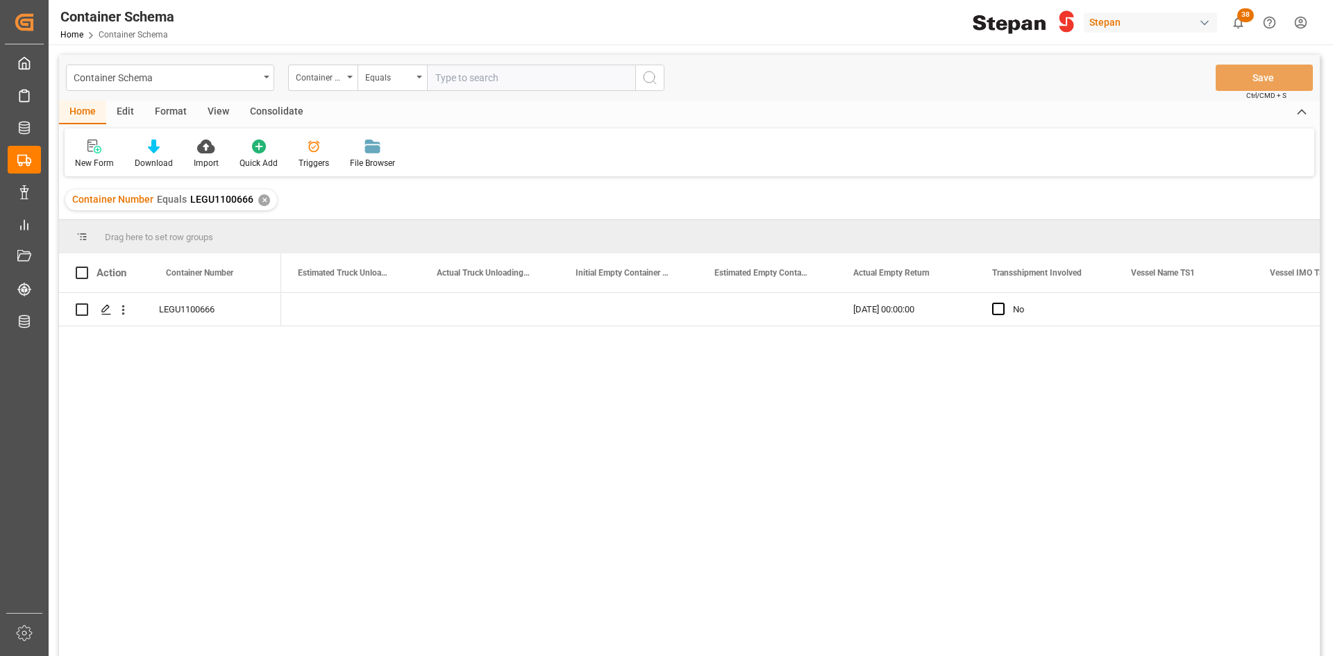
click at [260, 202] on div "✕" at bounding box center [264, 200] width 12 height 12
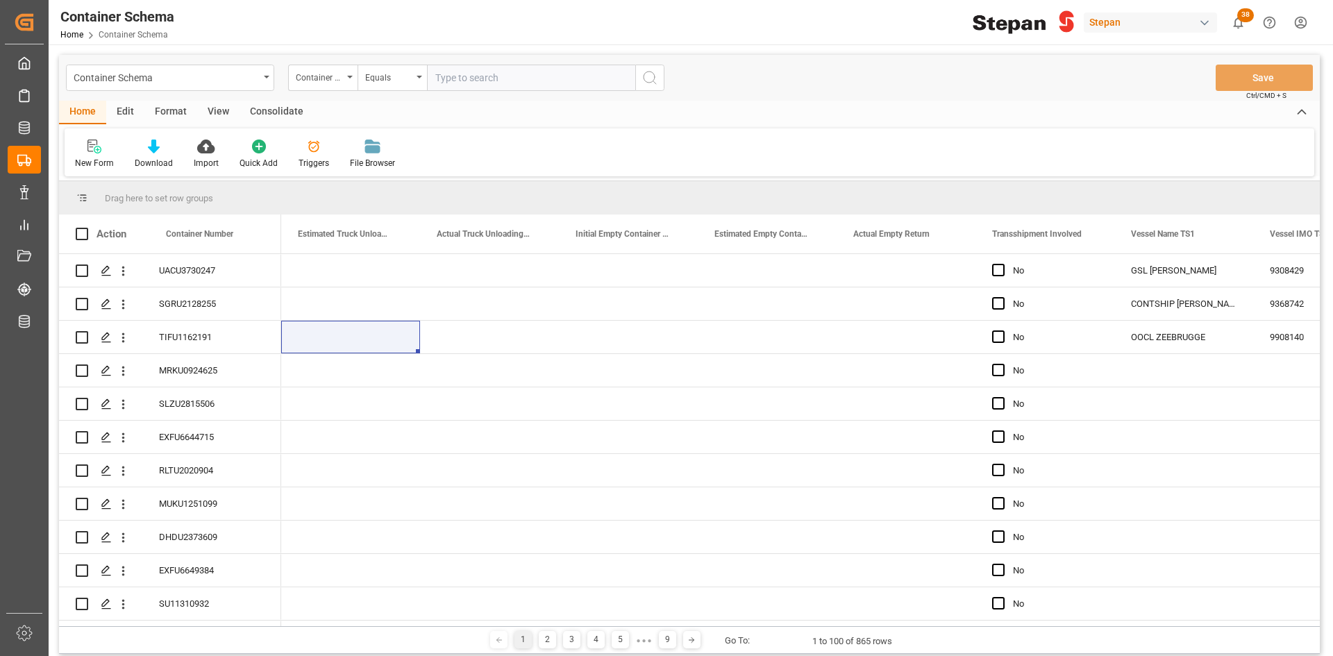
click at [1207, 24] on div "button" at bounding box center [1205, 23] width 14 height 14
click at [1154, 90] on span "Archroma LATAM" at bounding box center [1116, 88] width 76 height 15
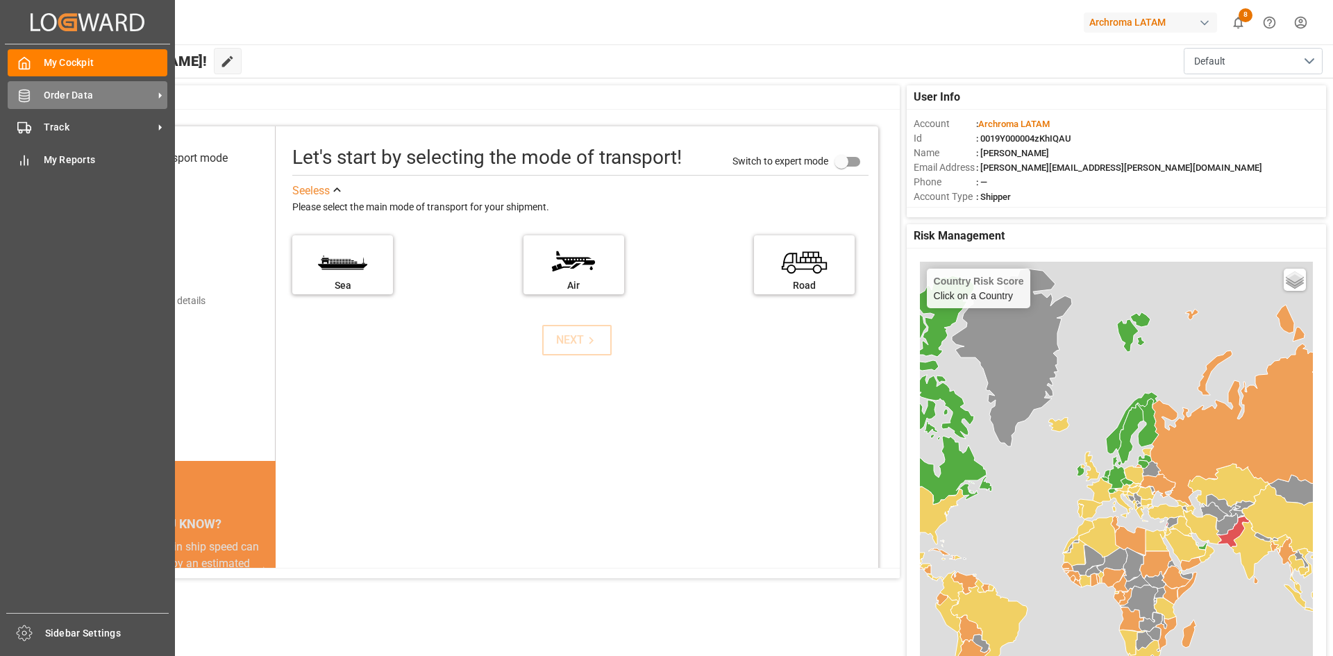
click at [42, 98] on div "Order Data Order Data" at bounding box center [88, 94] width 160 height 27
click at [28, 94] on icon at bounding box center [24, 96] width 14 height 14
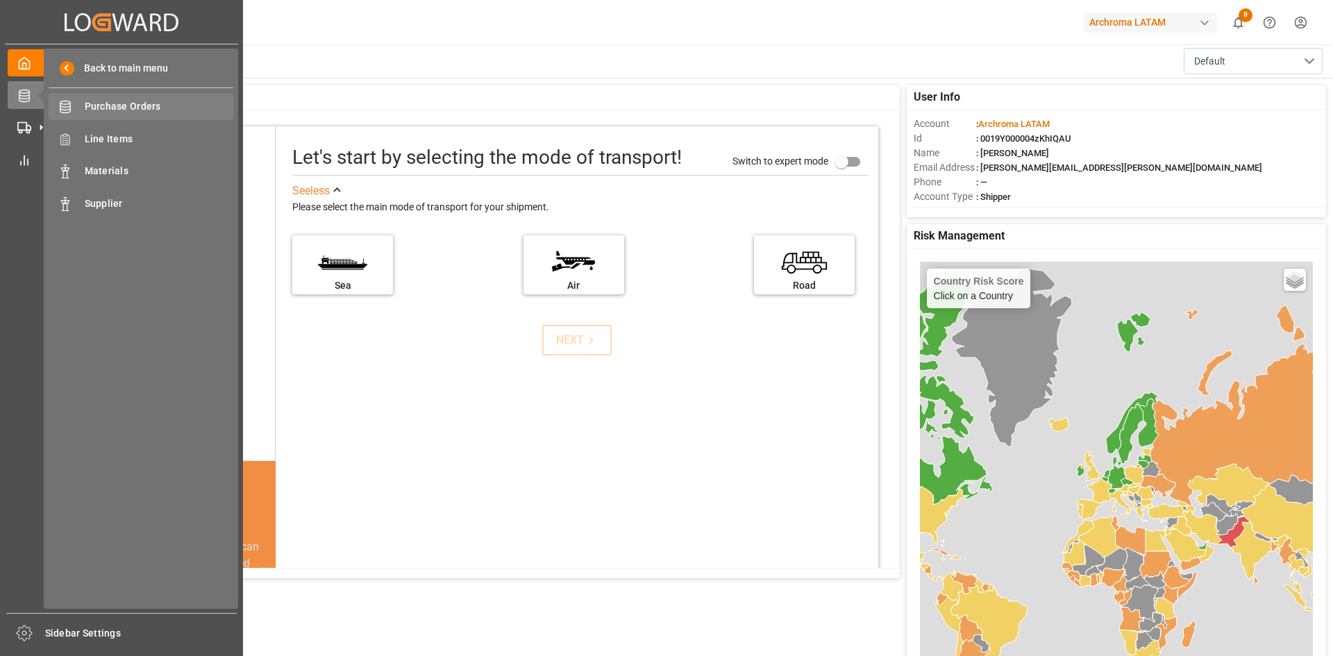
click at [162, 103] on span "Purchase Orders" at bounding box center [159, 106] width 149 height 15
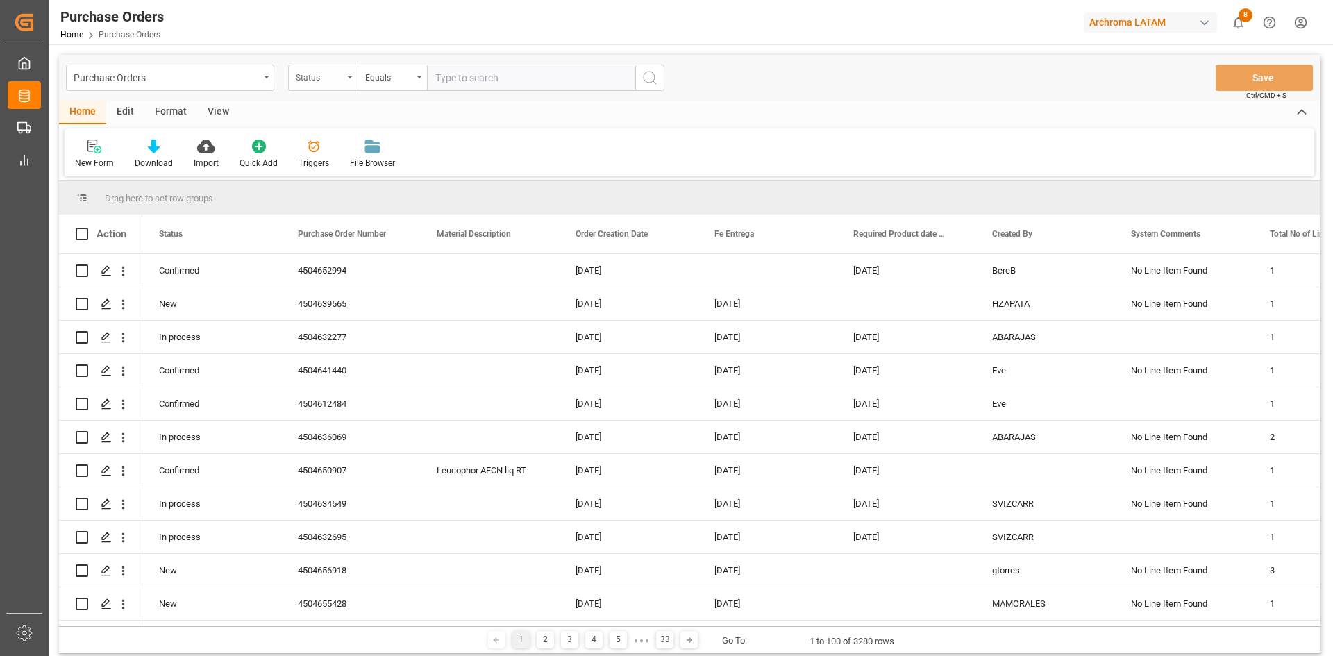
click at [344, 85] on div "Status" at bounding box center [322, 78] width 69 height 26
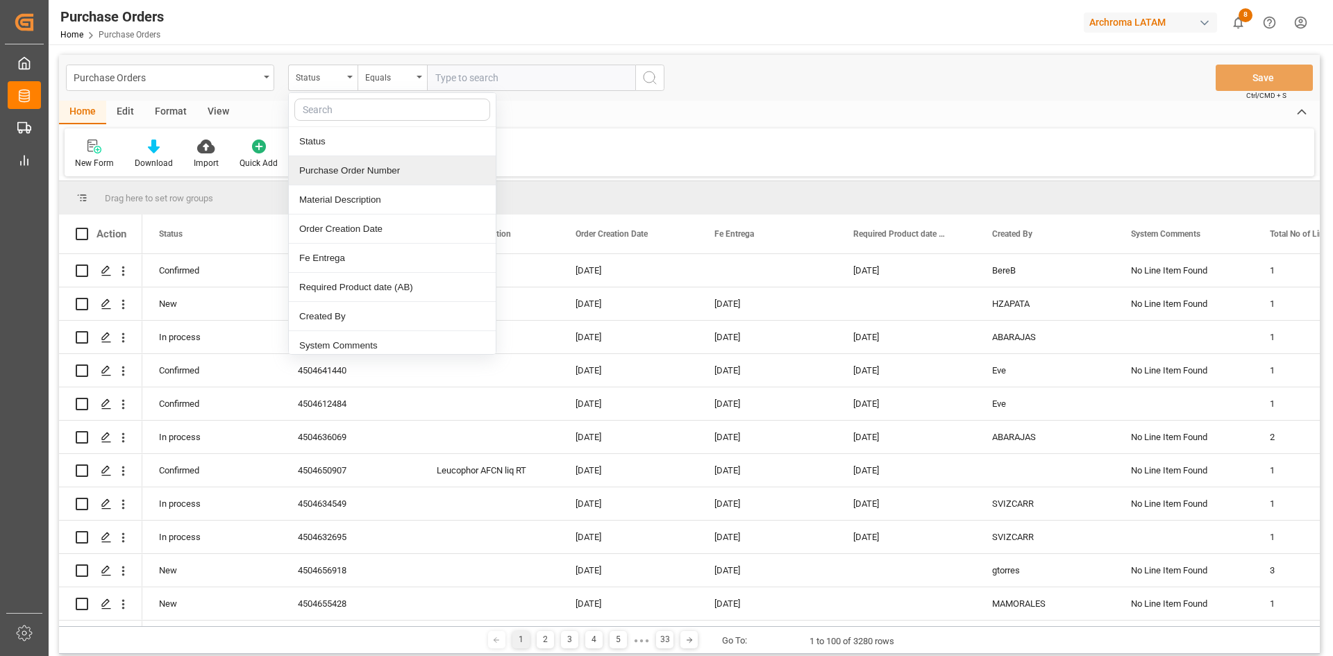
click at [391, 165] on div "Purchase Order Number" at bounding box center [392, 170] width 207 height 29
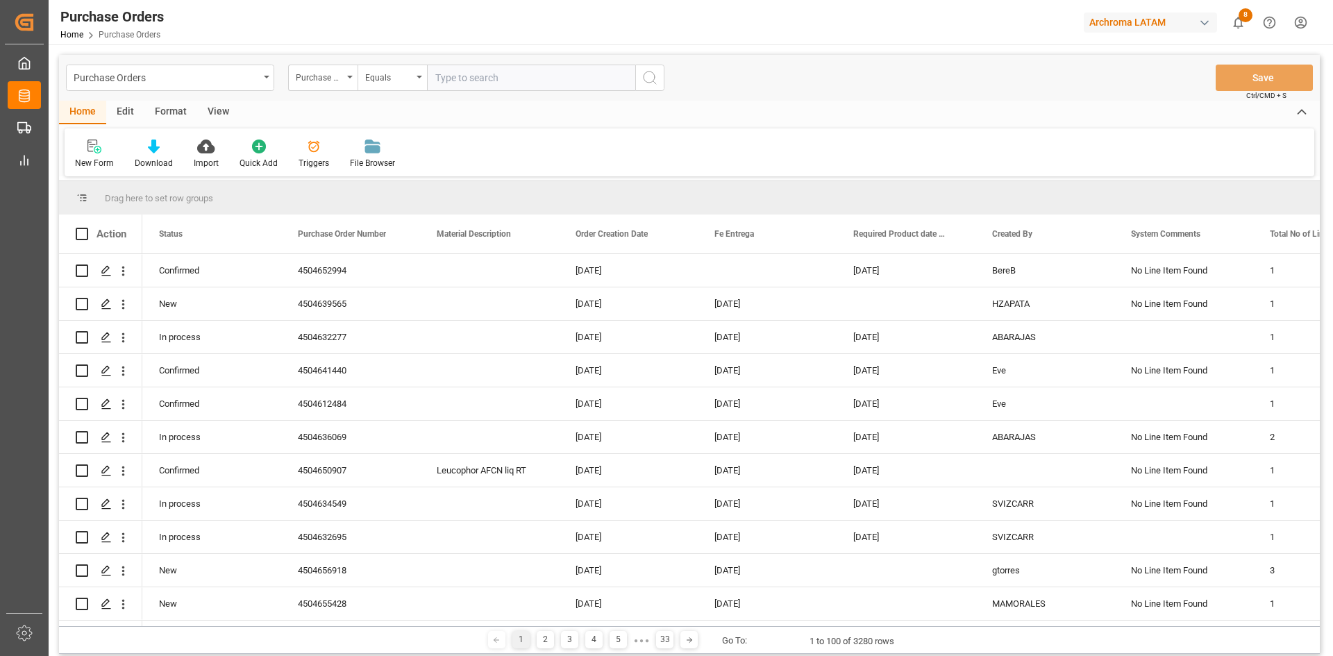
click at [477, 82] on input "text" at bounding box center [531, 78] width 208 height 26
paste input "4504645880"
type input "4504645880"
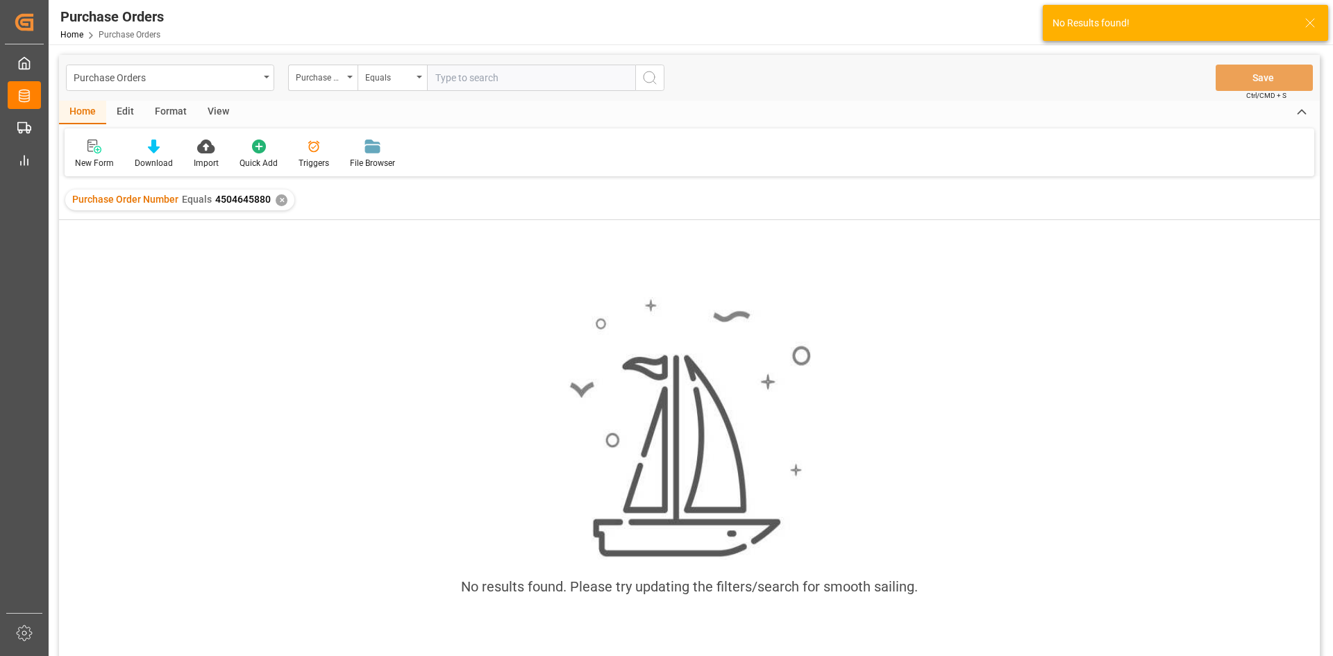
click at [281, 202] on div "✕" at bounding box center [282, 200] width 12 height 12
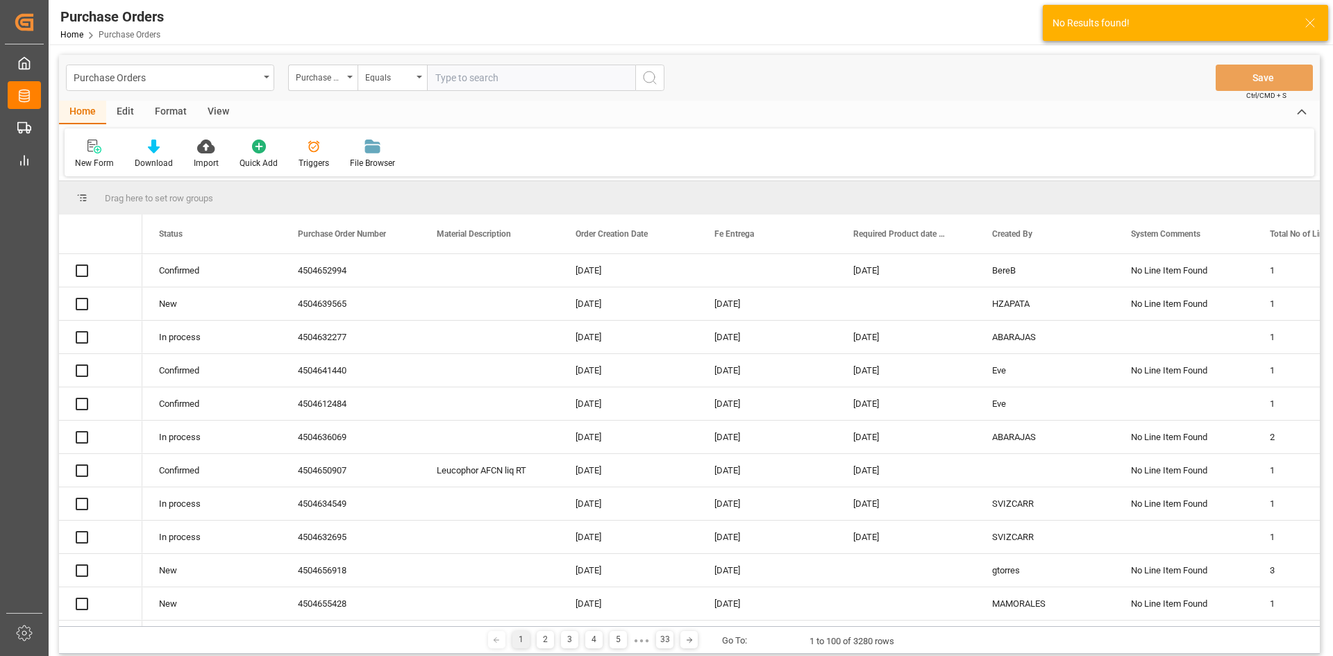
click at [493, 76] on input "text" at bounding box center [531, 78] width 208 height 26
paste input "4504645880"
type input "4504645880"
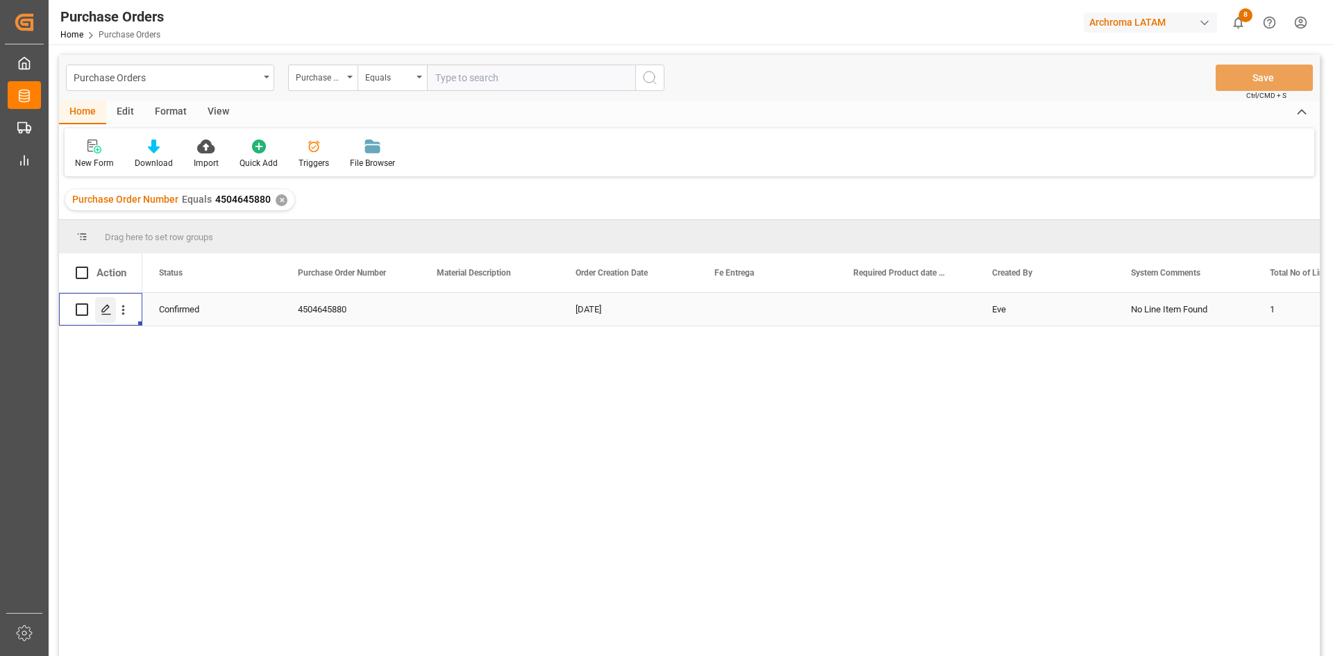
click at [106, 313] on icon "Press SPACE to select this row." at bounding box center [106, 309] width 11 height 11
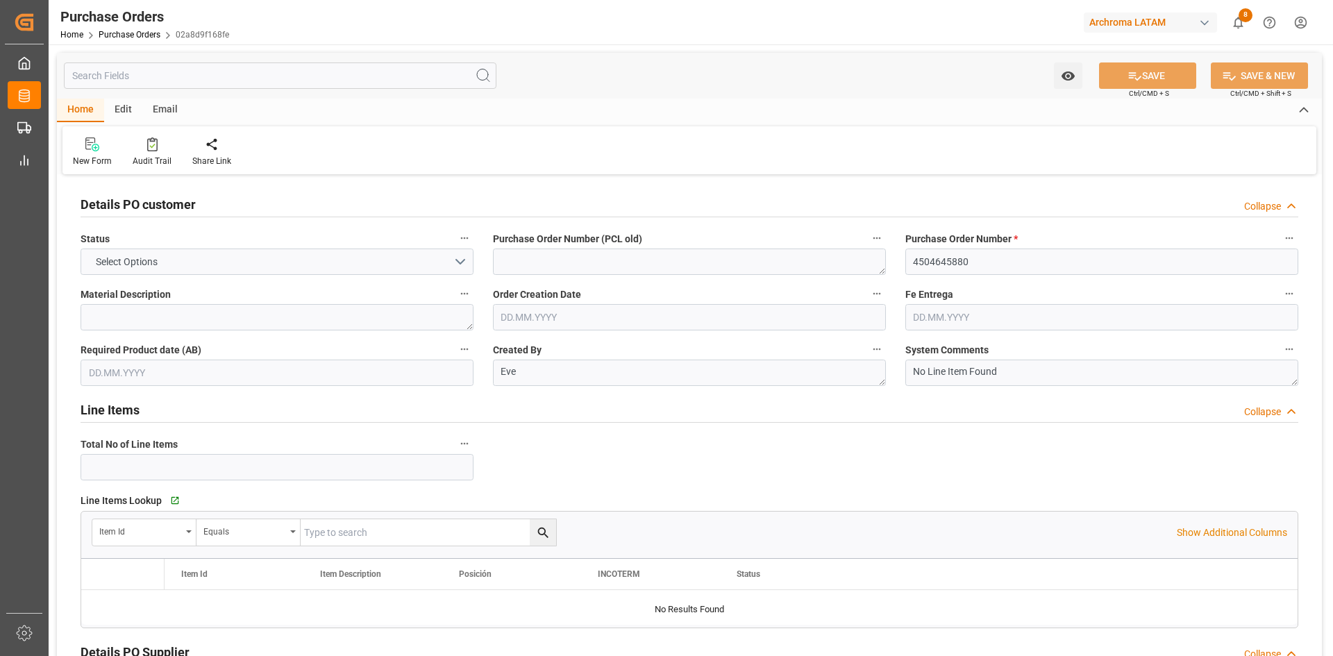
type input "1"
type input "[DATE]"
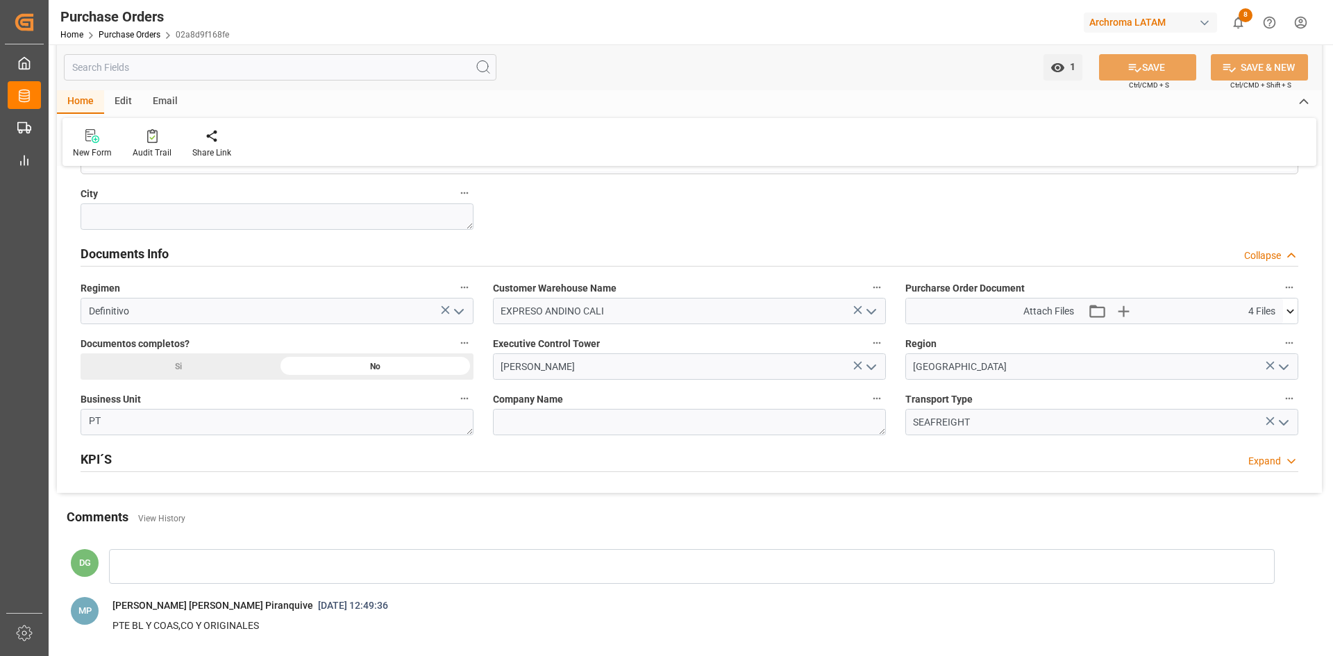
scroll to position [903, 0]
click at [1131, 312] on icon "button" at bounding box center [1123, 310] width 22 height 22
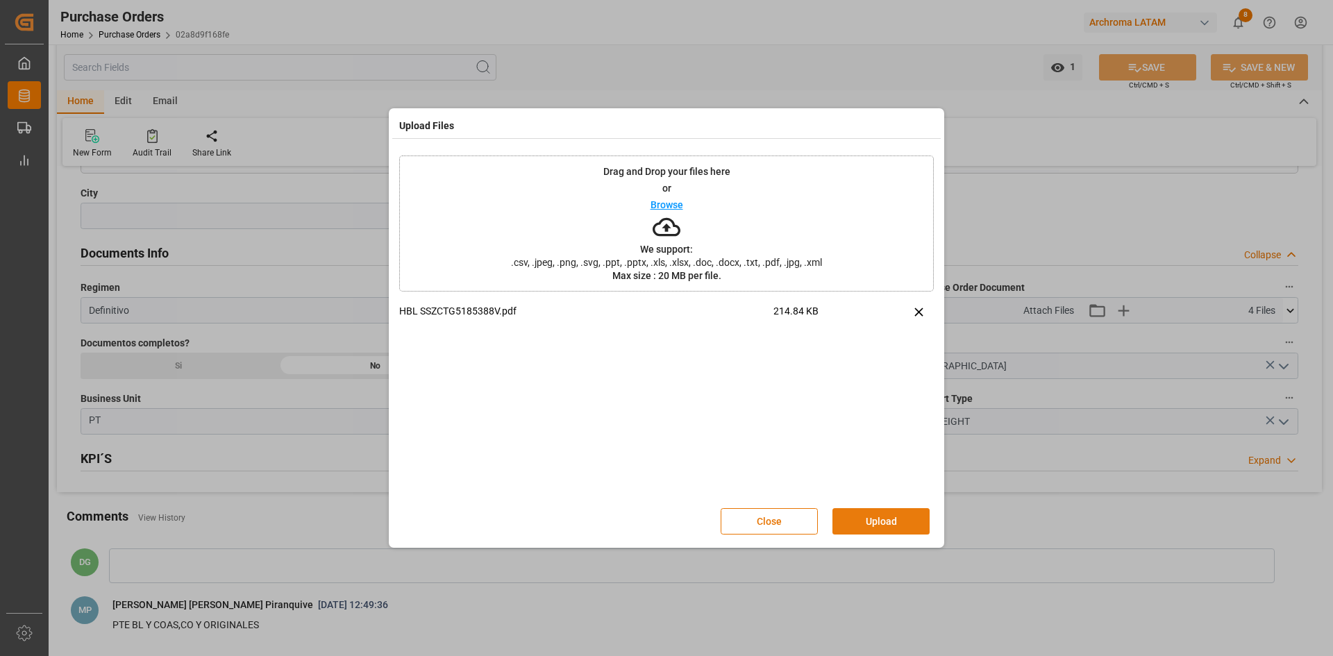
click at [914, 528] on button "Upload" at bounding box center [881, 521] width 97 height 26
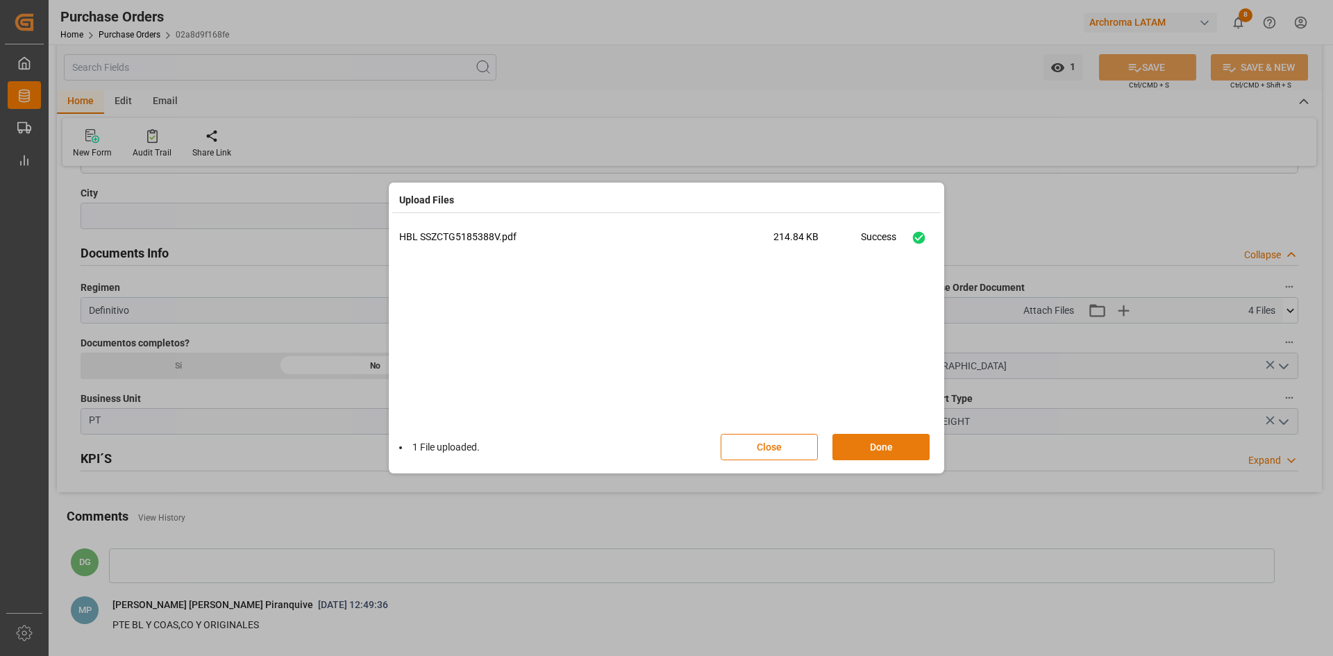
click at [895, 440] on button "Done" at bounding box center [881, 447] width 97 height 26
